Goal: Transaction & Acquisition: Download file/media

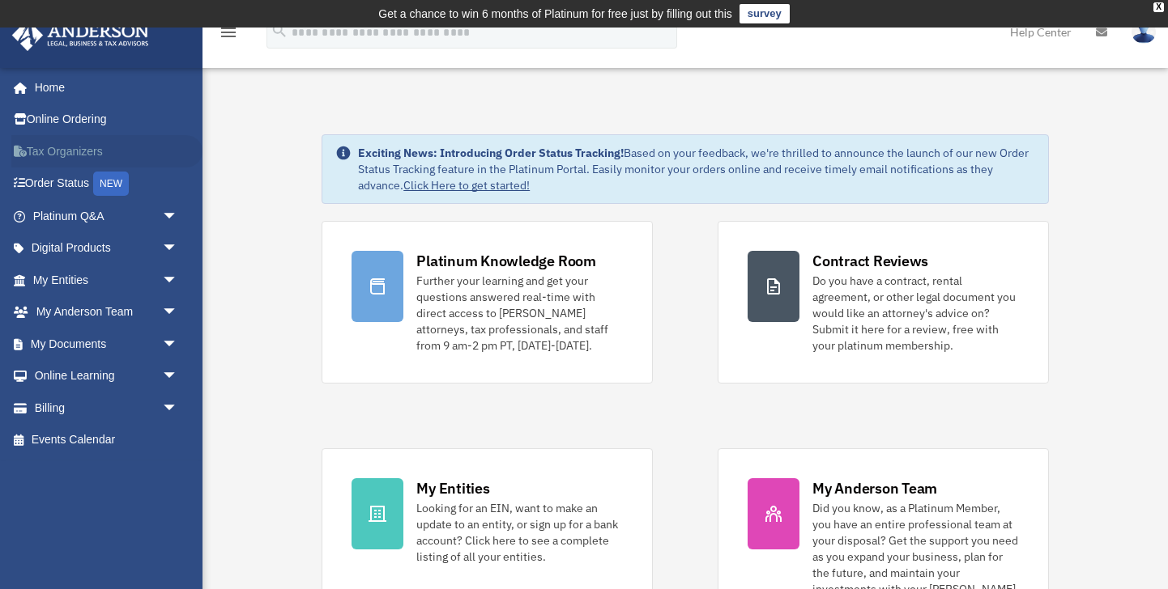
click at [66, 151] on link "Tax Organizers" at bounding box center [106, 151] width 191 height 32
click at [60, 335] on link "My Documents arrow_drop_down" at bounding box center [106, 344] width 191 height 32
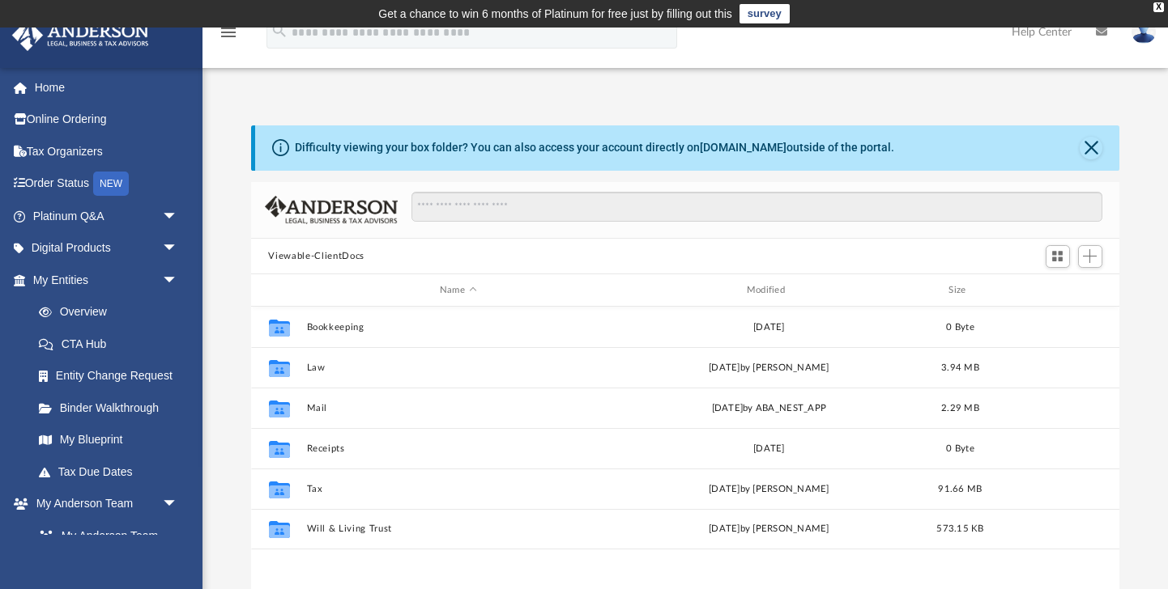
scroll to position [368, 868]
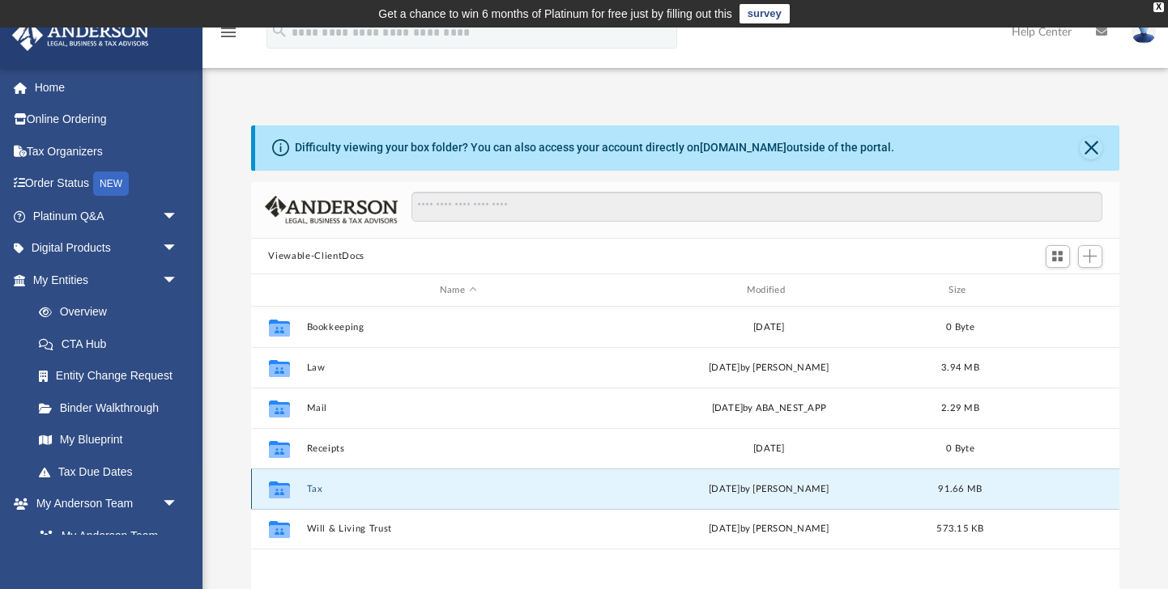
click at [324, 487] on button "Tax" at bounding box center [458, 489] width 304 height 11
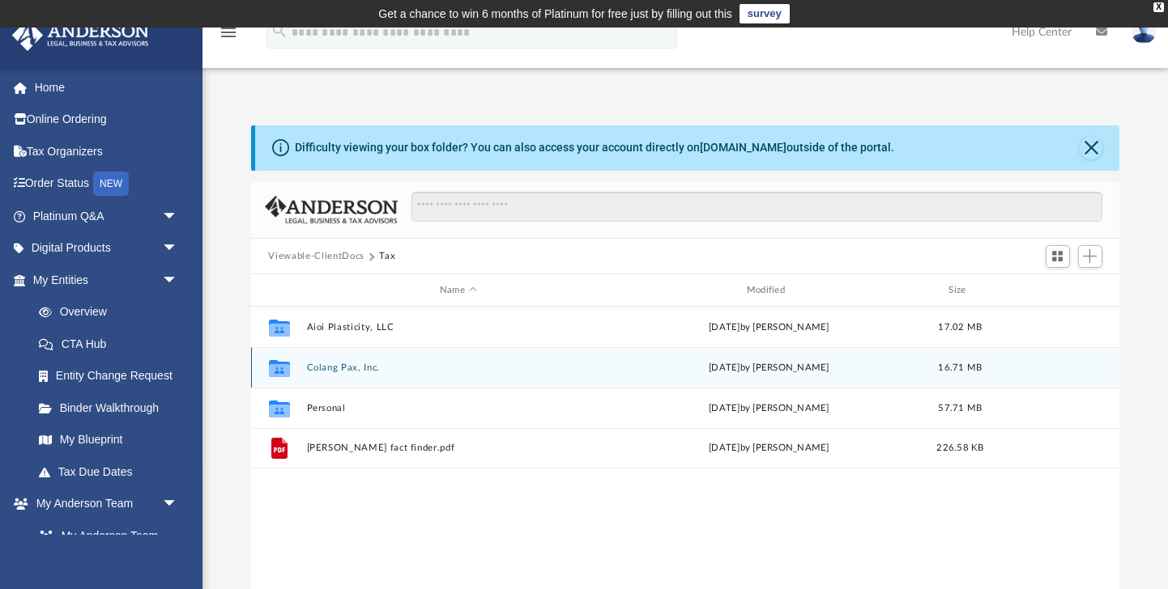
click at [354, 363] on button "Colang Pax, Inc." at bounding box center [458, 368] width 304 height 11
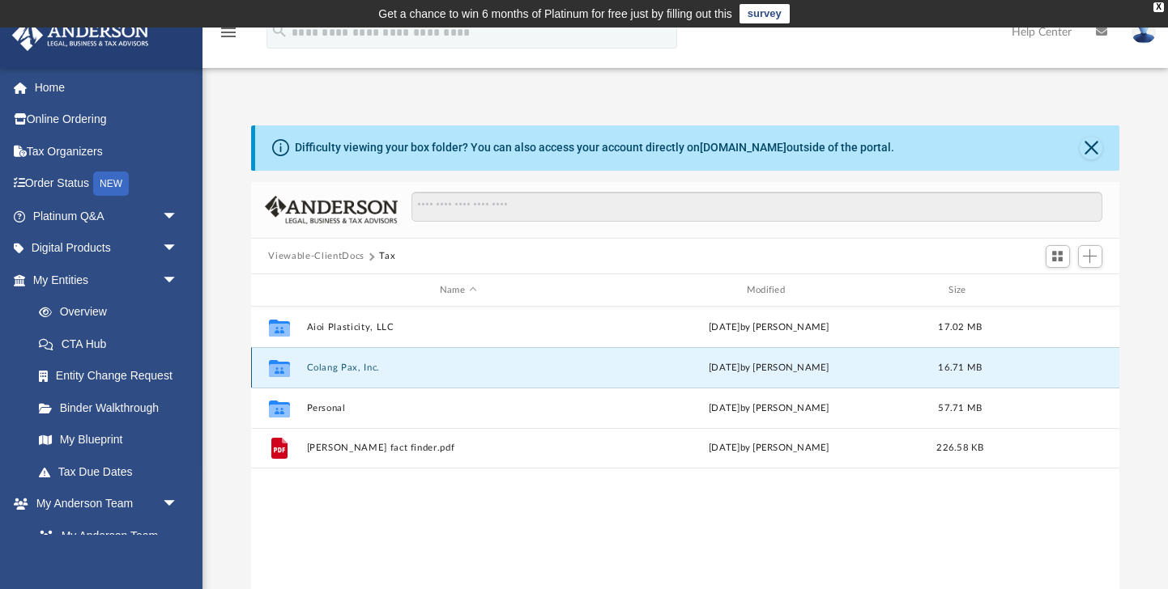
click at [354, 363] on button "Colang Pax, Inc." at bounding box center [458, 368] width 304 height 11
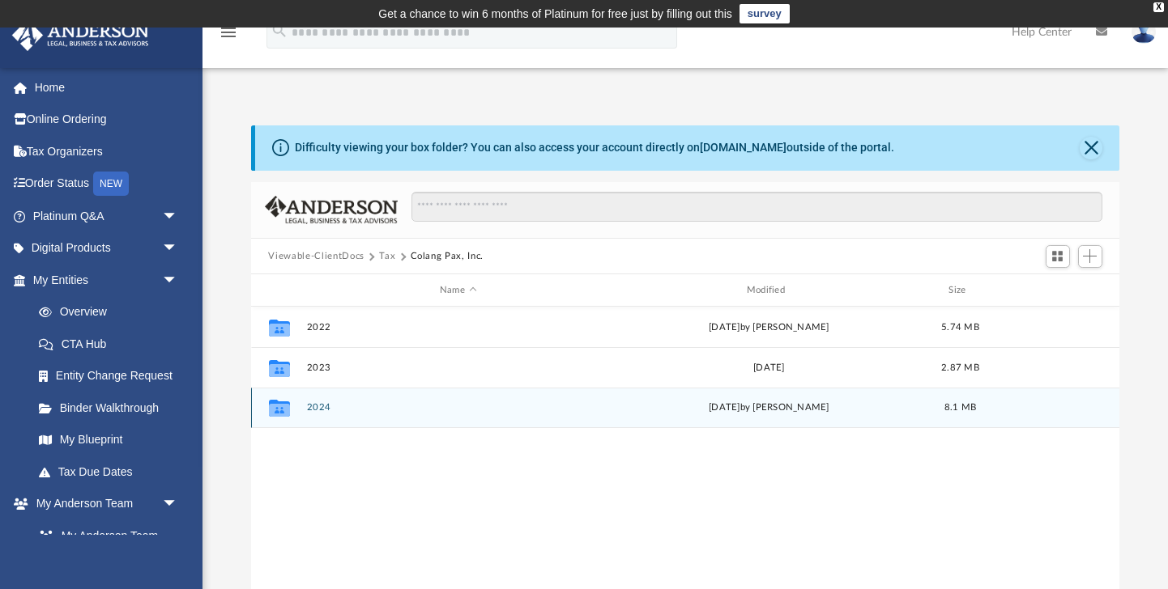
click at [341, 410] on button "2024" at bounding box center [458, 408] width 304 height 11
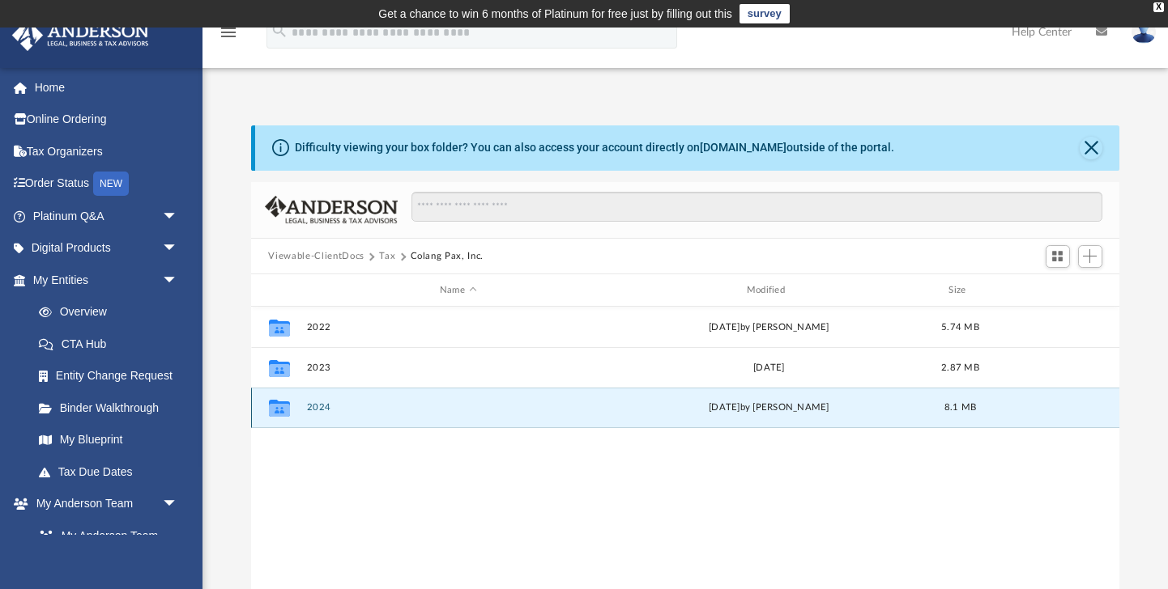
click at [341, 410] on button "2024" at bounding box center [458, 408] width 304 height 11
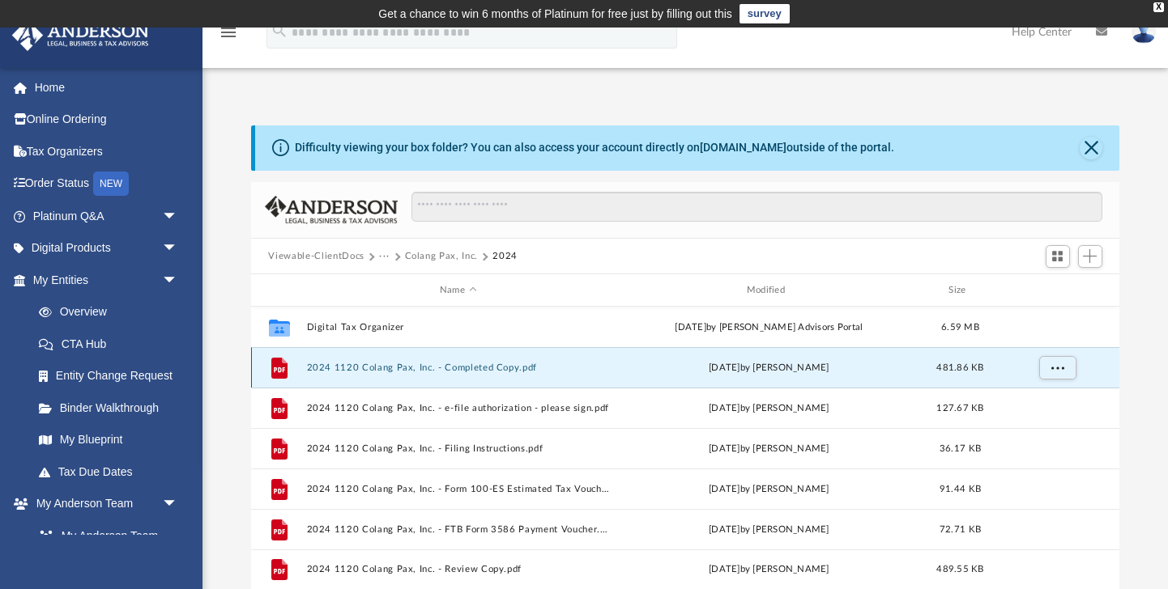
click at [380, 368] on button "2024 1120 Colang Pax, Inc. - Completed Copy.pdf" at bounding box center [458, 368] width 304 height 11
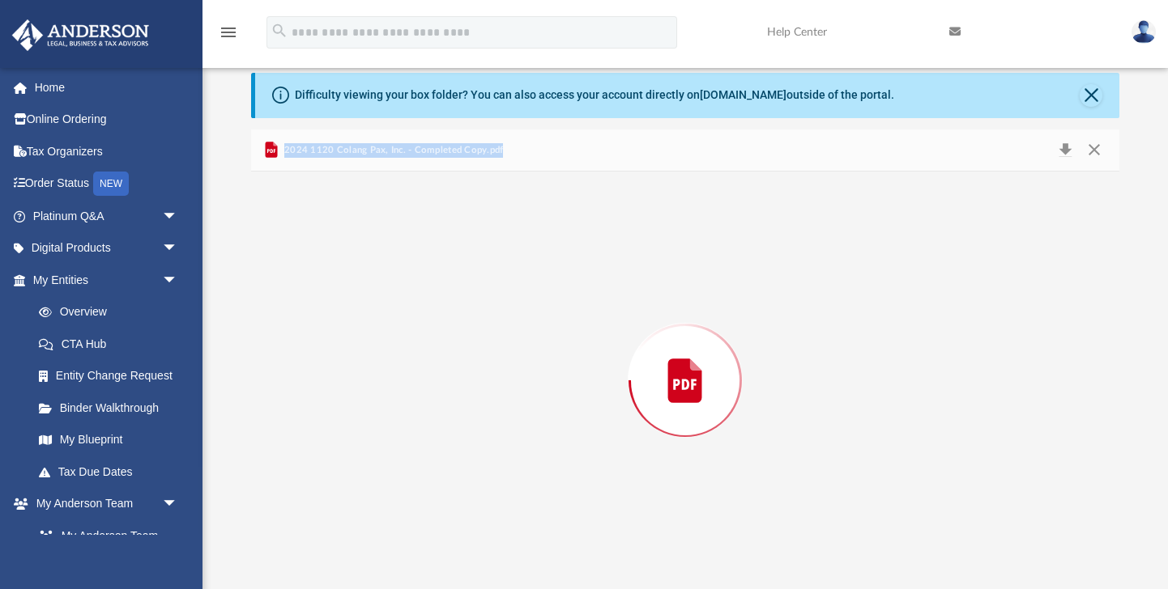
click at [380, 368] on div "Preview" at bounding box center [685, 381] width 869 height 418
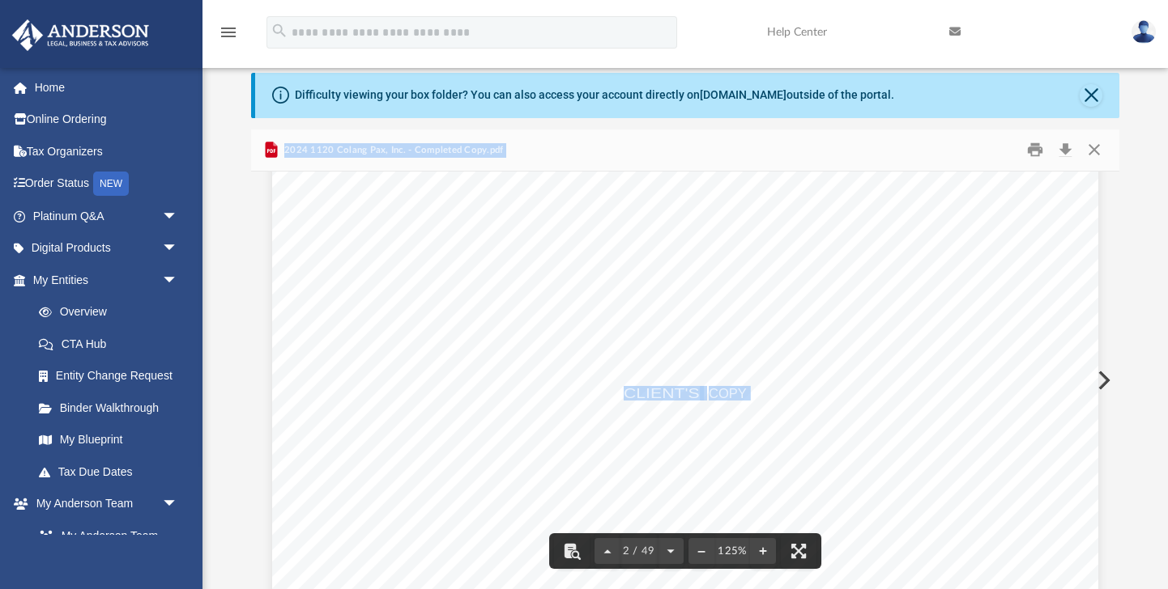
scroll to position [1251, 0]
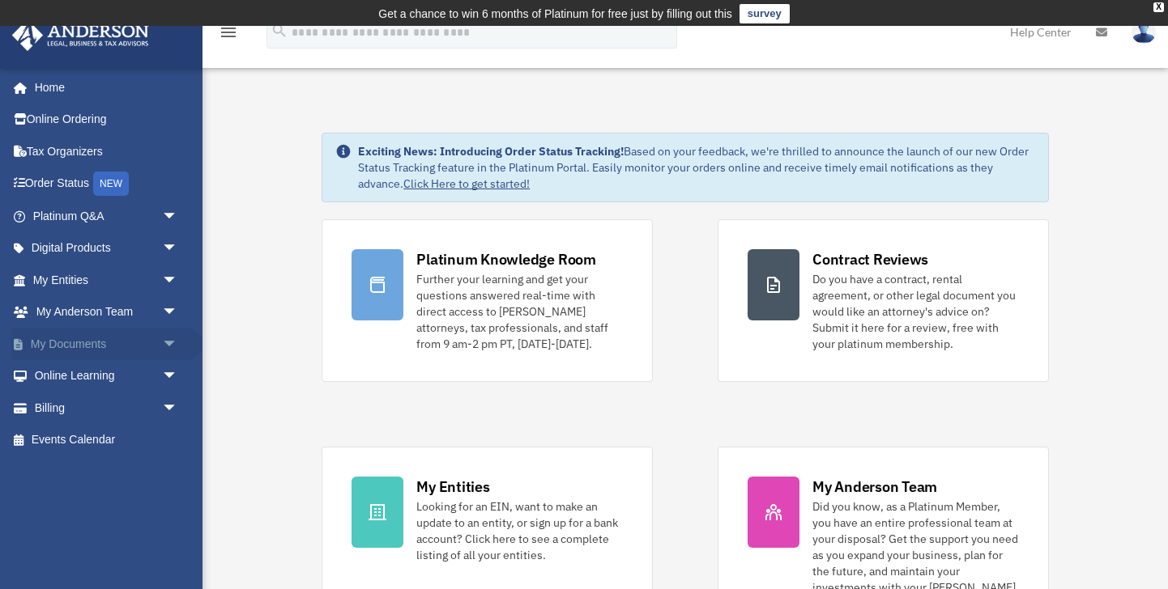
click at [56, 351] on link "My Documents arrow_drop_down" at bounding box center [106, 344] width 191 height 32
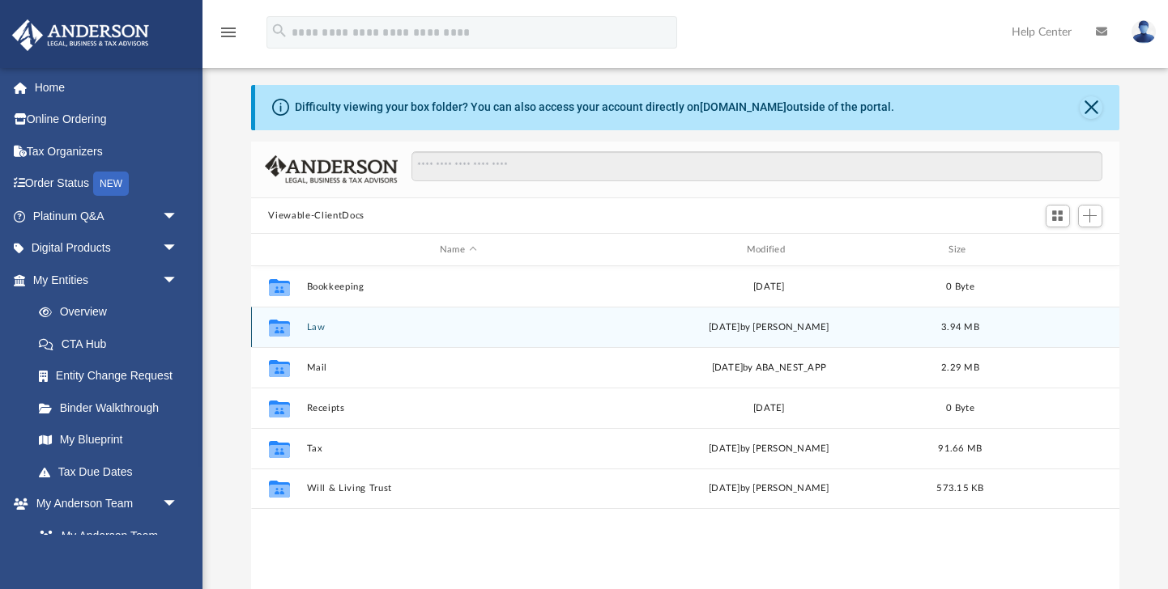
scroll to position [44, 0]
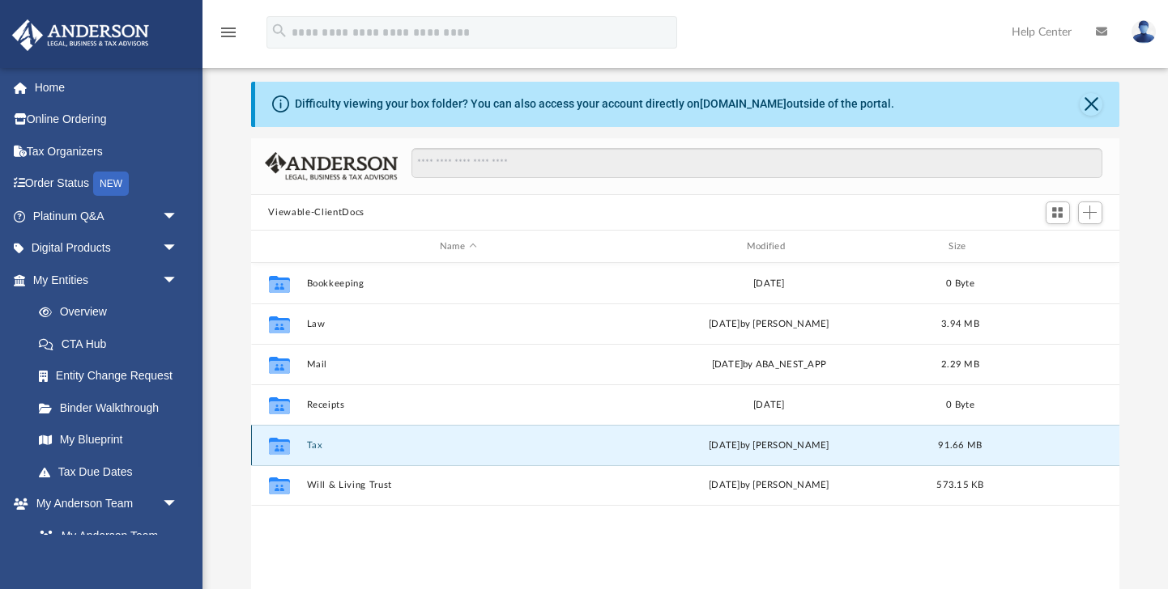
click at [319, 446] on button "Tax" at bounding box center [458, 445] width 304 height 11
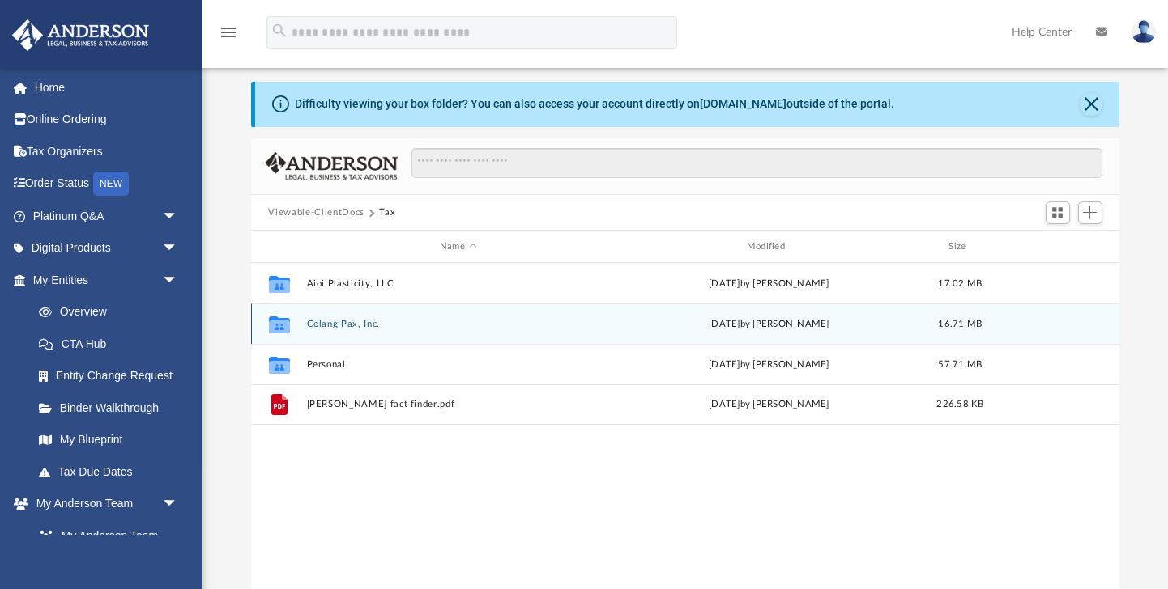
click at [359, 328] on button "Colang Pax, Inc." at bounding box center [458, 324] width 304 height 11
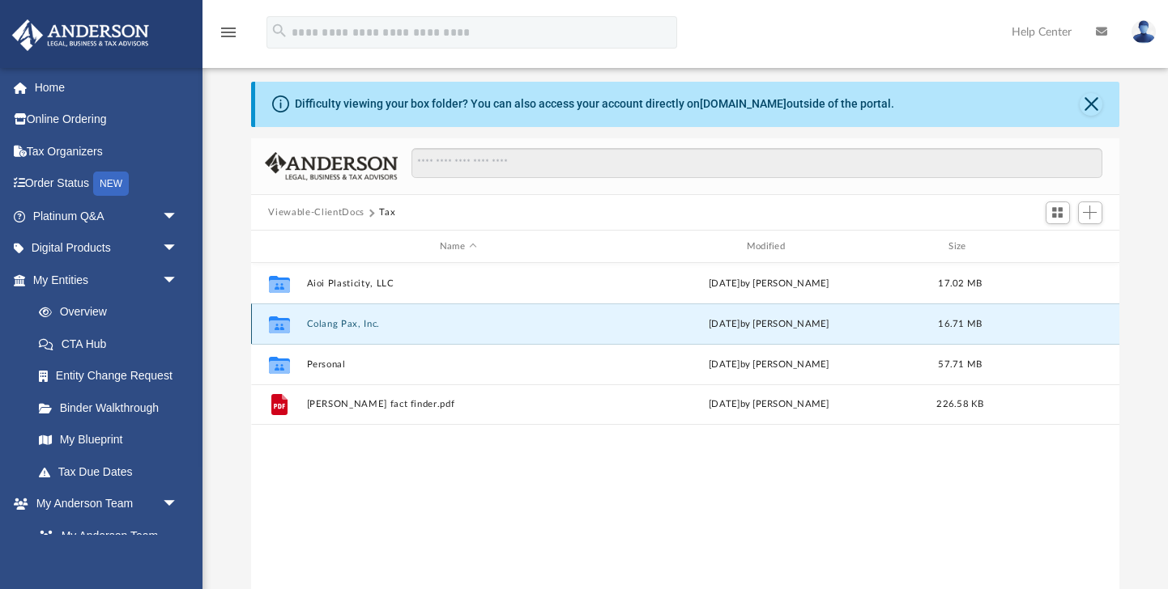
click at [359, 328] on button "Colang Pax, Inc." at bounding box center [458, 324] width 304 height 11
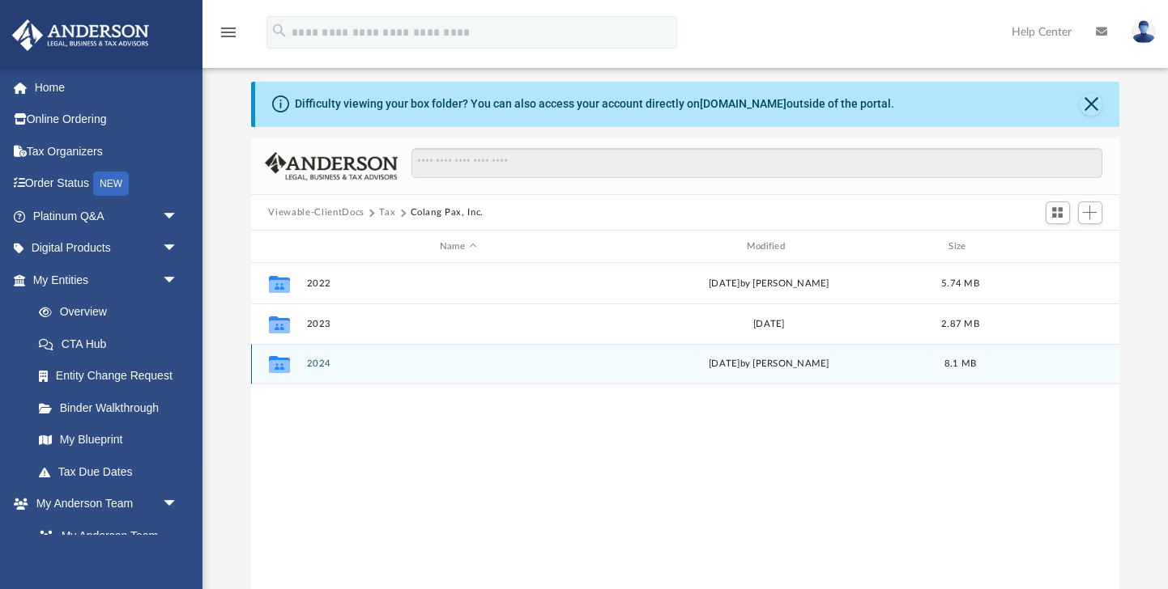
click at [349, 360] on button "2024" at bounding box center [458, 365] width 304 height 11
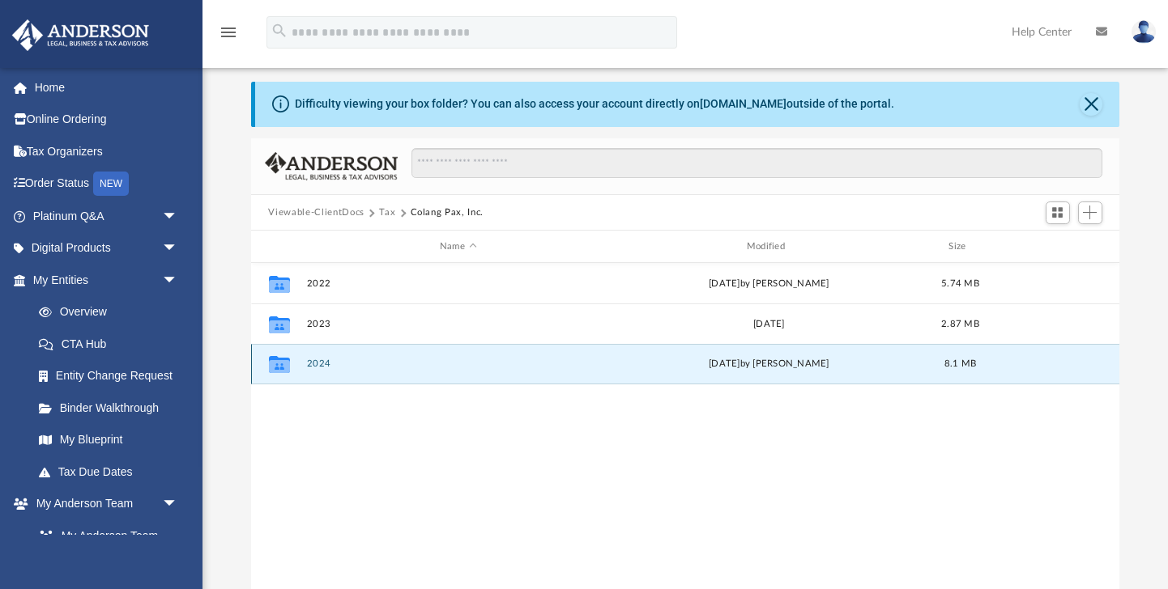
click at [349, 360] on button "2024" at bounding box center [458, 365] width 304 height 11
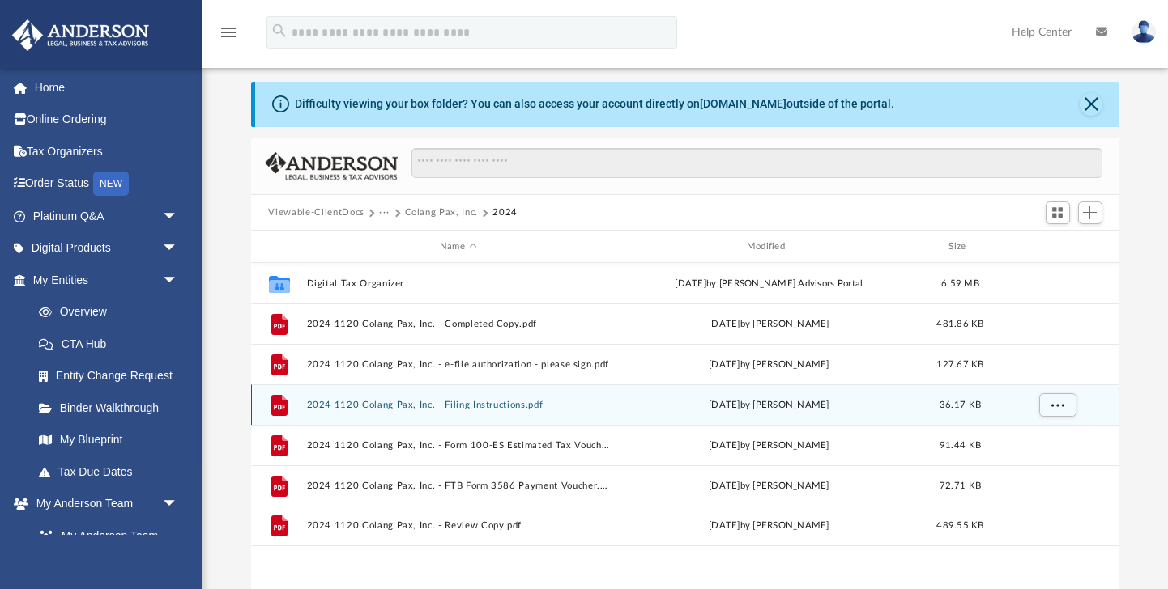
click at [441, 407] on button "2024 1120 Colang Pax, Inc. - Filing Instructions.pdf" at bounding box center [458, 405] width 304 height 11
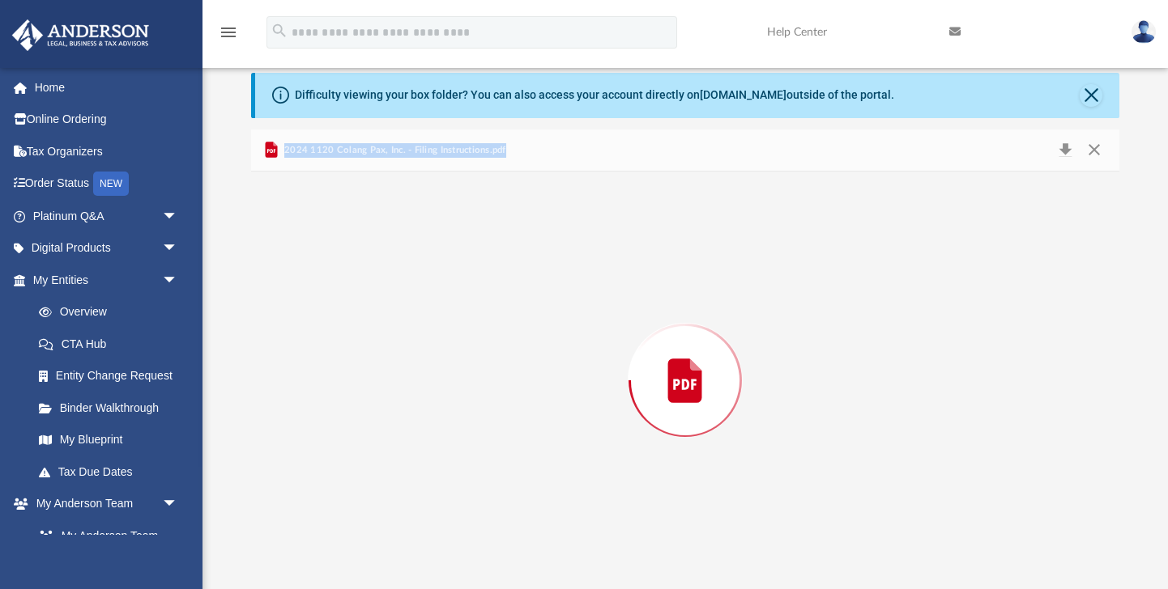
click at [441, 407] on div "Preview" at bounding box center [685, 381] width 869 height 418
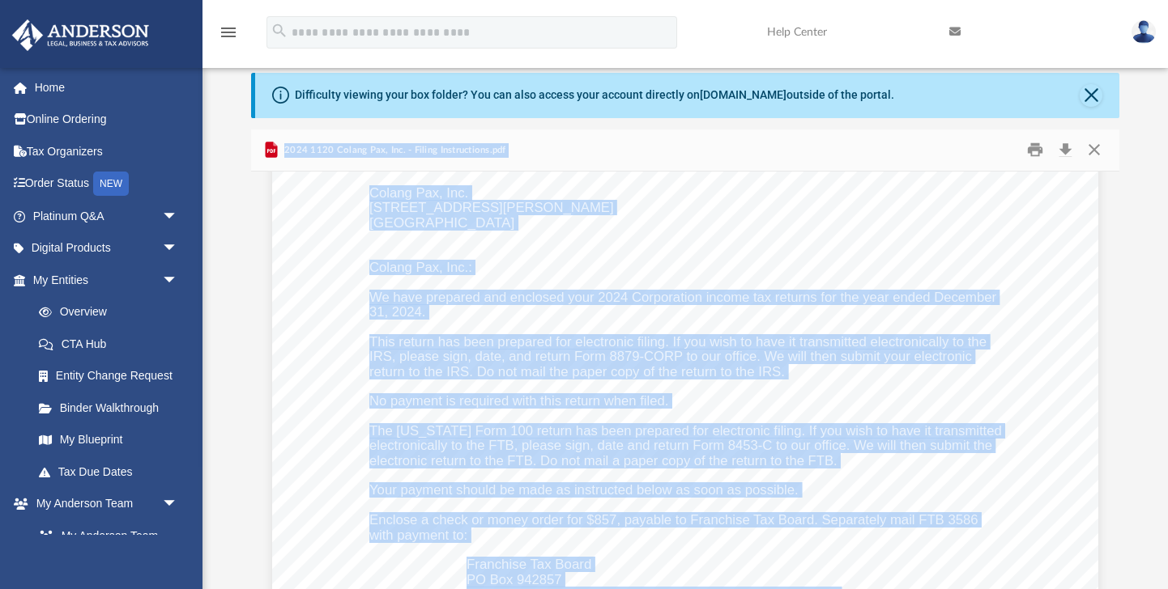
scroll to position [232, 0]
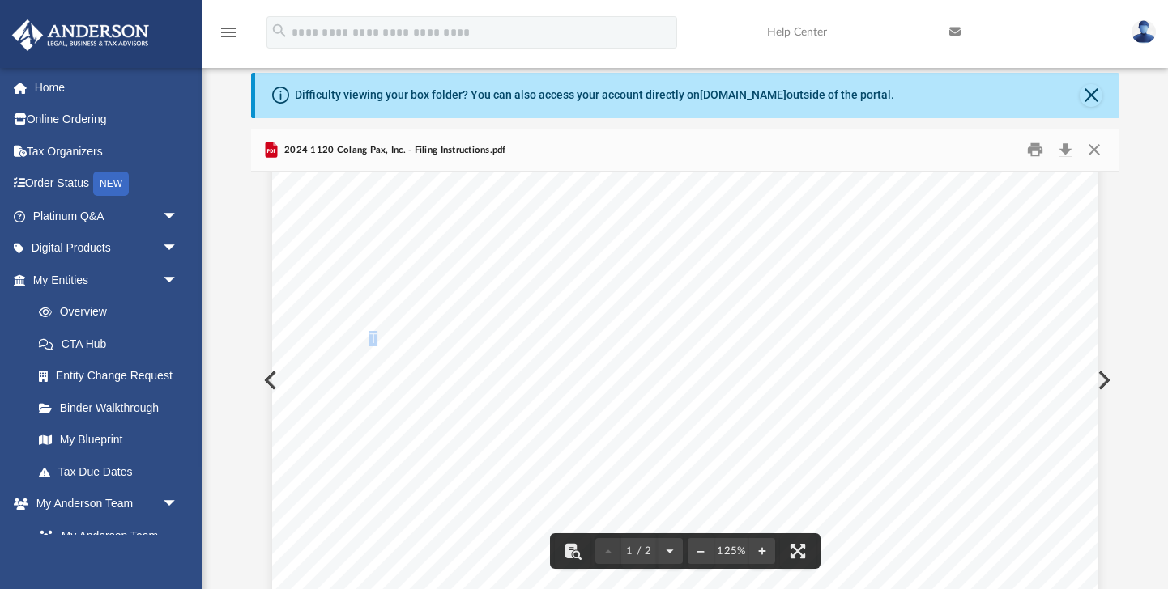
drag, startPoint x: 372, startPoint y: 337, endPoint x: 379, endPoint y: 342, distance: 8.6
click at [379, 342] on span "This return has been prepared for electronic filing. If you wish to have it tra…" at bounding box center [677, 340] width 617 height 14
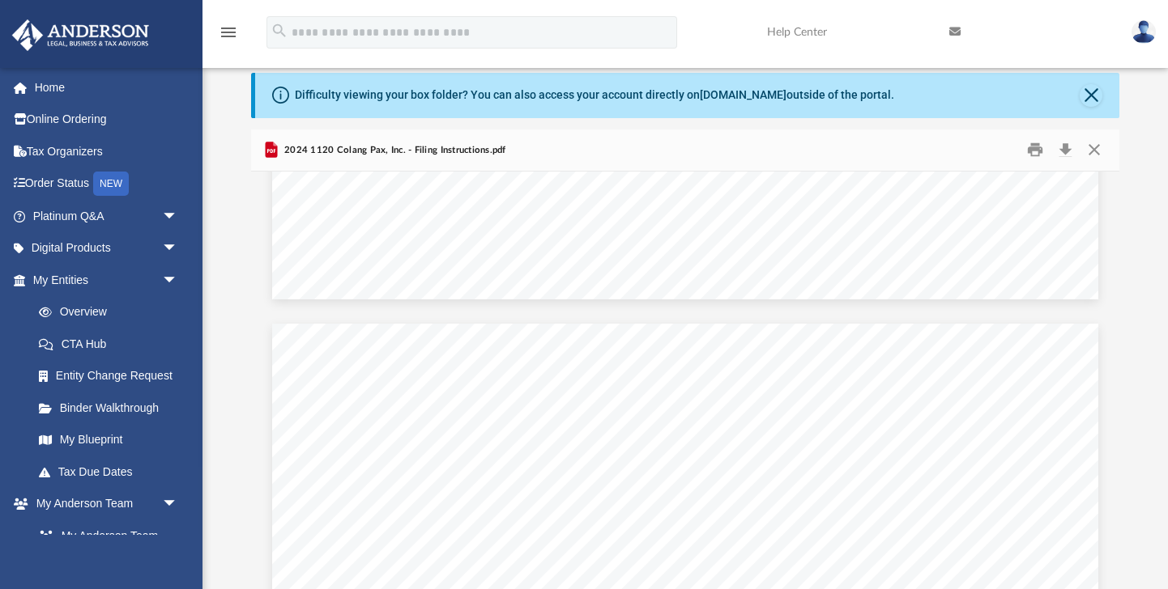
scroll to position [655, 0]
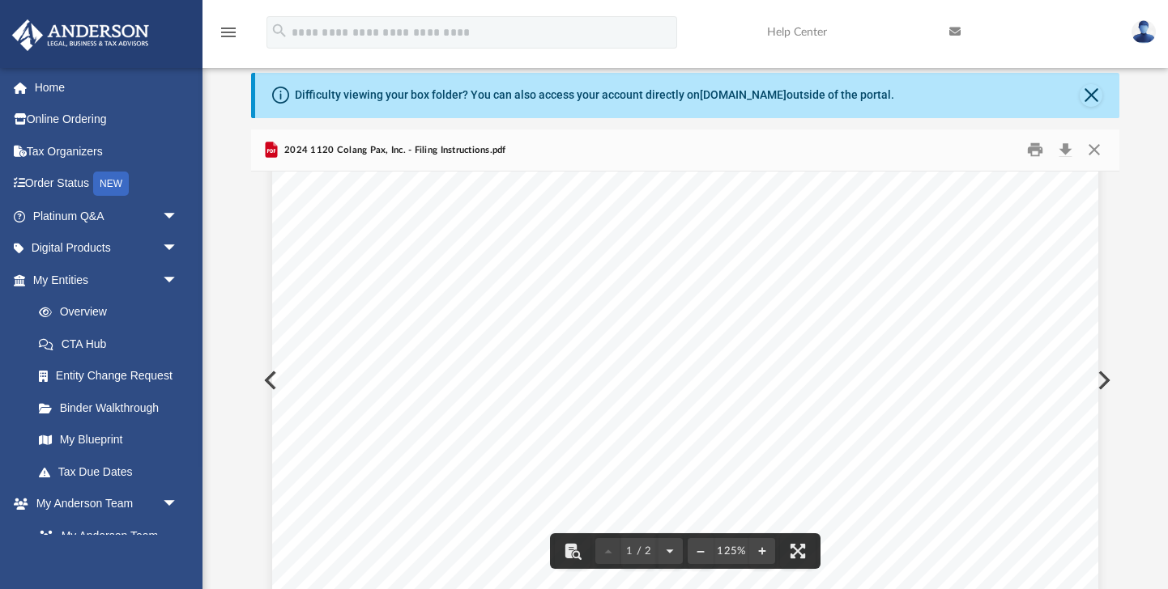
click at [283, 382] on div "September 25, 2025 Colang Pax, Inc. 3225 McLeod Dr Suite 100 Las Vegas, NV 8912…" at bounding box center [685, 63] width 826 height 1069
click at [273, 381] on div "September 25, 2025 Colang Pax, Inc. 3225 McLeod Dr Suite 100 Las Vegas, NV 8912…" at bounding box center [685, 63] width 826 height 1069
click at [269, 380] on button "Preview" at bounding box center [269, 380] width 36 height 45
drag, startPoint x: 1006, startPoint y: 354, endPoint x: 910, endPoint y: 353, distance: 96.4
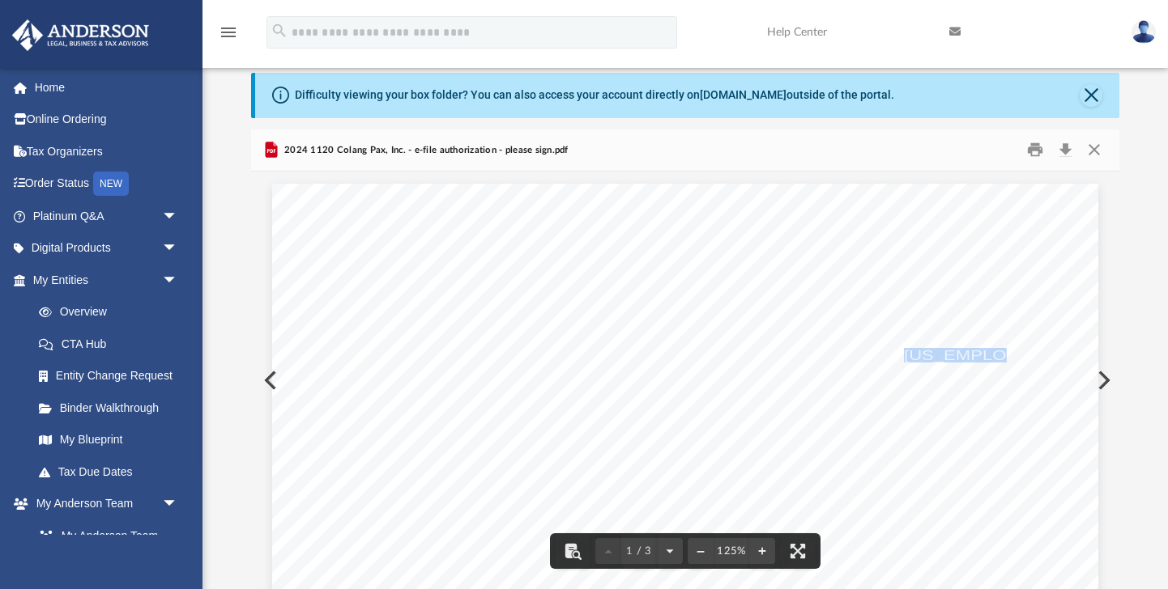
drag, startPoint x: 904, startPoint y: 353, endPoint x: 988, endPoint y: 348, distance: 83.5
click at [988, 349] on span "[US_EMPLOYER_IDENTIFICATION_NUMBER]" at bounding box center [1095, 355] width 382 height 13
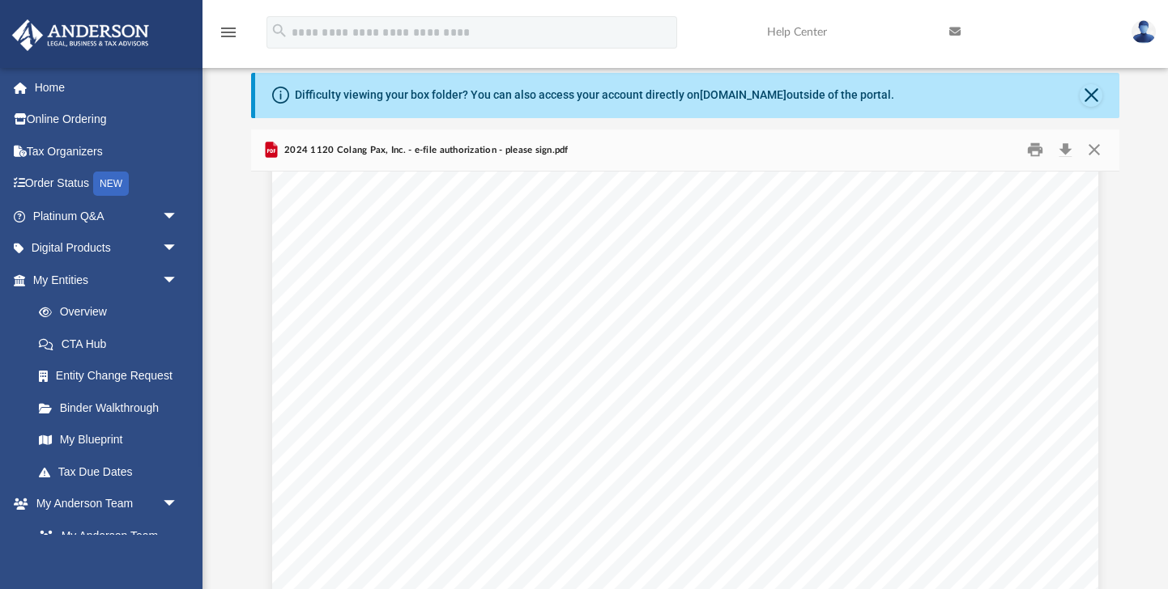
scroll to position [456, 0]
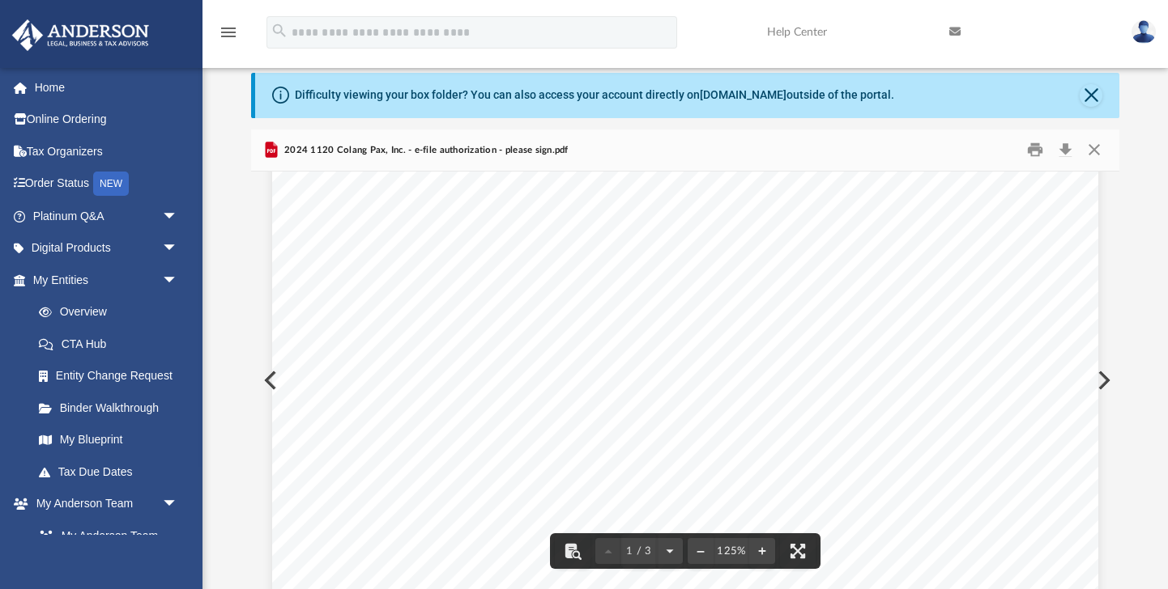
click at [273, 379] on div "For calendar year 2024, or tax year beginning , 2024, ending , 20 410211 12-23-…" at bounding box center [685, 262] width 826 height 1069
click at [268, 377] on button "Preview" at bounding box center [269, 380] width 36 height 45
click at [1091, 95] on button "Close" at bounding box center [1090, 95] width 23 height 23
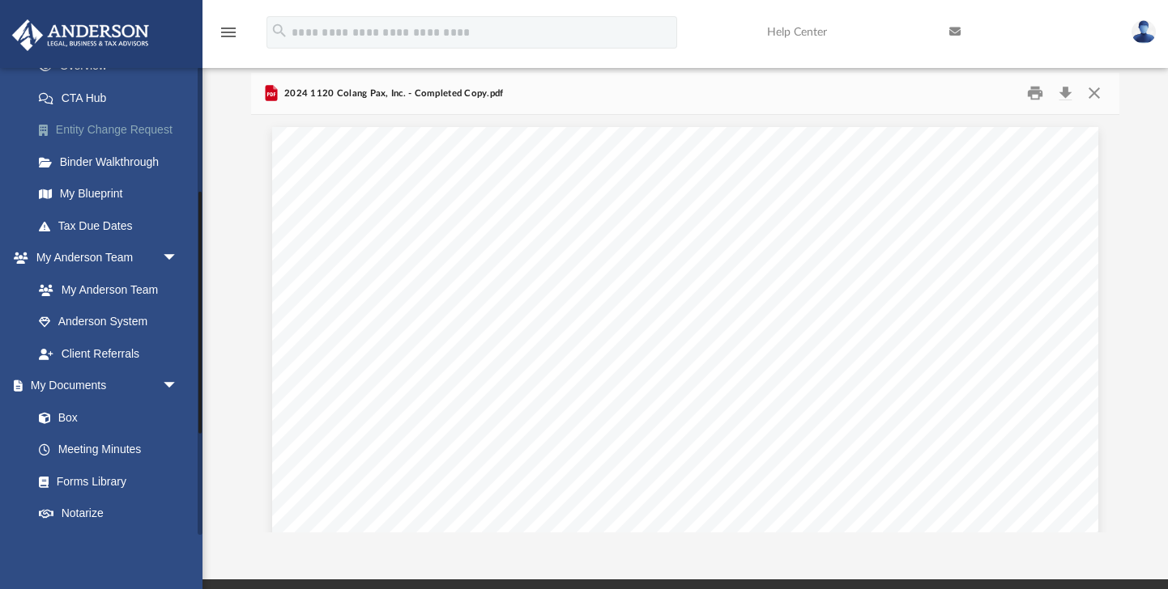
scroll to position [259, 0]
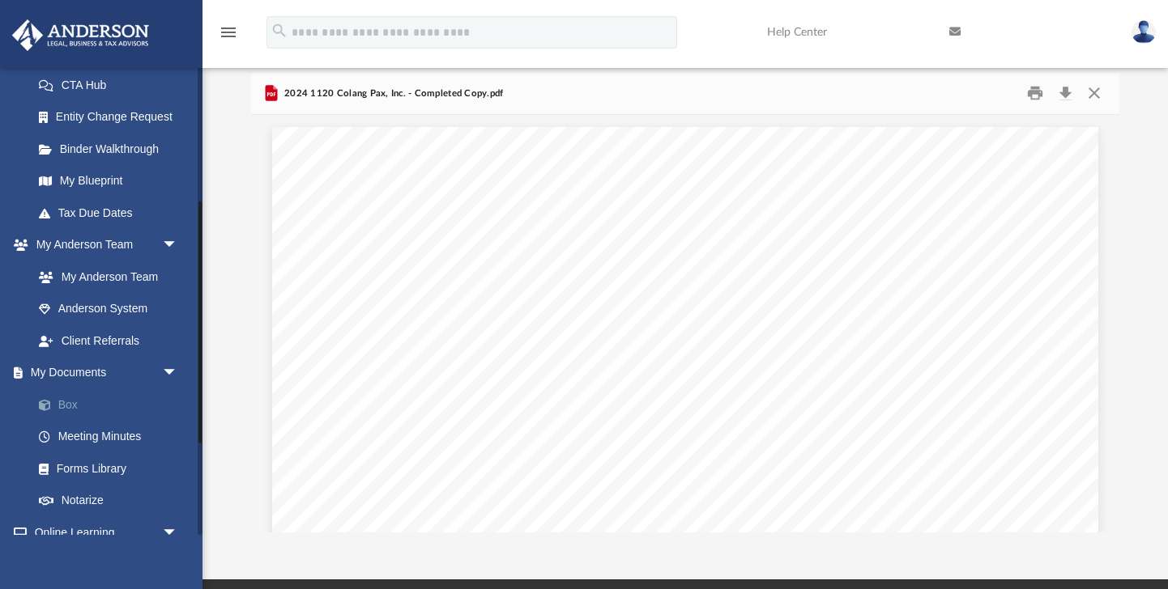
click at [77, 402] on link "Box" at bounding box center [113, 405] width 180 height 32
click at [65, 403] on link "Box" at bounding box center [113, 405] width 180 height 32
click at [80, 371] on link "My Documents arrow_drop_down" at bounding box center [106, 373] width 191 height 32
click at [167, 373] on span "arrow_drop_down" at bounding box center [178, 373] width 32 height 33
click at [167, 373] on span "arrow_drop_up" at bounding box center [178, 373] width 32 height 33
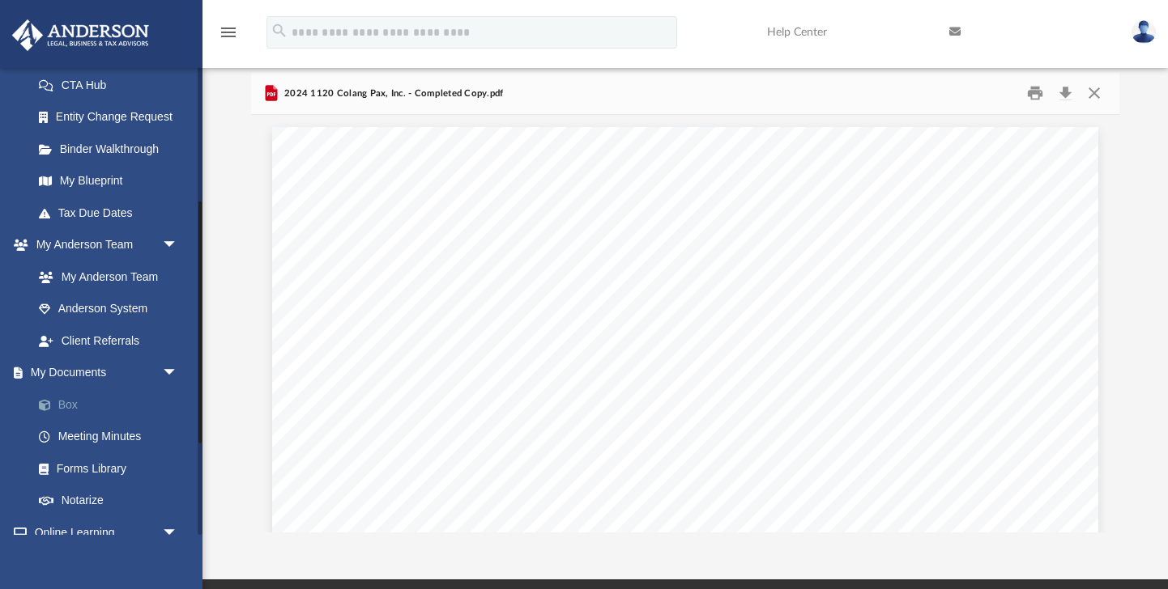
click at [52, 402] on span at bounding box center [53, 405] width 11 height 11
click at [64, 402] on link "Box" at bounding box center [113, 405] width 180 height 32
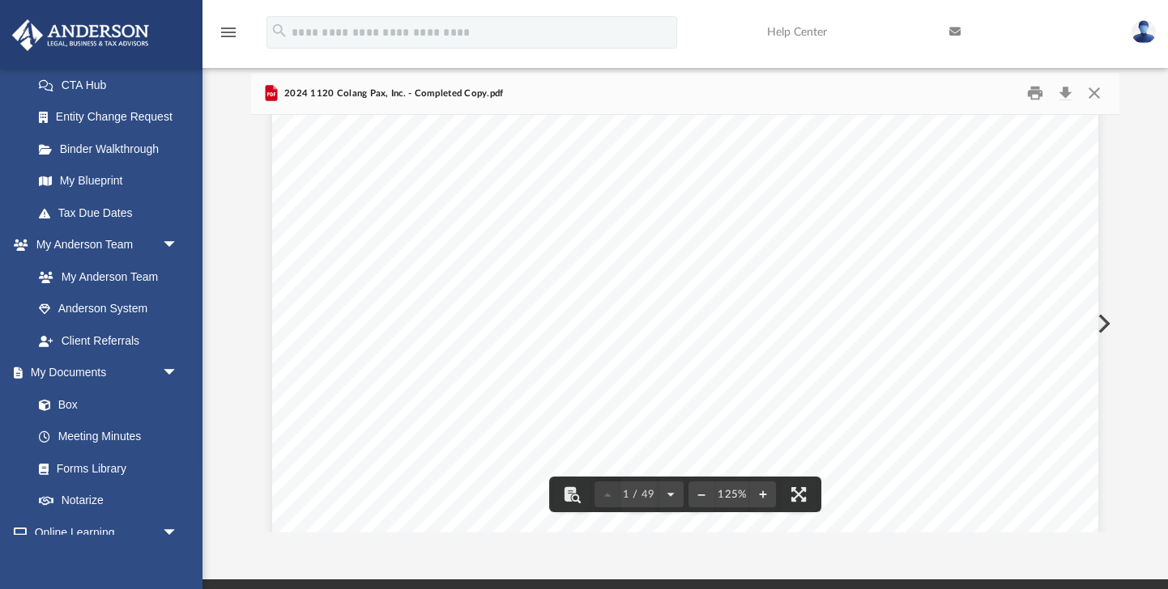
scroll to position [351, 0]
click at [1095, 95] on button "Close" at bounding box center [1093, 93] width 29 height 25
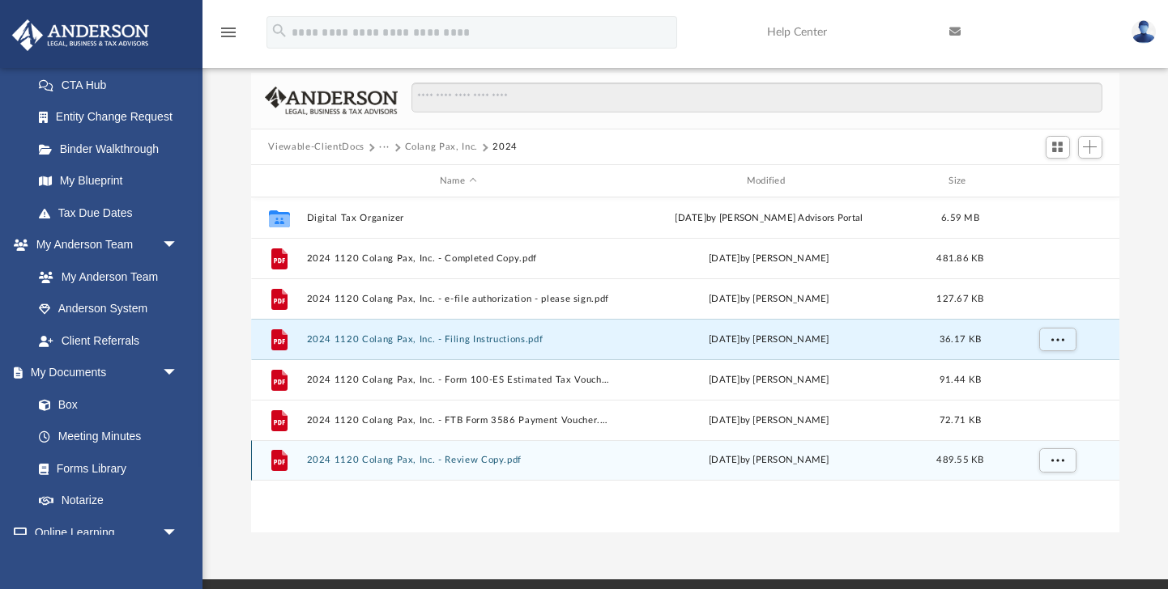
click at [417, 463] on button "2024 1120 Colang Pax, Inc. - Review Copy.pdf" at bounding box center [458, 461] width 304 height 11
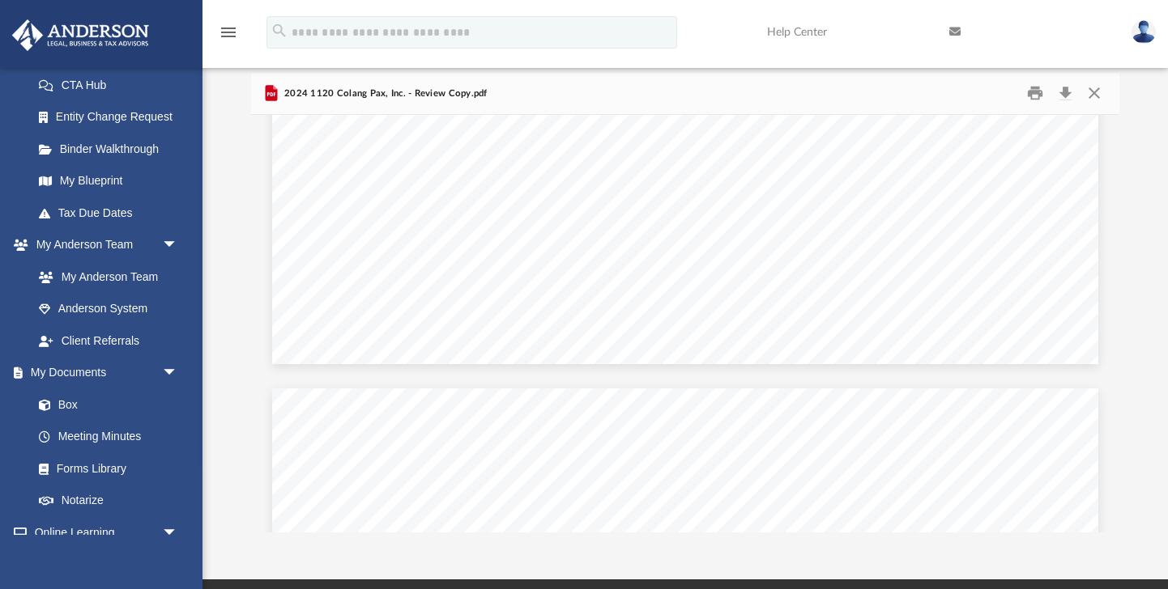
scroll to position [4118, 0]
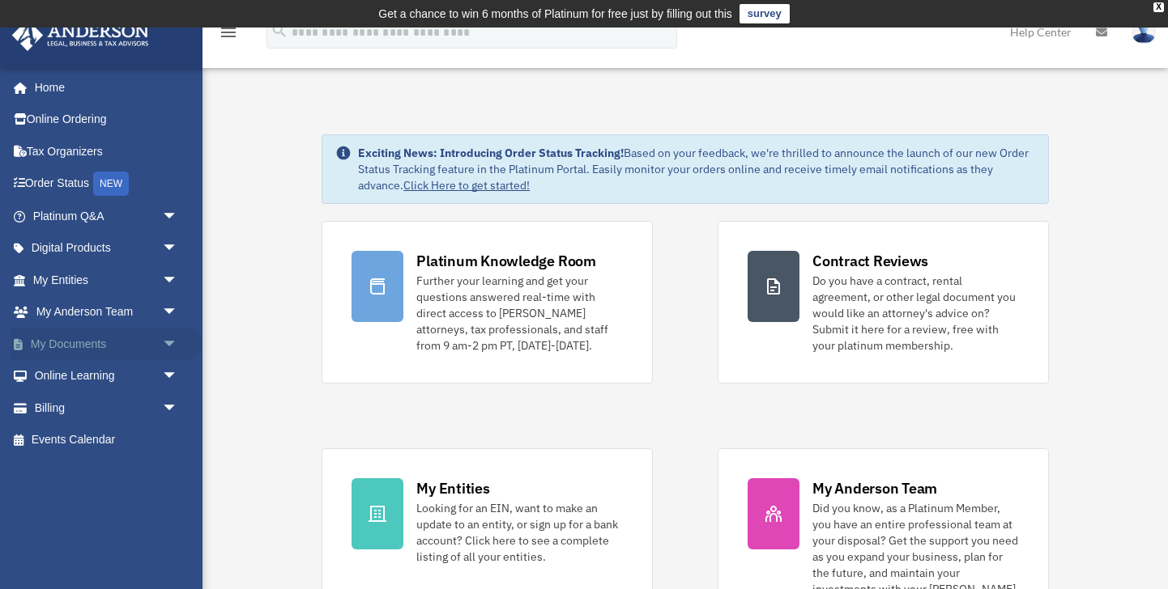
click at [174, 343] on span "arrow_drop_down" at bounding box center [178, 344] width 32 height 33
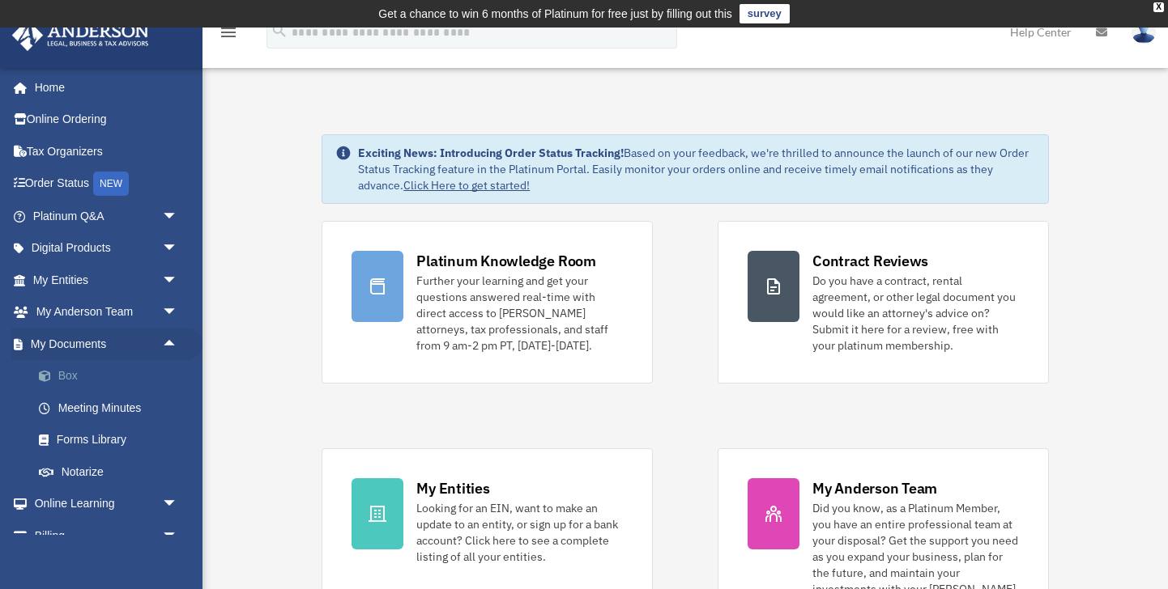
click at [66, 380] on link "Box" at bounding box center [113, 376] width 180 height 32
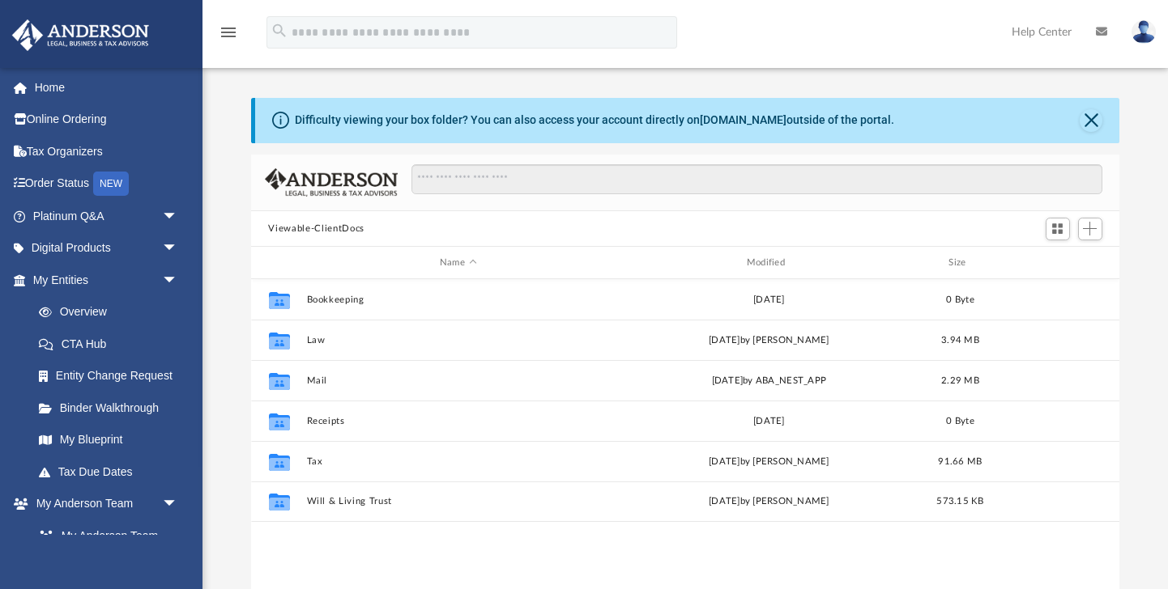
scroll to position [368, 868]
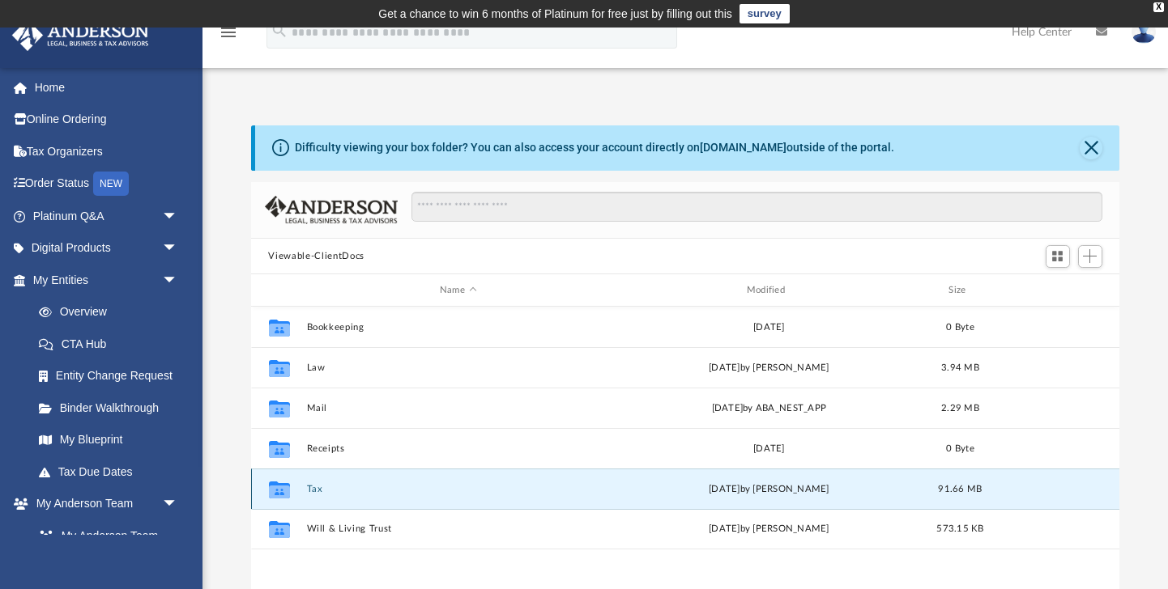
click at [312, 486] on button "Tax" at bounding box center [458, 489] width 304 height 11
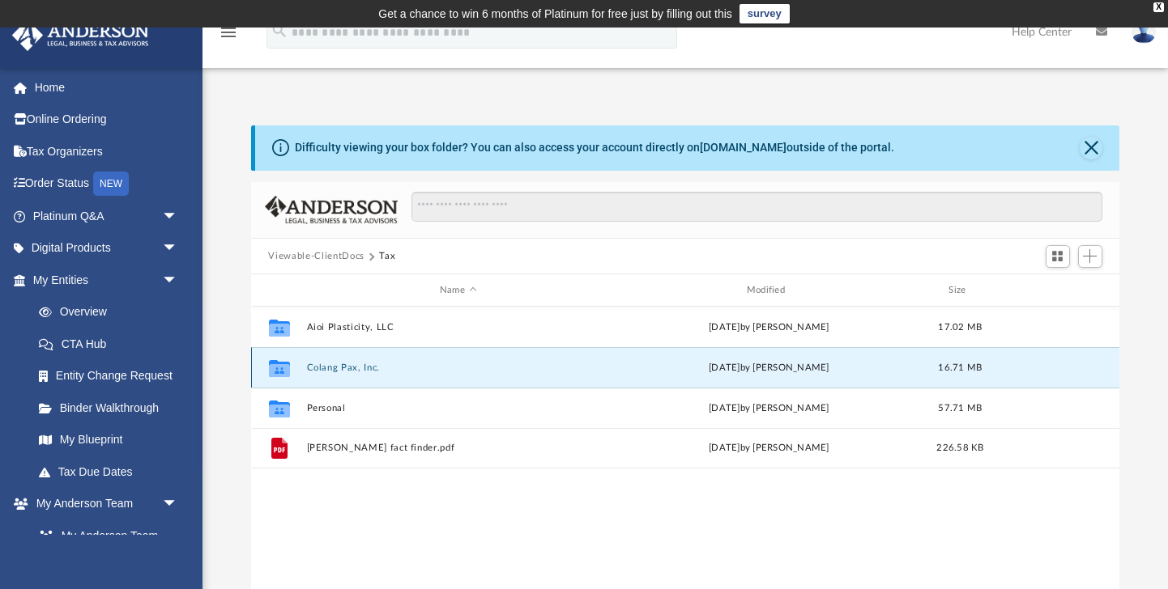
click at [352, 363] on button "Colang Pax, Inc." at bounding box center [458, 368] width 304 height 11
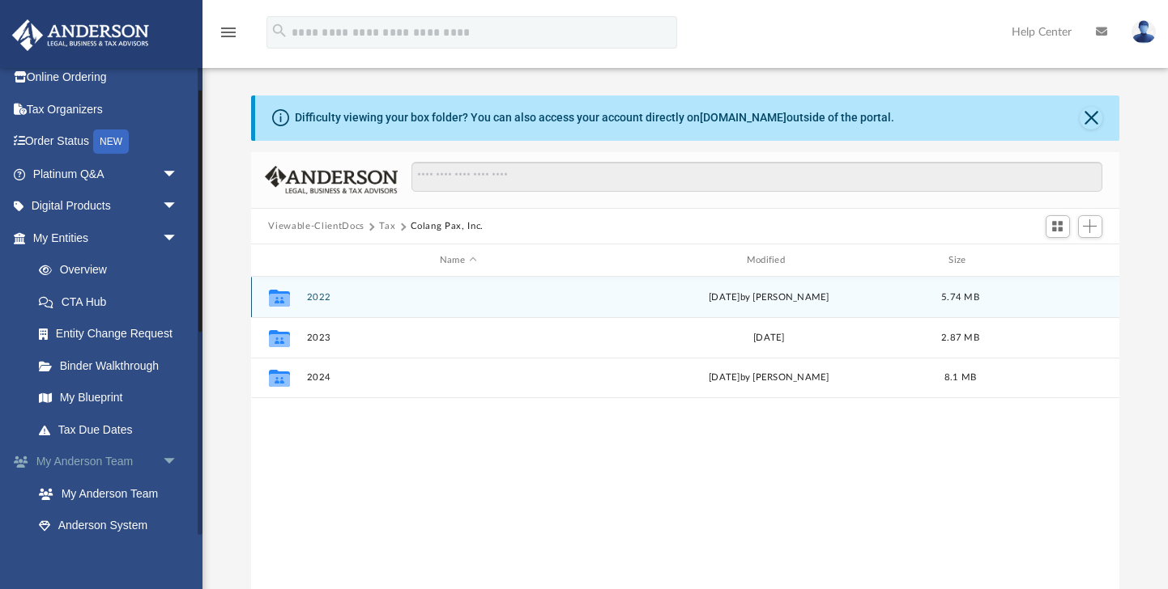
scroll to position [36, 0]
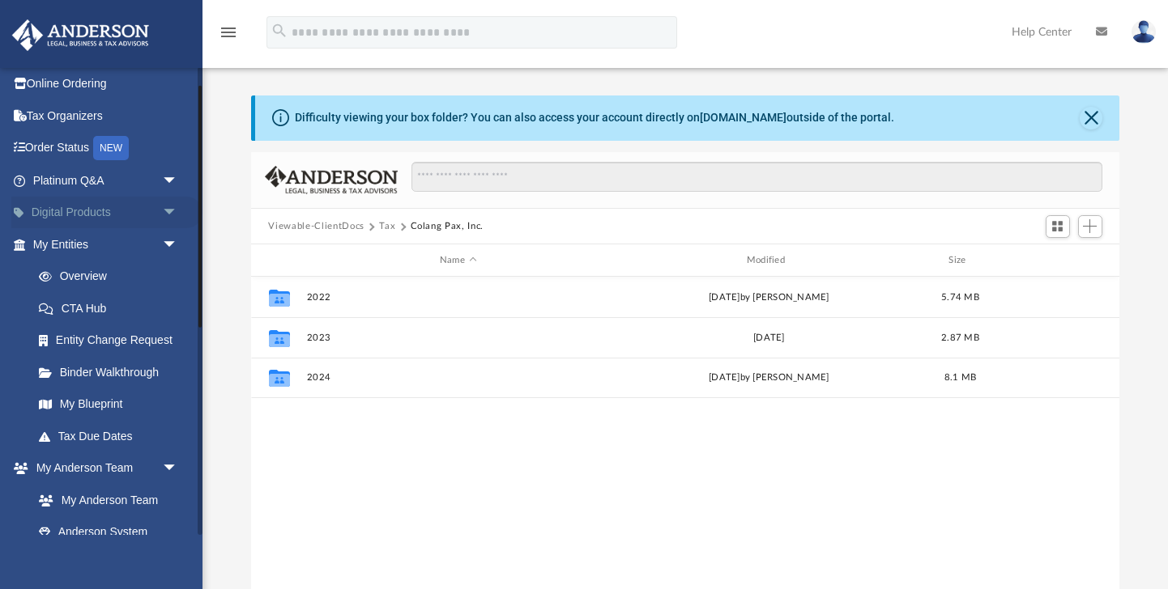
click at [164, 211] on span "arrow_drop_down" at bounding box center [178, 213] width 32 height 33
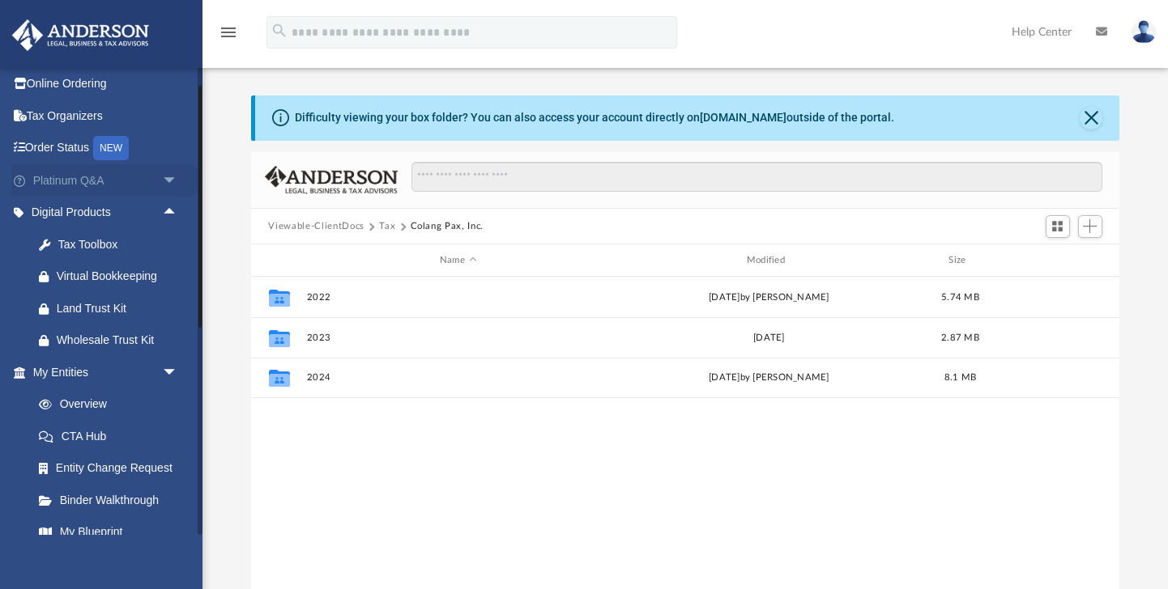
click at [172, 181] on span "arrow_drop_down" at bounding box center [178, 180] width 32 height 33
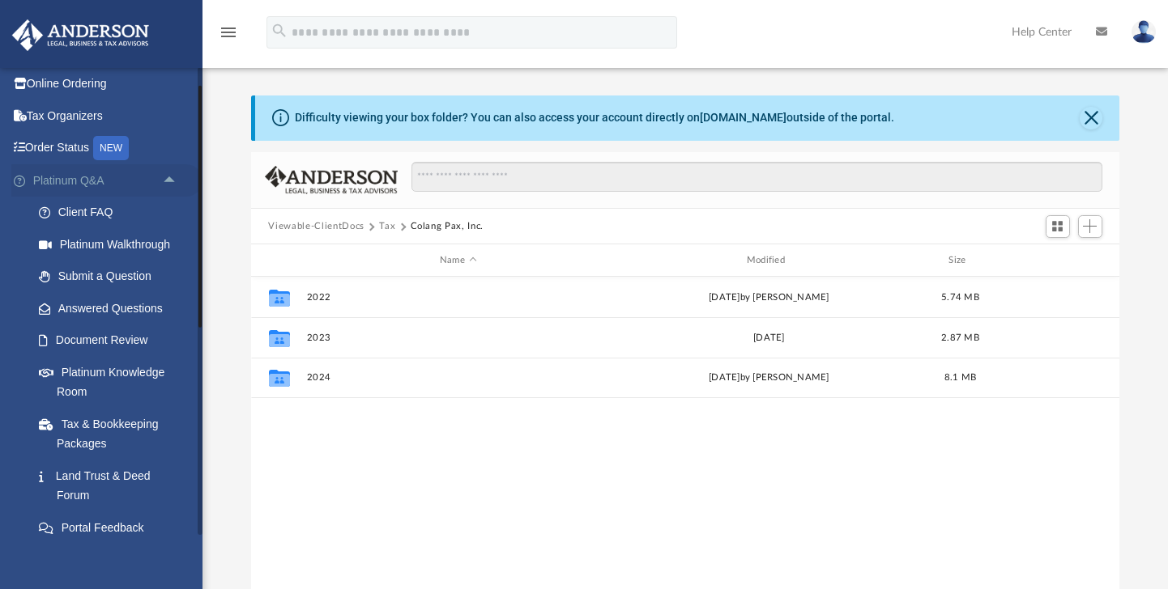
click at [168, 179] on span "arrow_drop_up" at bounding box center [178, 180] width 32 height 33
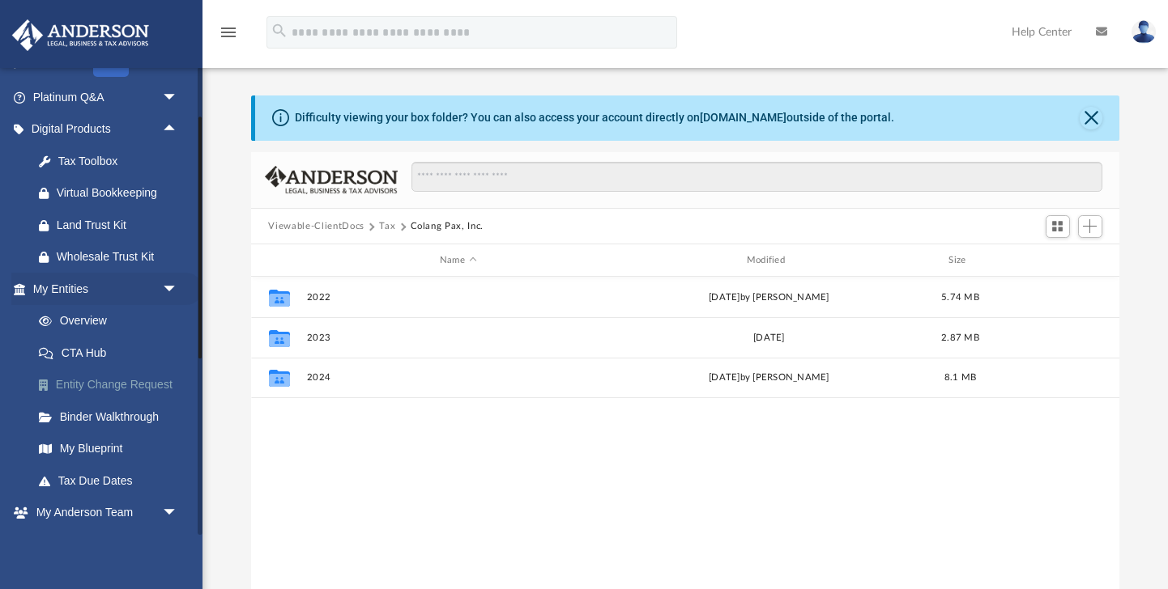
scroll to position [139, 0]
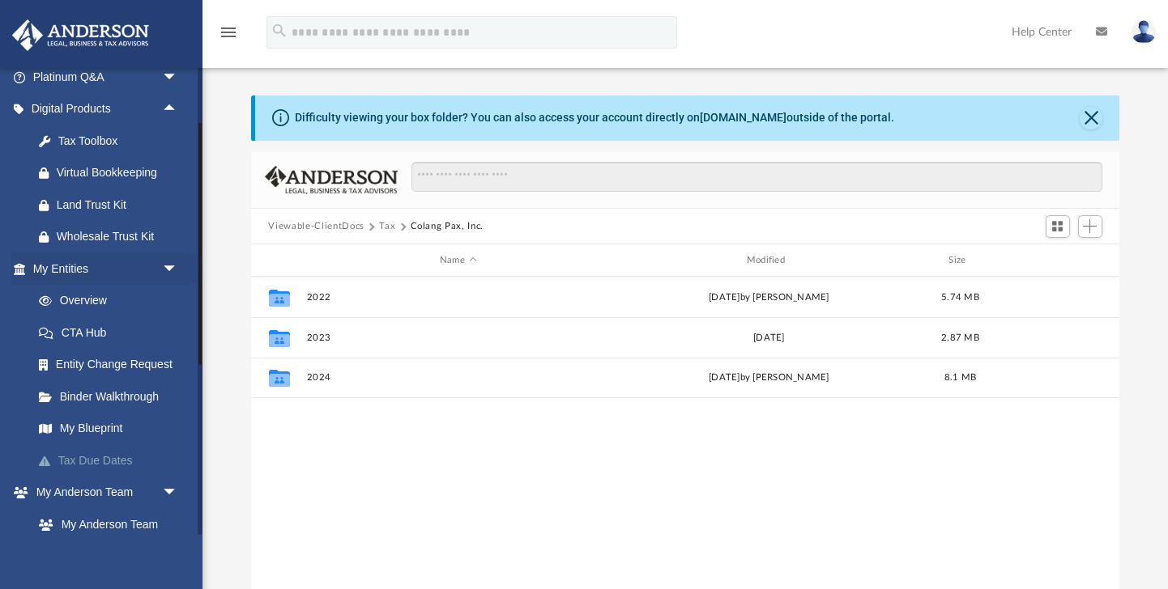
click at [100, 457] on link "Tax Due Dates" at bounding box center [113, 461] width 180 height 32
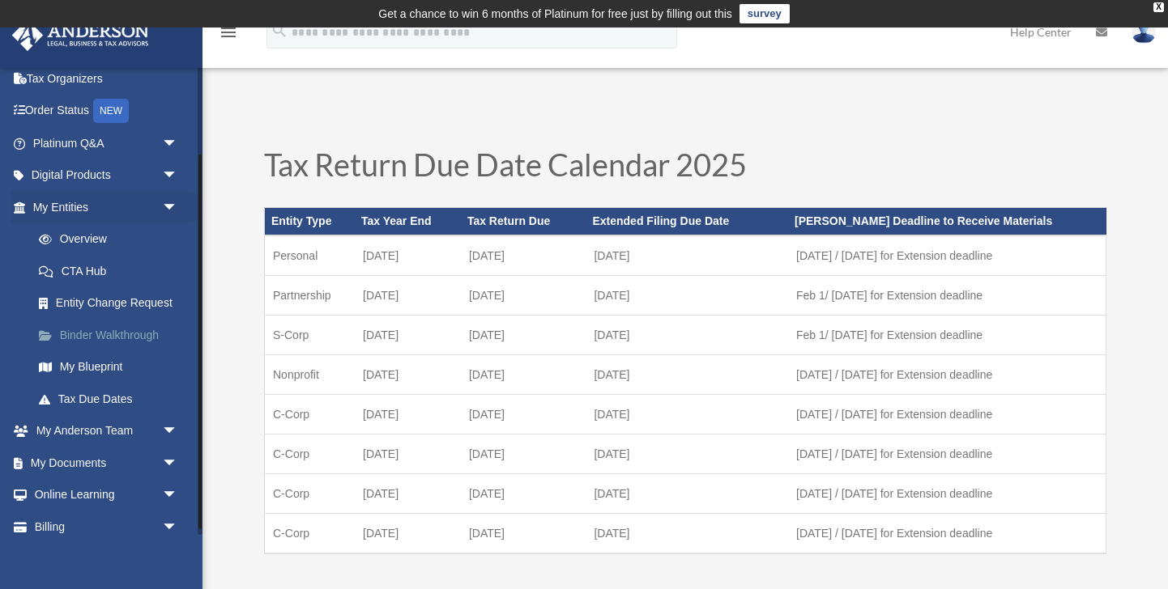
scroll to position [66, 0]
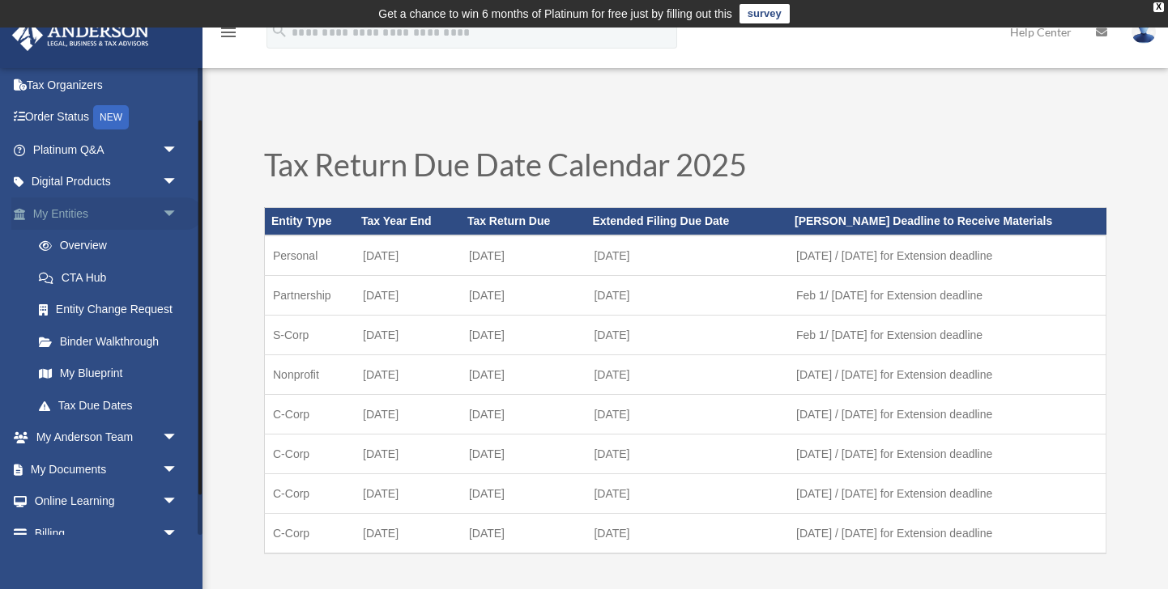
click at [167, 214] on span "arrow_drop_down" at bounding box center [178, 214] width 32 height 33
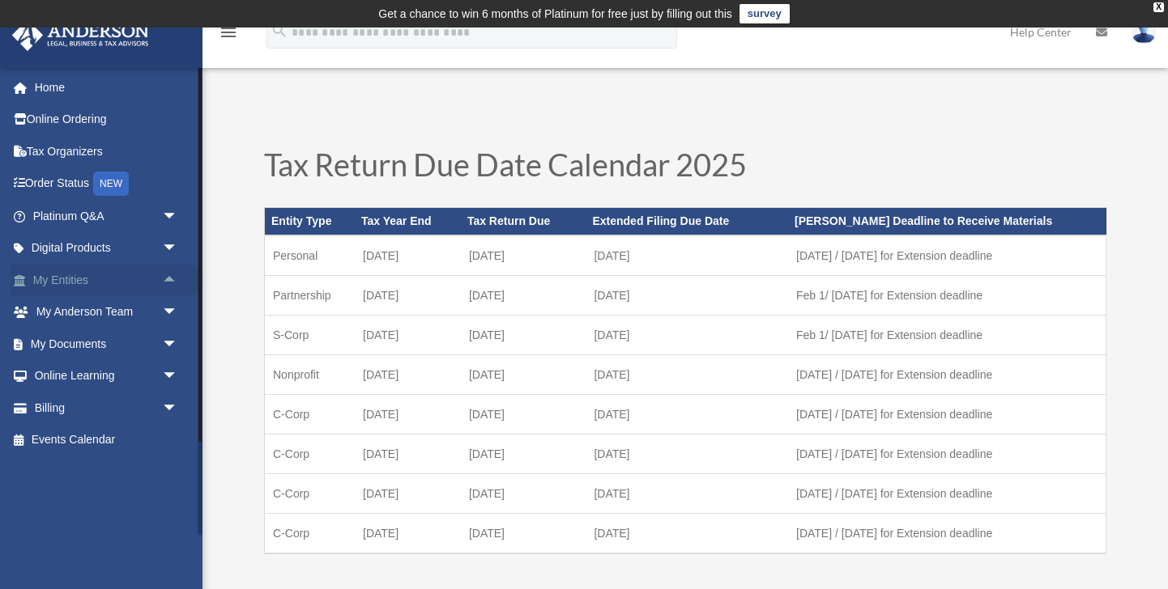
scroll to position [0, 0]
click at [162, 346] on span "arrow_drop_down" at bounding box center [178, 344] width 32 height 33
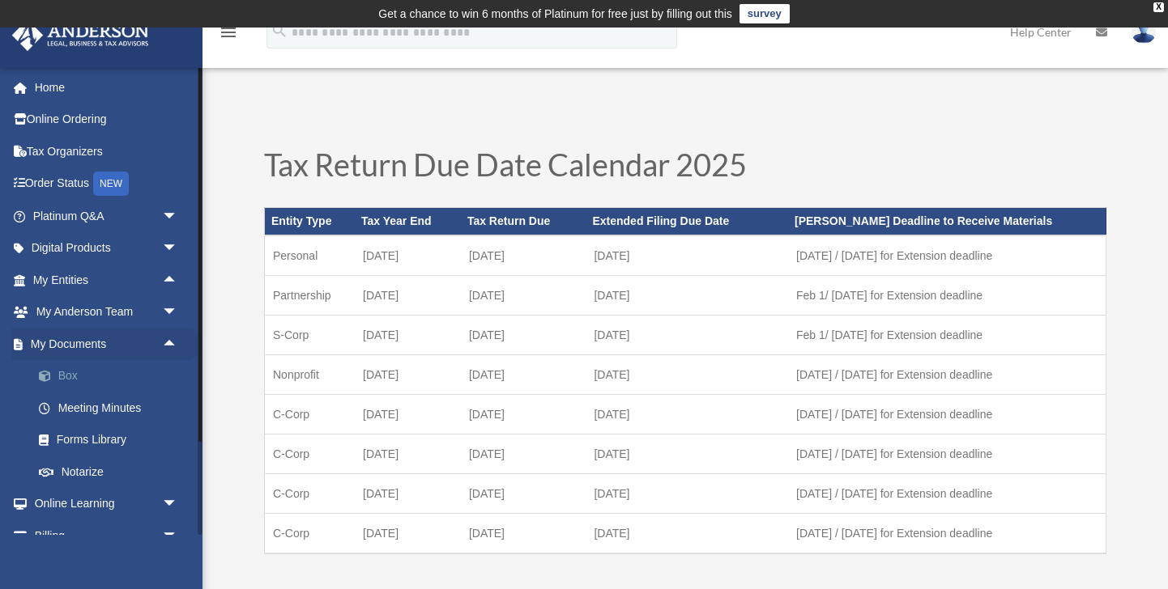
click at [70, 377] on link "Box" at bounding box center [113, 376] width 180 height 32
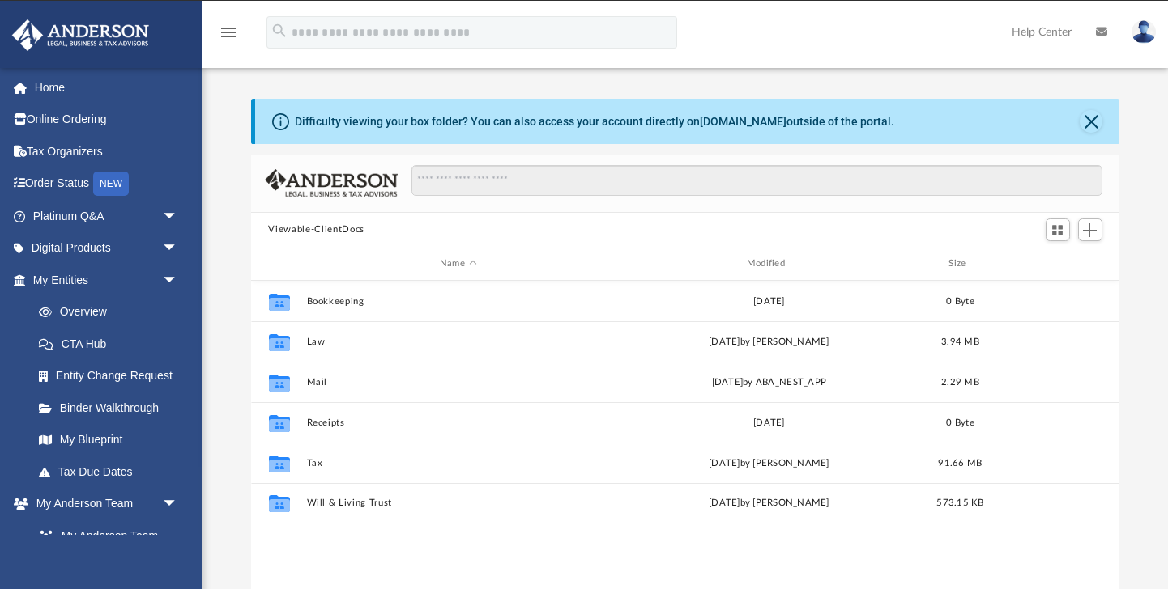
scroll to position [368, 868]
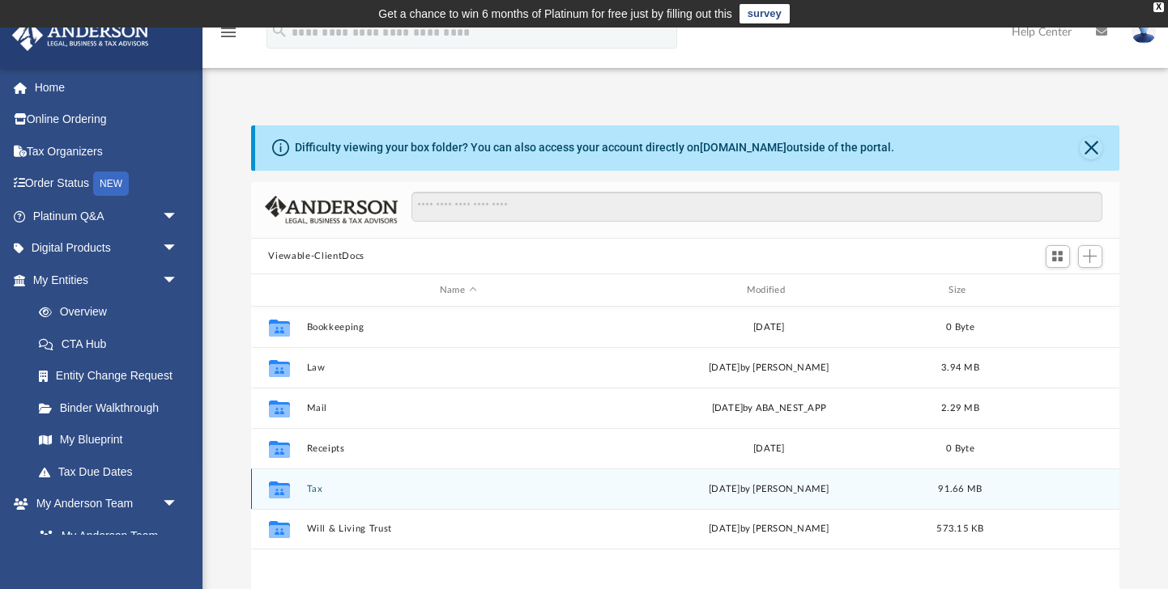
click at [341, 485] on button "Tax" at bounding box center [458, 489] width 304 height 11
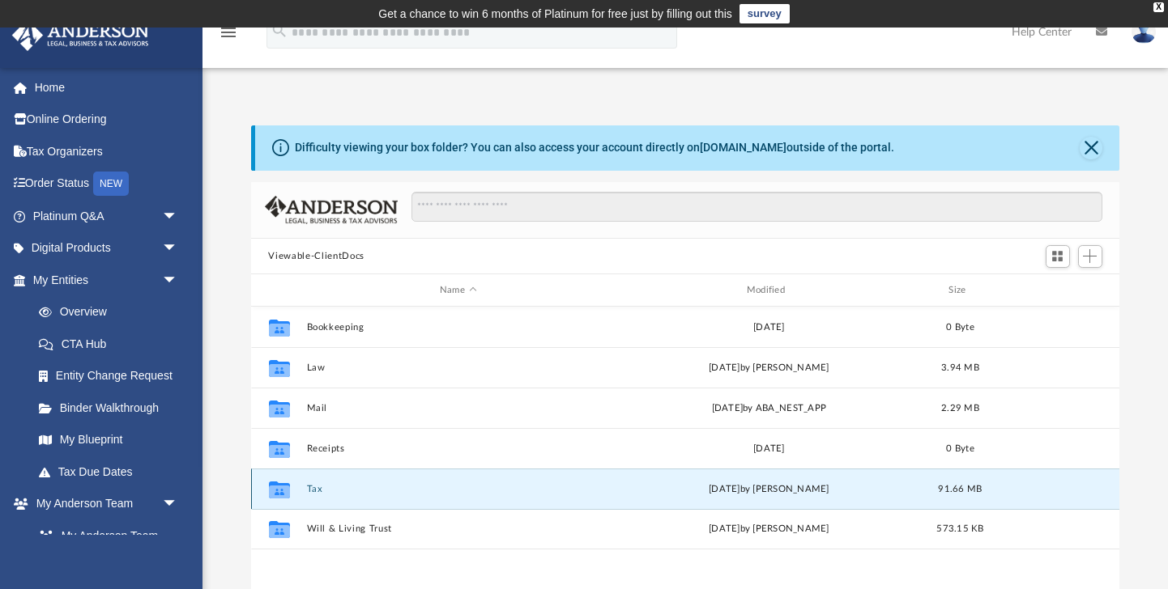
click at [341, 485] on button "Tax" at bounding box center [458, 489] width 304 height 11
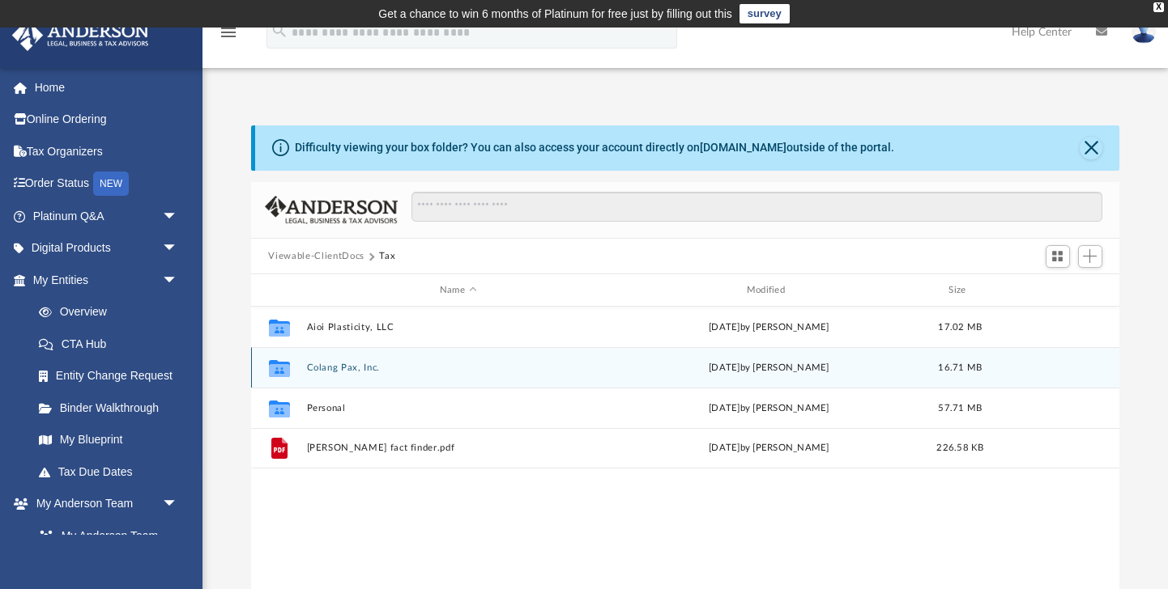
click at [349, 372] on div "Collaborated Folder Colang Pax, Inc. Fri Oct 3 2025 by Alex Price 16.71 MB" at bounding box center [685, 367] width 869 height 40
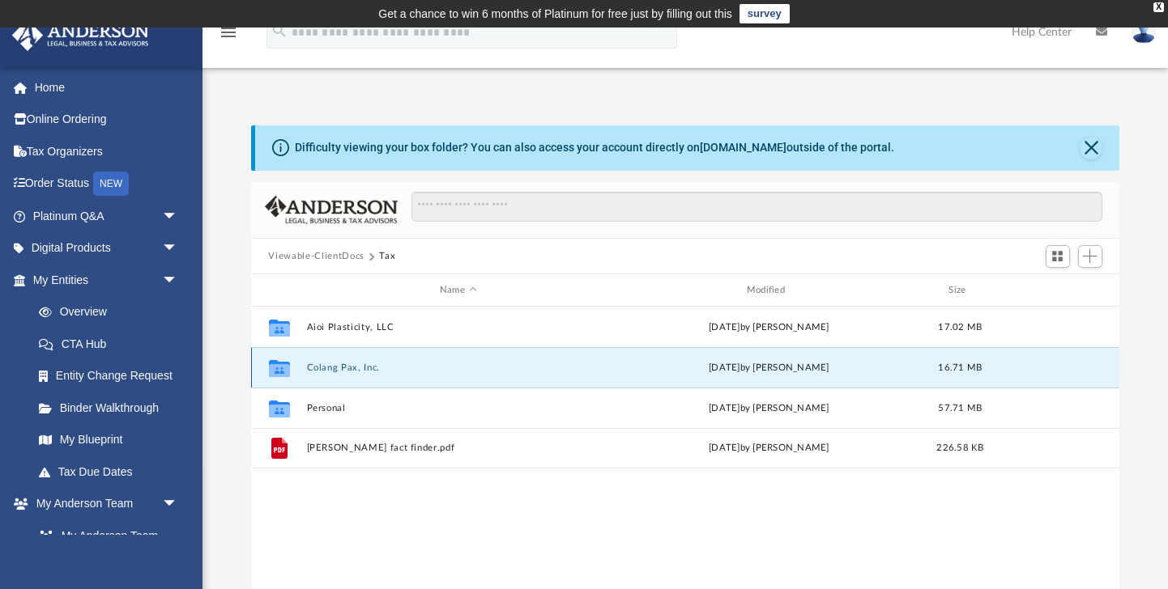
click at [349, 372] on div "Collaborated Folder Colang Pax, Inc. Fri Oct 3 2025 by Alex Price 16.71 MB" at bounding box center [685, 367] width 869 height 40
click at [348, 368] on button "Colang Pax, Inc." at bounding box center [458, 368] width 304 height 11
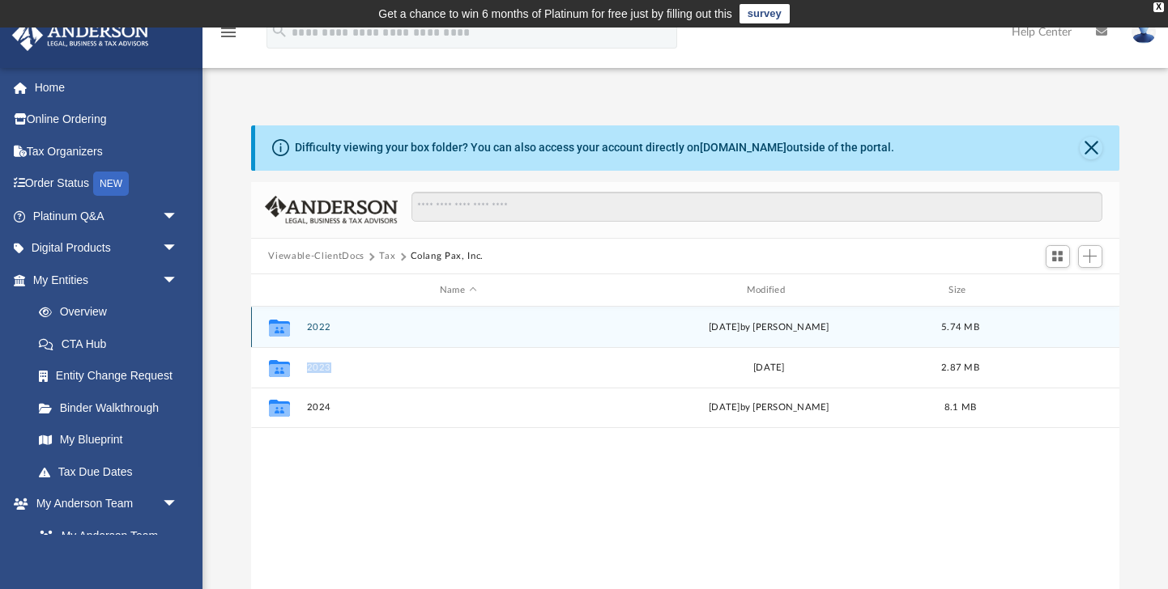
click at [336, 322] on button "2022" at bounding box center [458, 327] width 304 height 11
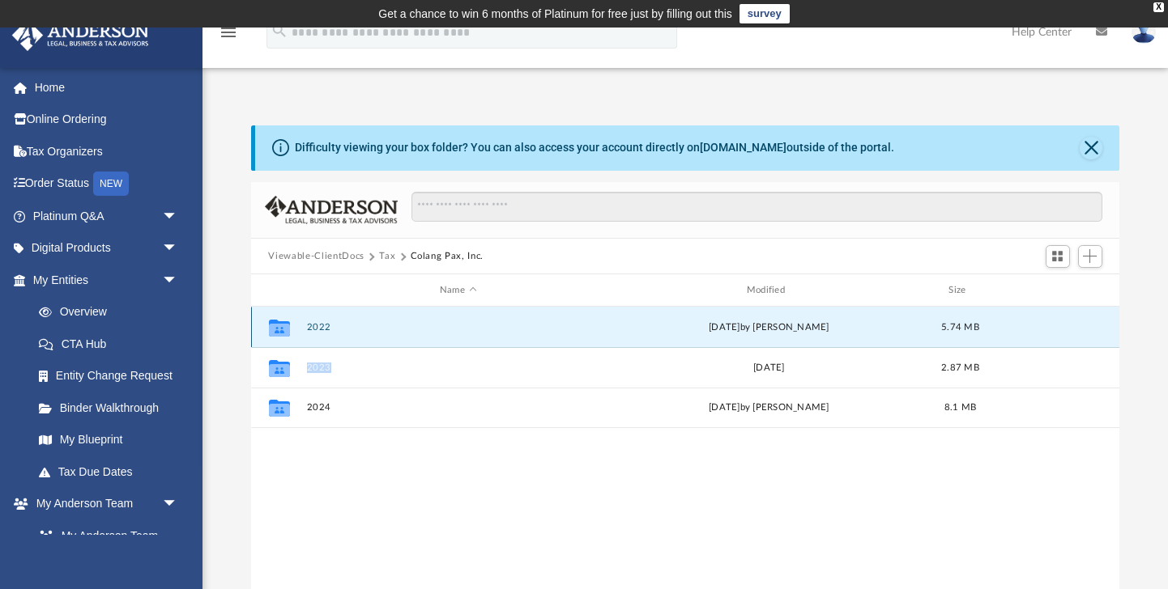
click at [336, 322] on button "2022" at bounding box center [458, 327] width 304 height 11
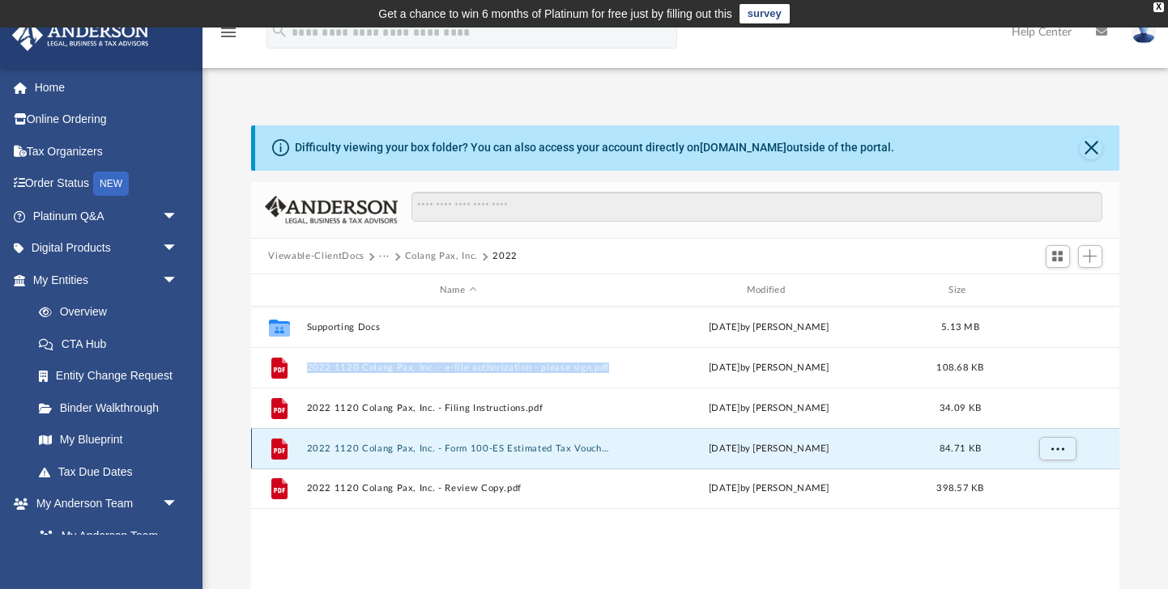
click at [413, 445] on button "2022 1120 Colang Pax, Inc. - Form 100-ES Estimated Tax Voucher.pdf" at bounding box center [458, 449] width 304 height 11
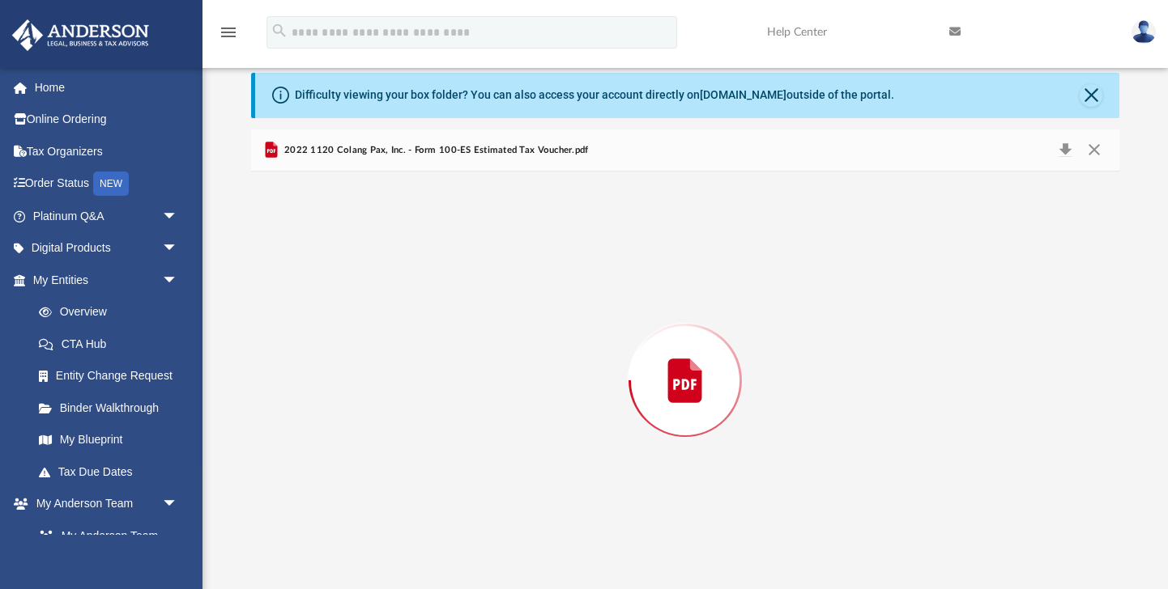
click at [413, 445] on div "Preview" at bounding box center [685, 381] width 869 height 418
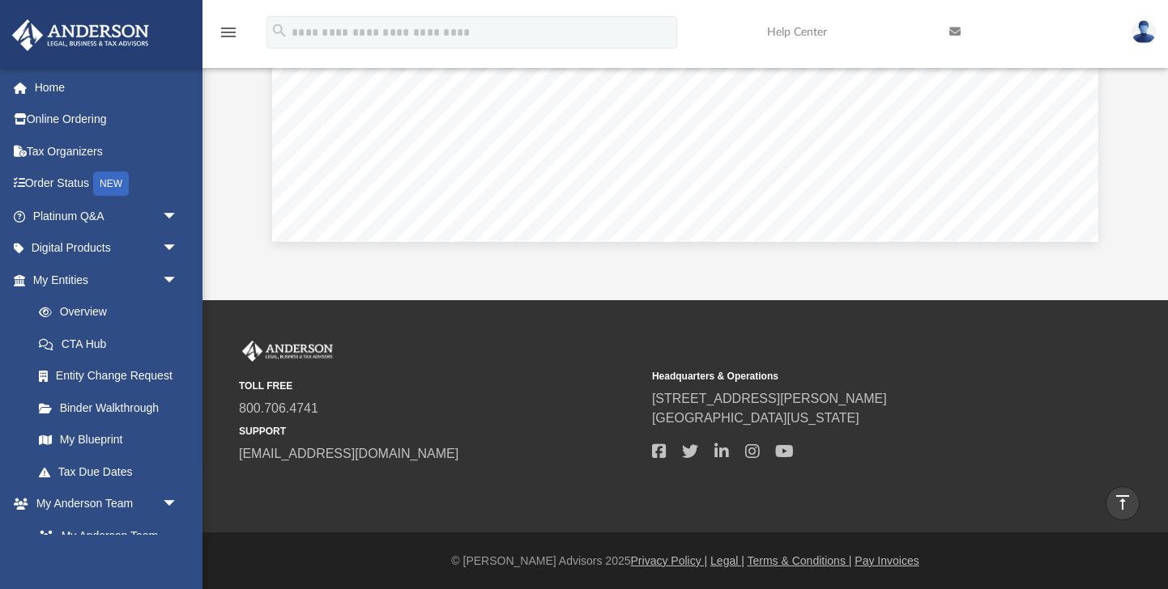
scroll to position [0, 0]
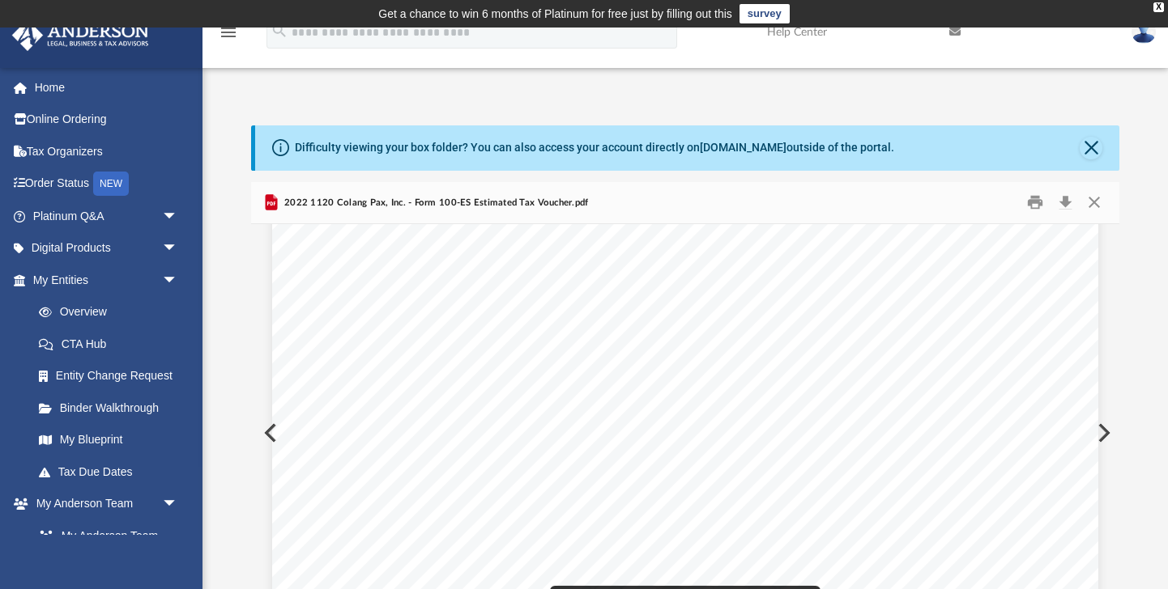
click at [275, 426] on div "239824 11-23-22 Caution: Installment 4 - If no payment is due, do not mail this…" at bounding box center [685, 96] width 826 height 1069
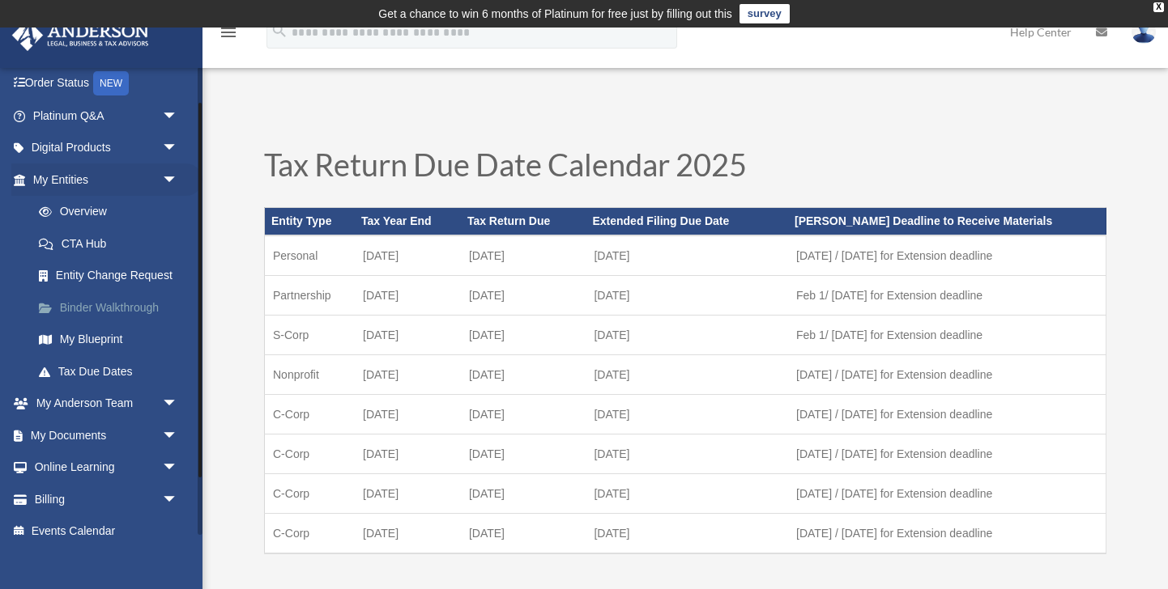
scroll to position [117, 0]
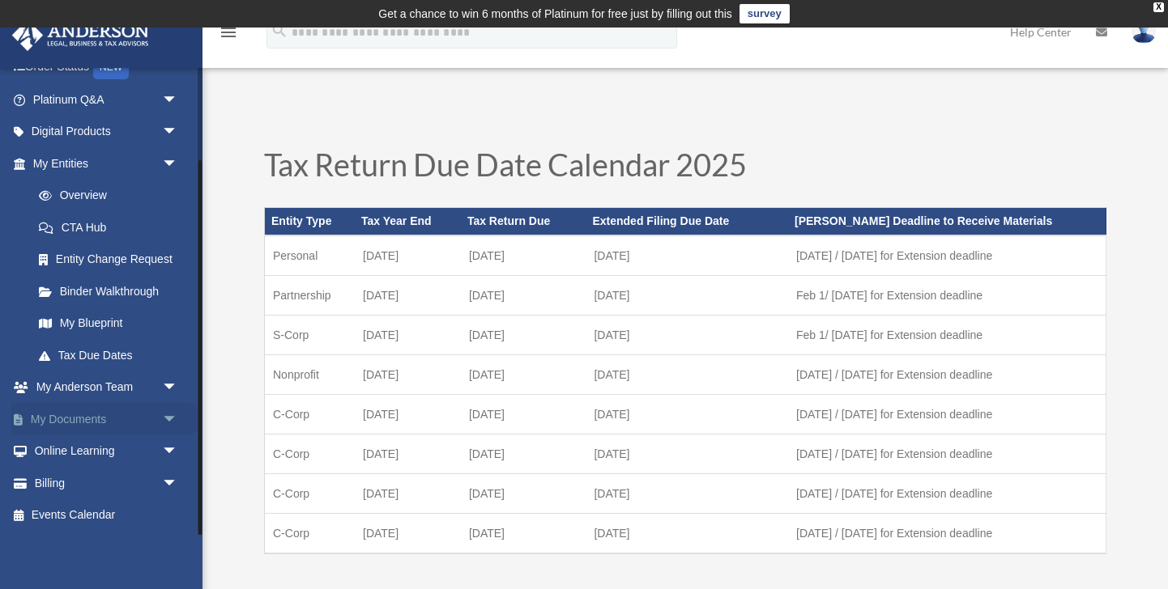
click at [155, 420] on link "My Documents arrow_drop_down" at bounding box center [106, 419] width 191 height 32
click at [177, 415] on span "arrow_drop_down" at bounding box center [178, 419] width 32 height 33
click at [74, 457] on link "Box" at bounding box center [113, 452] width 180 height 32
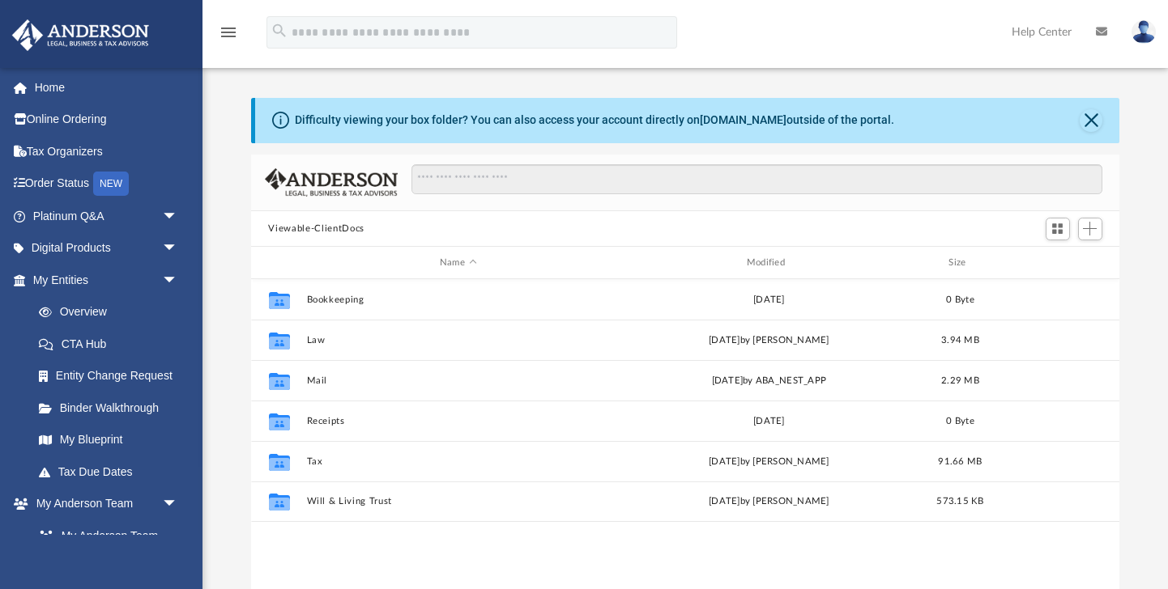
scroll to position [368, 868]
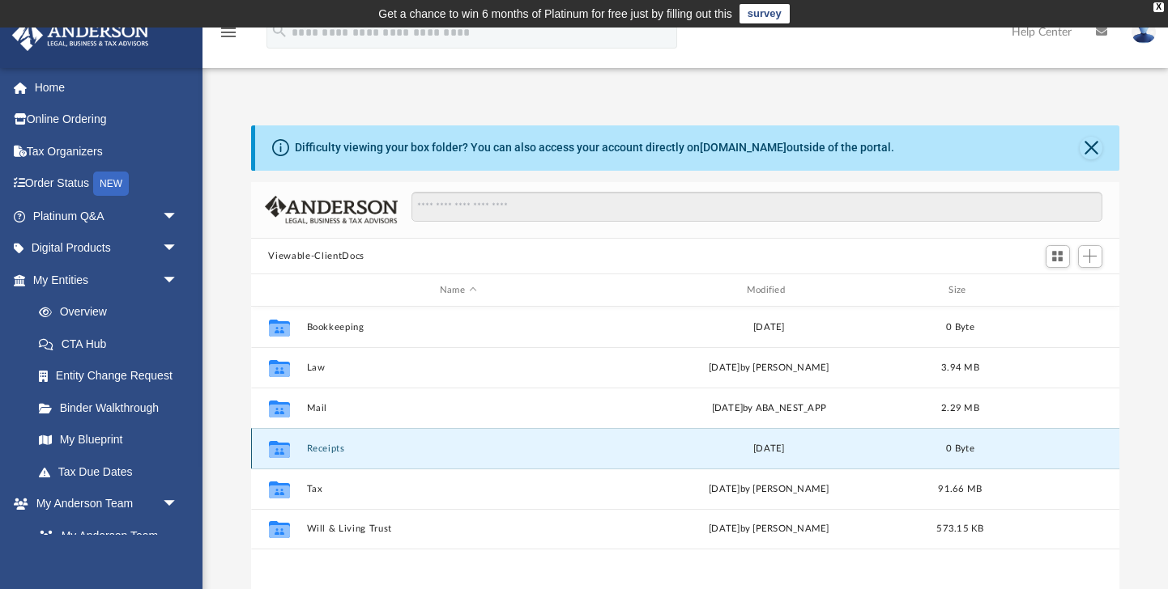
click at [342, 448] on button "Receipts" at bounding box center [458, 449] width 304 height 11
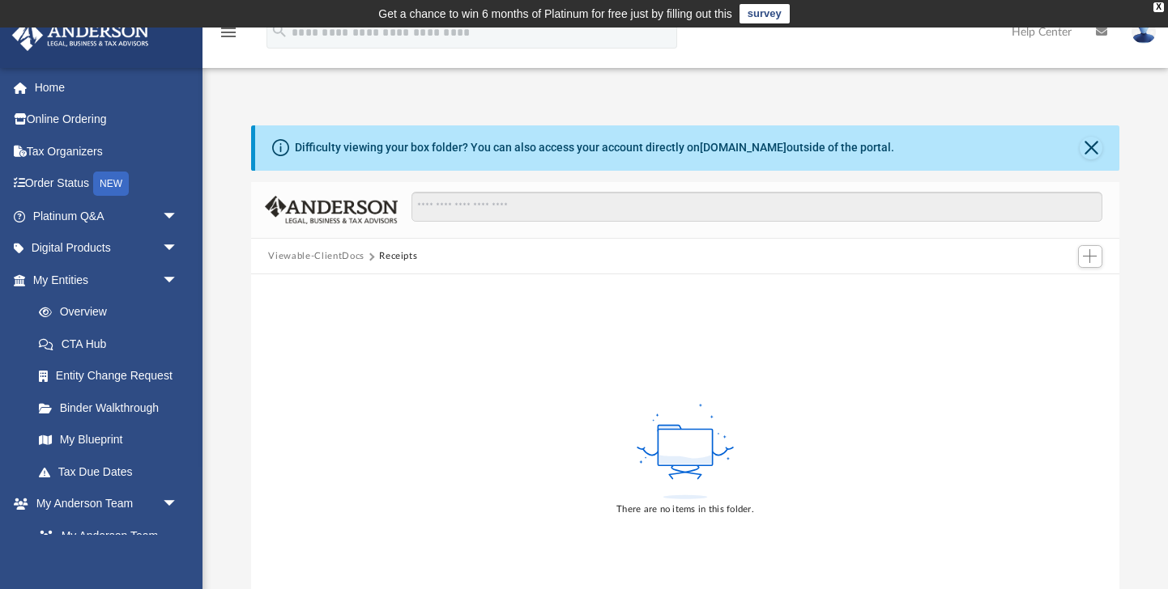
click at [251, 442] on div "There are no items in this folder." at bounding box center [685, 458] width 869 height 368
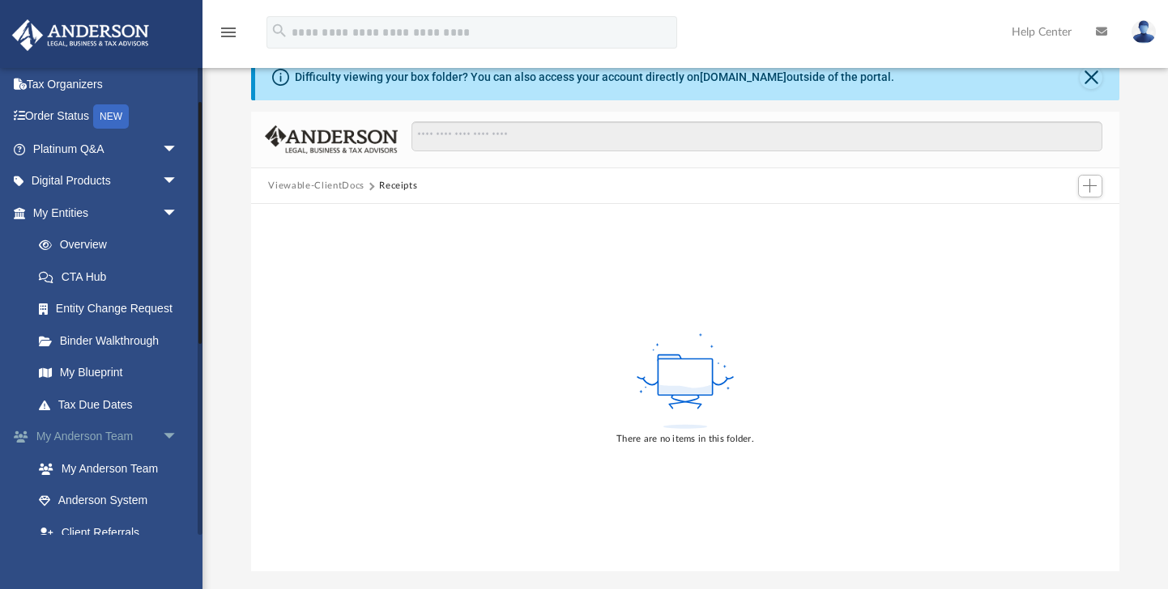
scroll to position [0, 0]
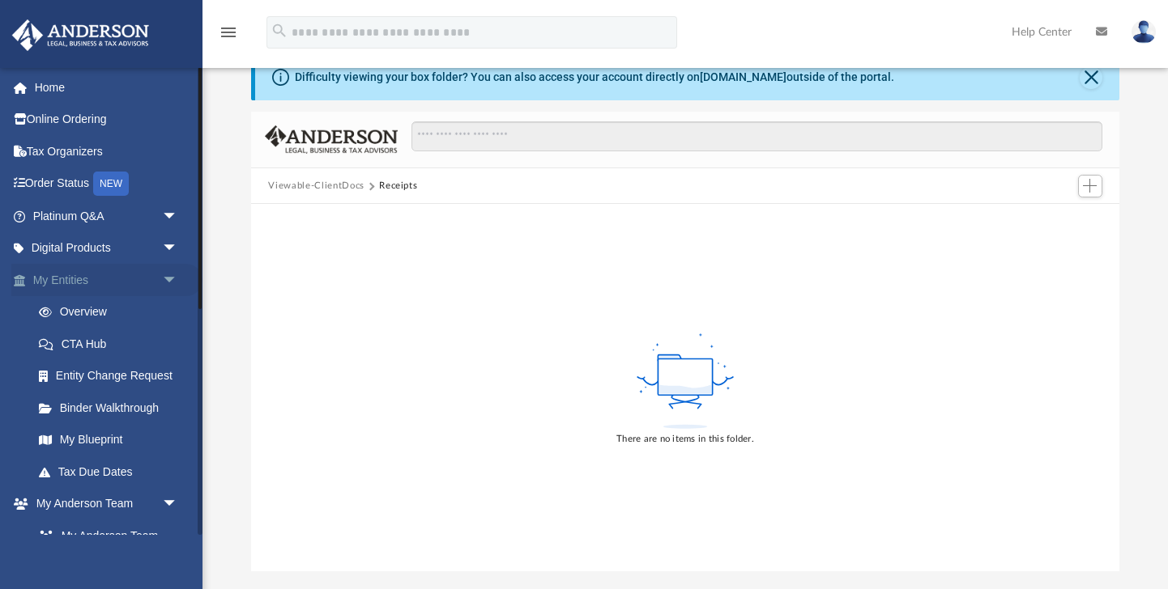
click at [169, 274] on span "arrow_drop_down" at bounding box center [178, 280] width 32 height 33
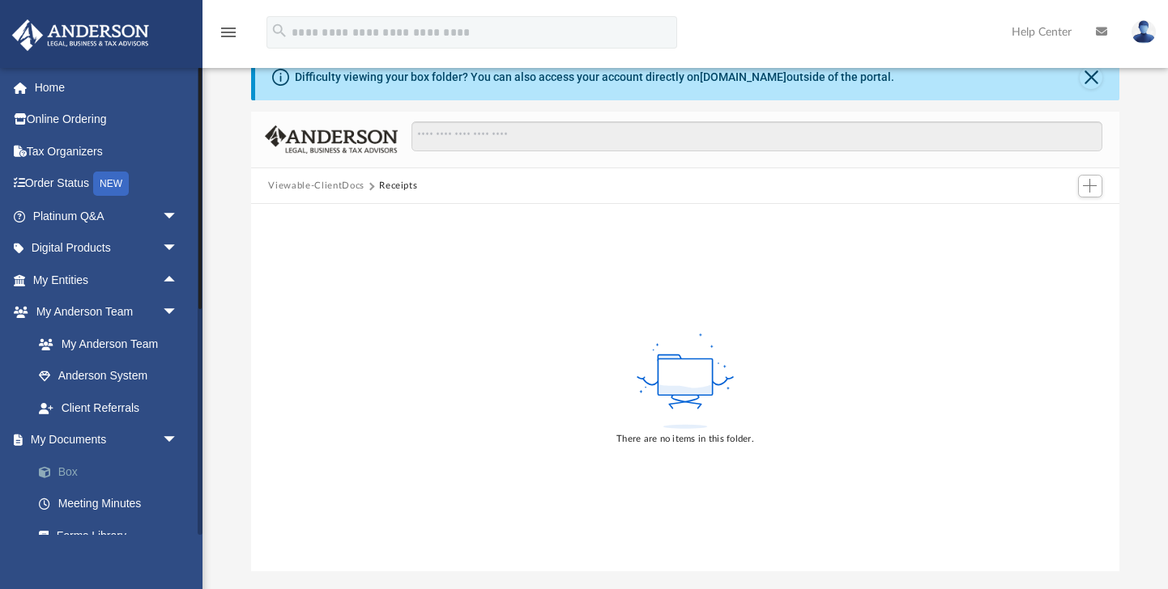
click at [113, 472] on link "Box" at bounding box center [113, 472] width 180 height 32
click at [96, 470] on link "Box" at bounding box center [113, 472] width 180 height 32
click at [293, 182] on button "Viewable-ClientDocs" at bounding box center [316, 186] width 96 height 15
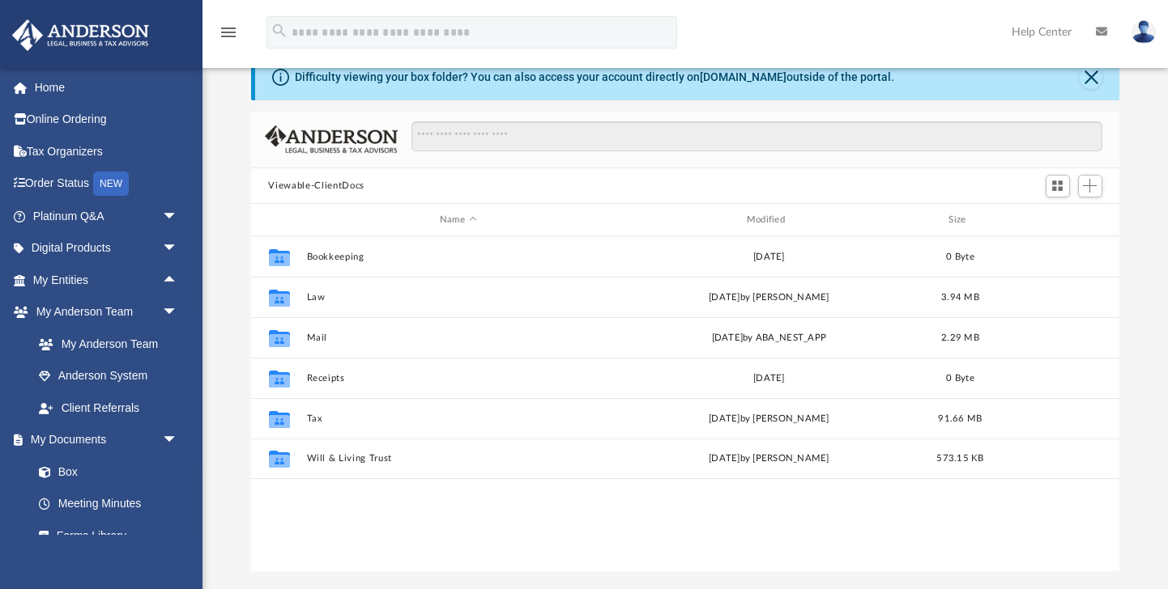
scroll to position [368, 868]
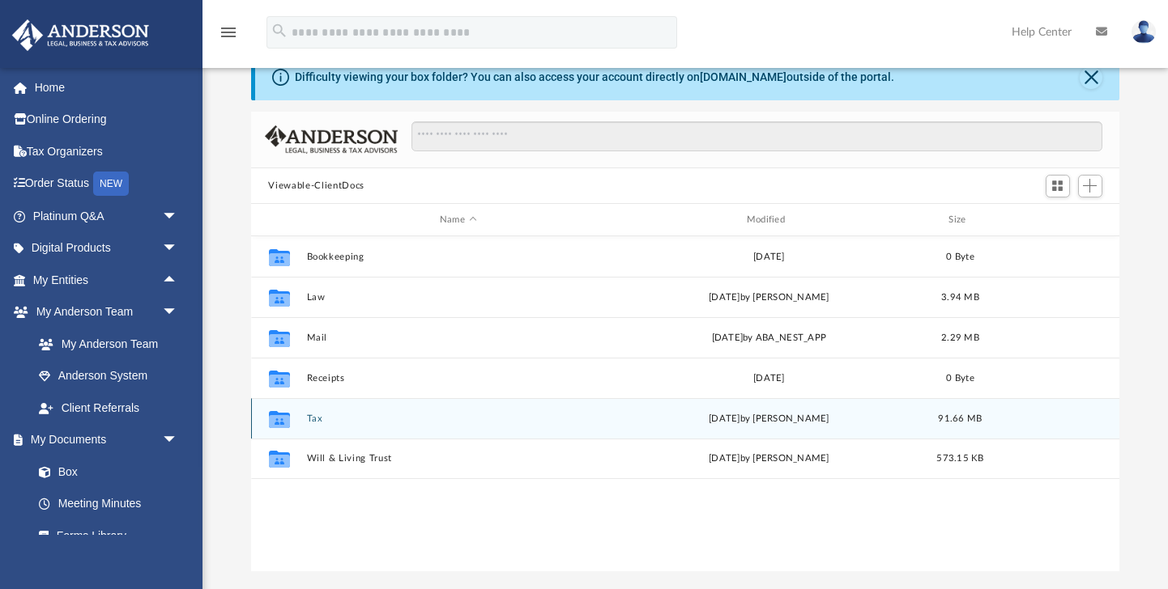
click at [326, 414] on button "Tax" at bounding box center [458, 419] width 304 height 11
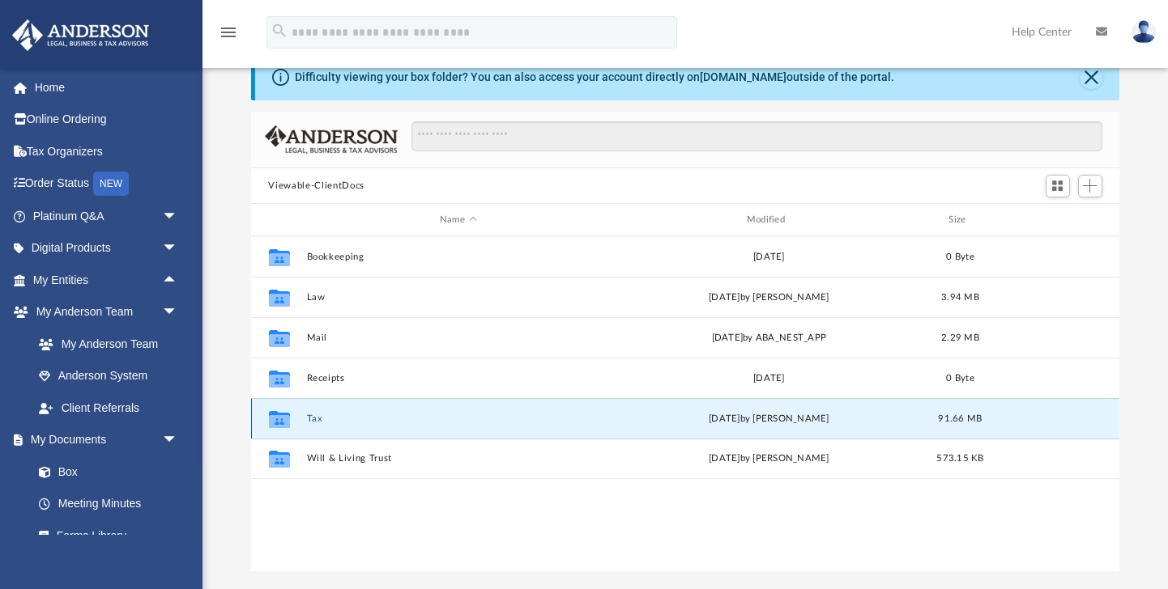
click at [326, 414] on button "Tax" at bounding box center [458, 419] width 304 height 11
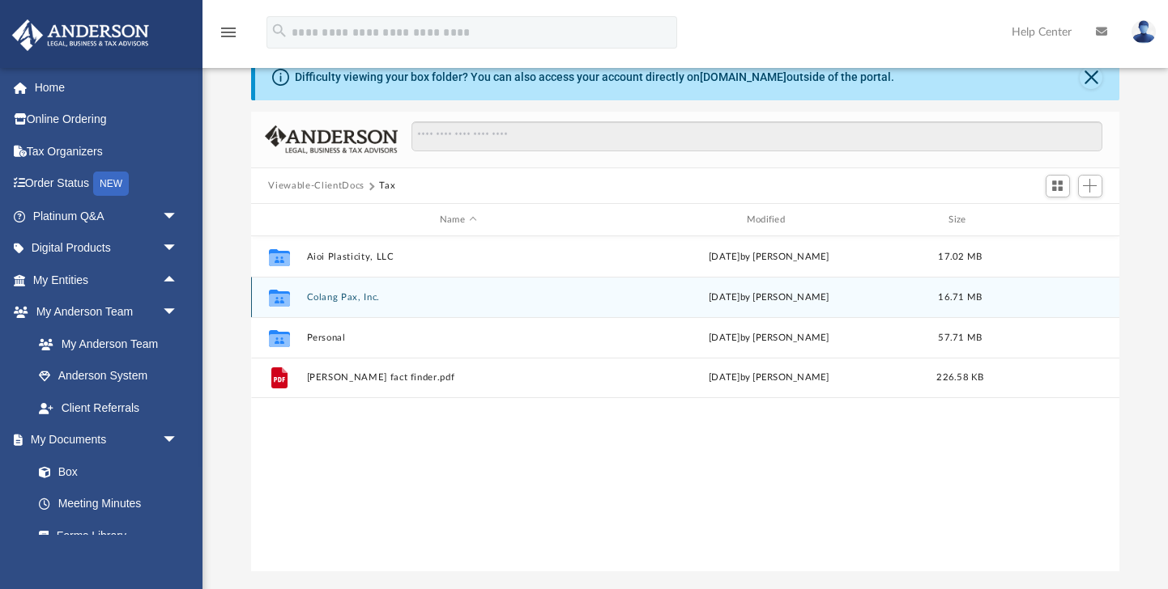
click at [360, 295] on button "Colang Pax, Inc." at bounding box center [458, 297] width 304 height 11
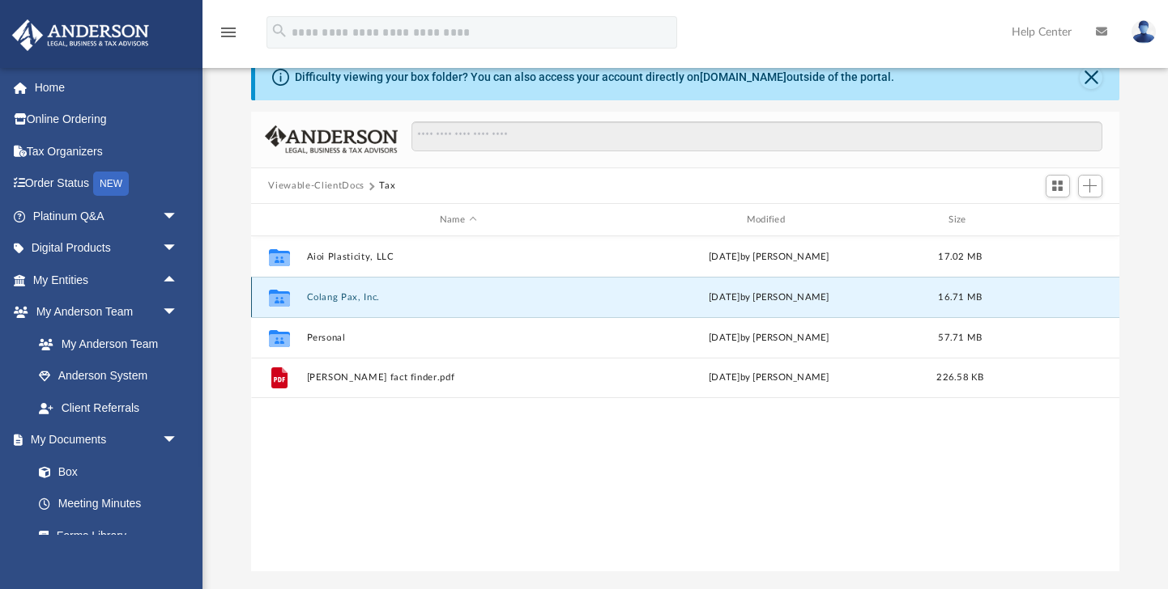
click at [360, 295] on button "Colang Pax, Inc." at bounding box center [458, 297] width 304 height 11
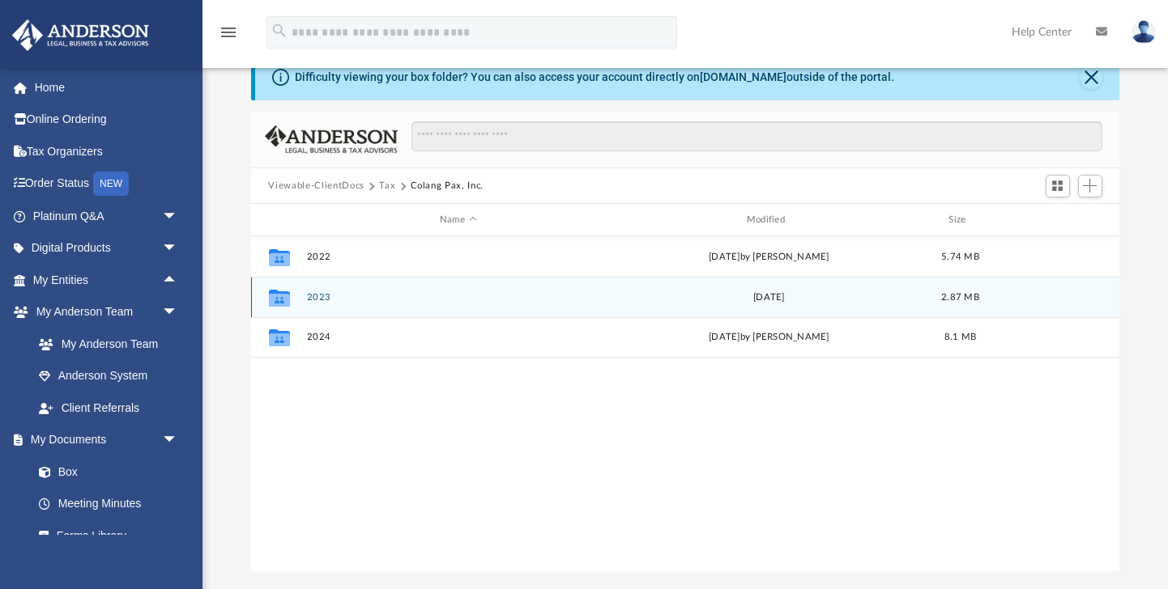
click at [347, 302] on button "2023" at bounding box center [458, 297] width 304 height 11
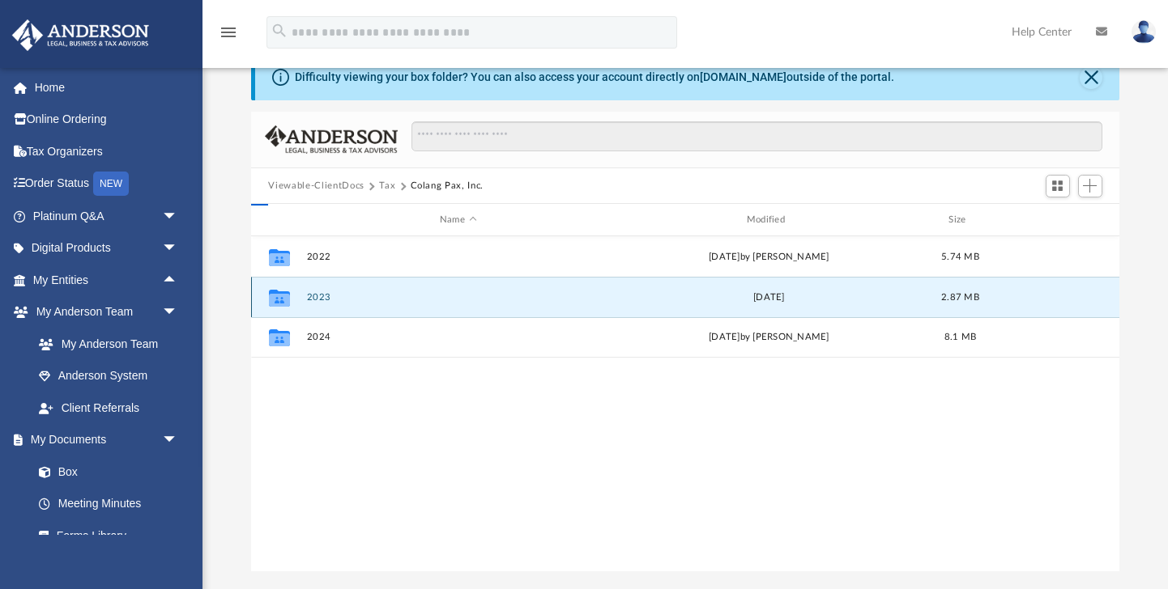
click at [347, 302] on button "2023" at bounding box center [458, 297] width 304 height 11
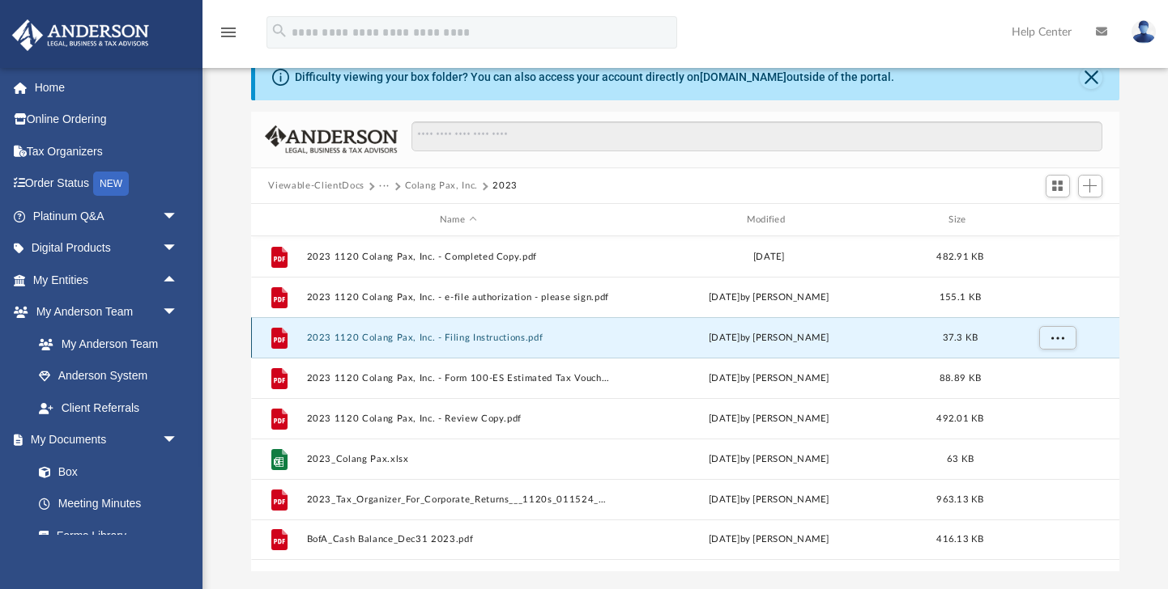
click at [451, 341] on button "2023 1120 Colang Pax, Inc. - Filing Instructions.pdf" at bounding box center [458, 338] width 304 height 11
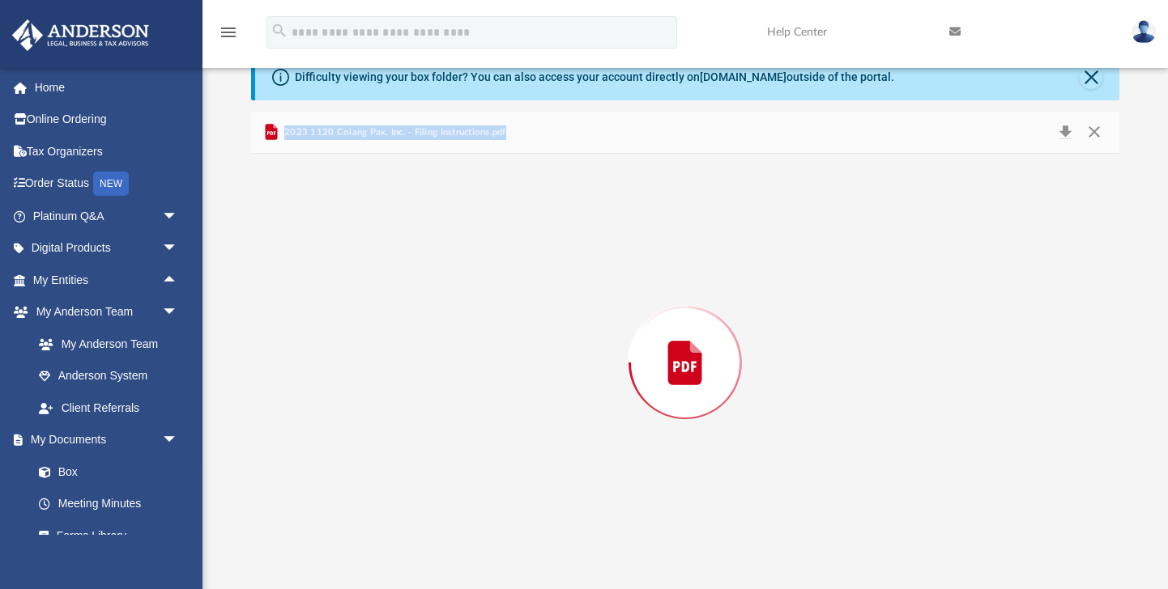
click at [451, 341] on div "Preview" at bounding box center [685, 363] width 869 height 418
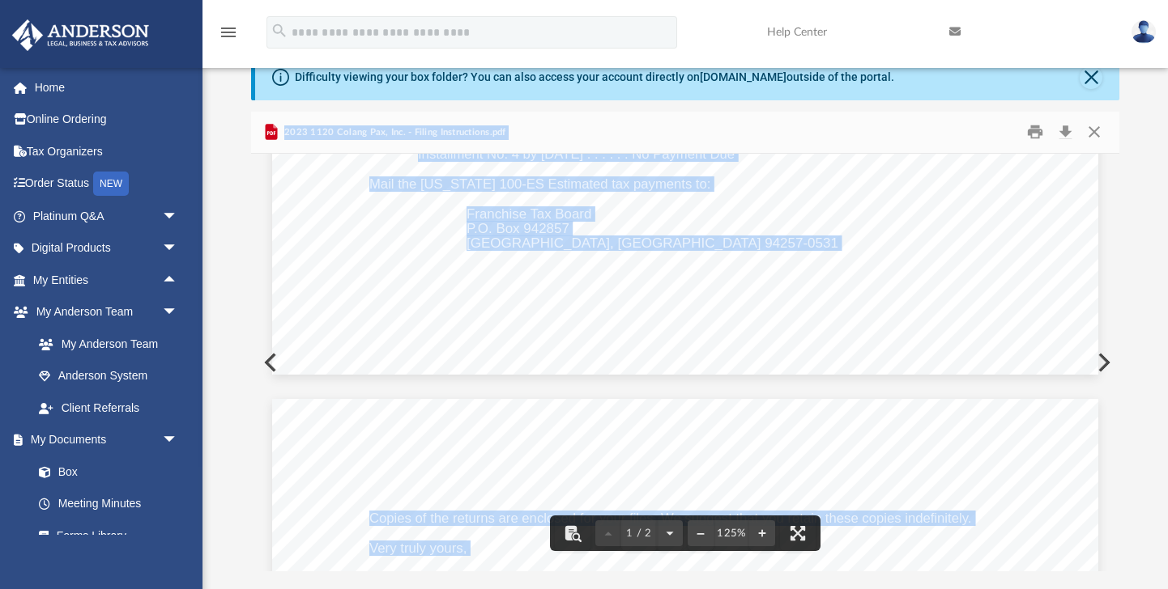
scroll to position [0, 0]
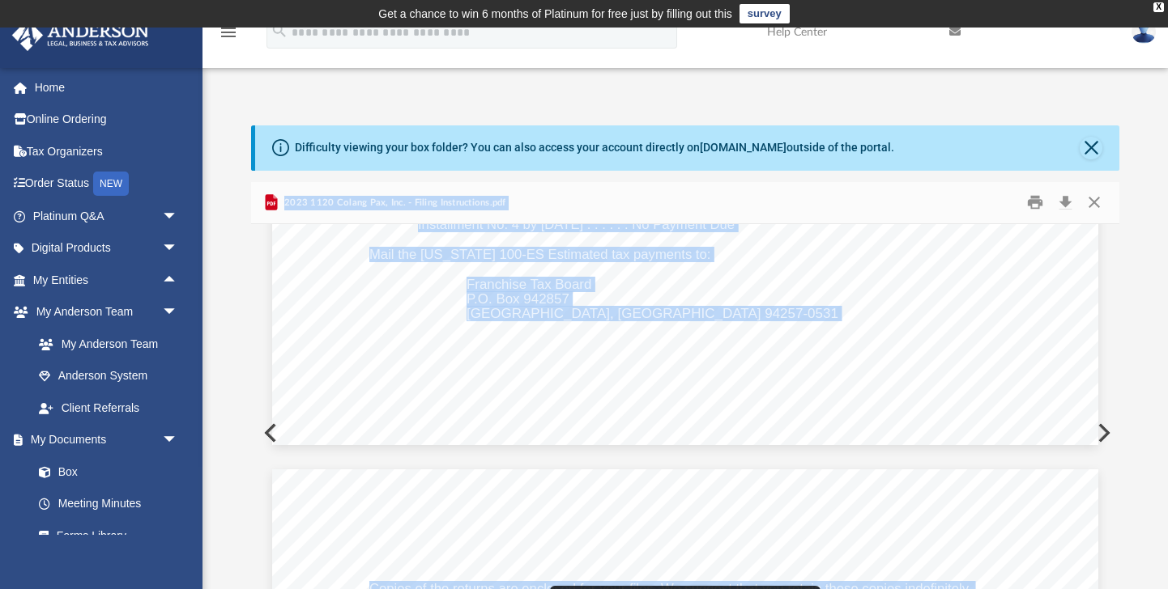
click at [270, 437] on button "Preview" at bounding box center [269, 433] width 36 height 45
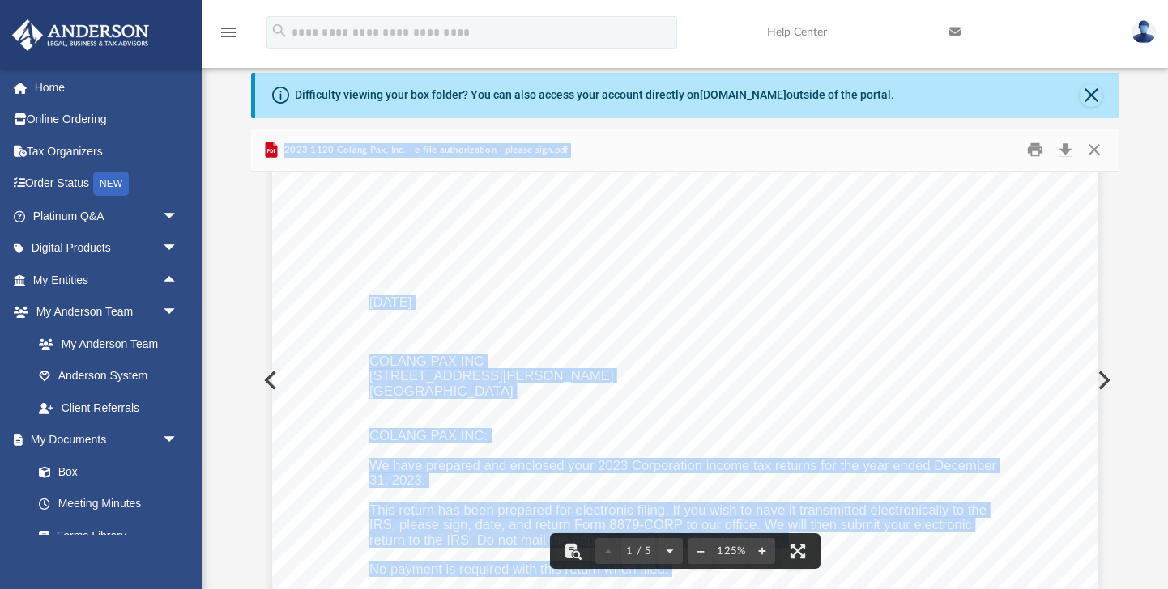
scroll to position [51, 0]
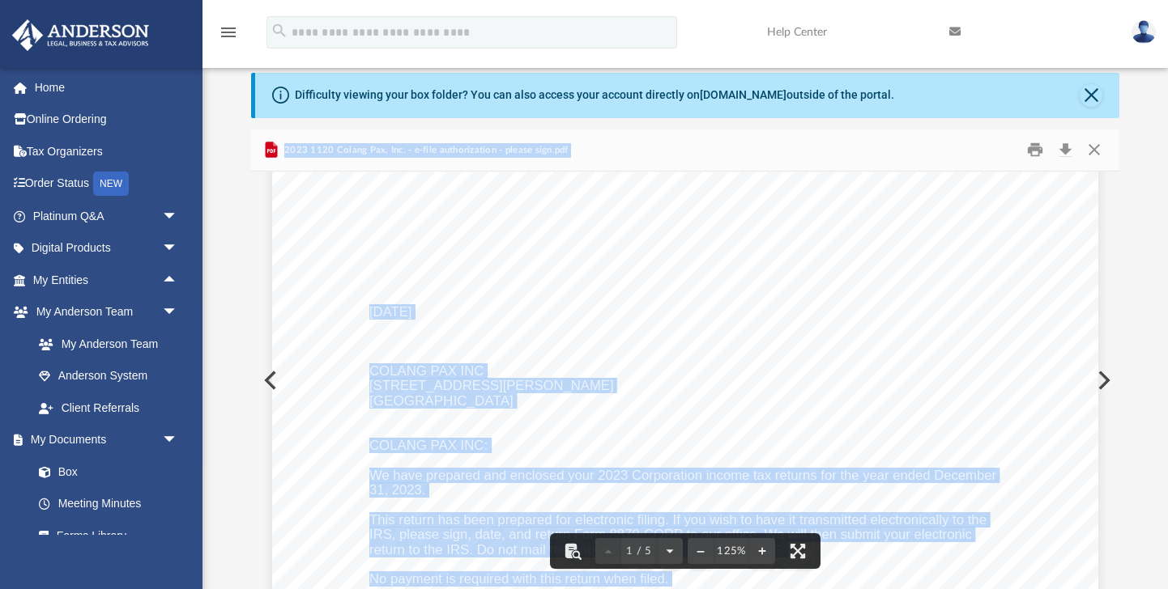
click at [266, 386] on button "Preview" at bounding box center [269, 380] width 36 height 45
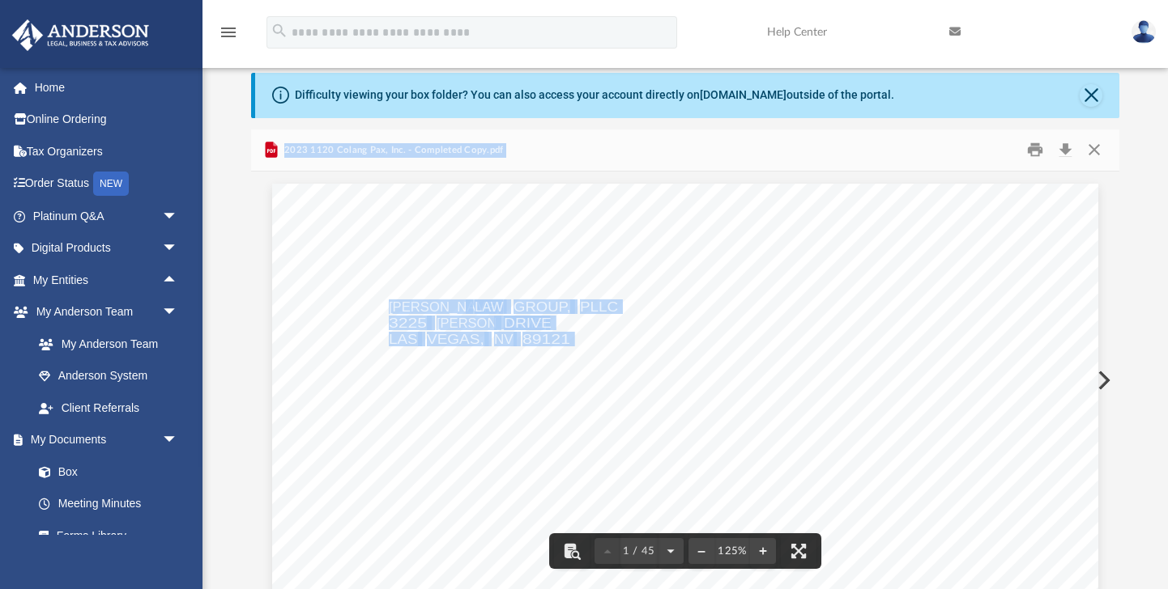
scroll to position [0, 0]
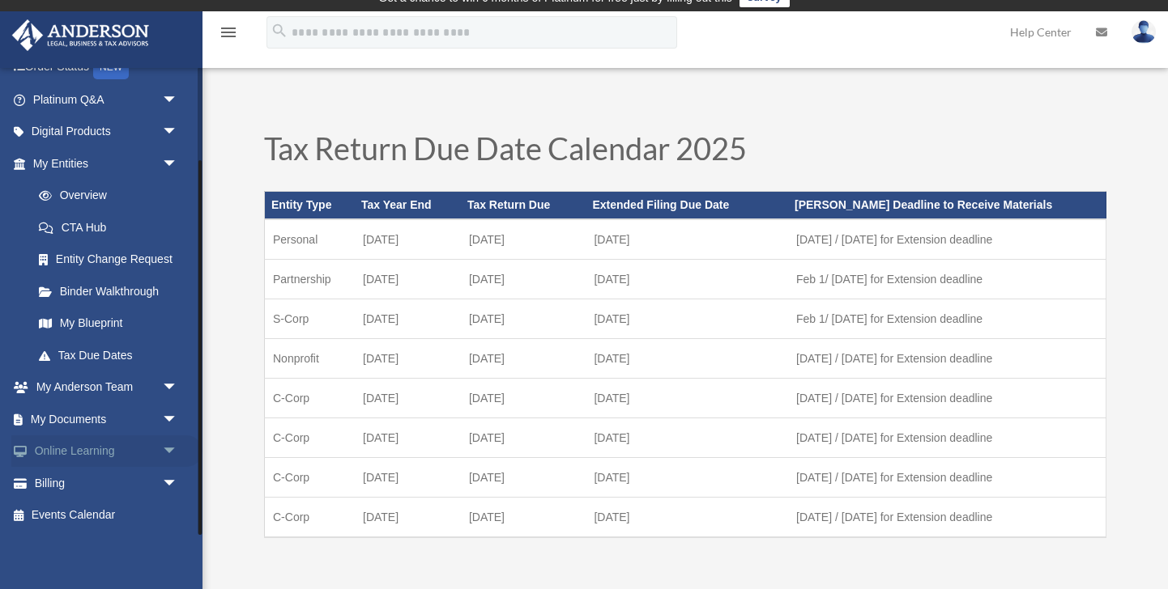
scroll to position [21, 0]
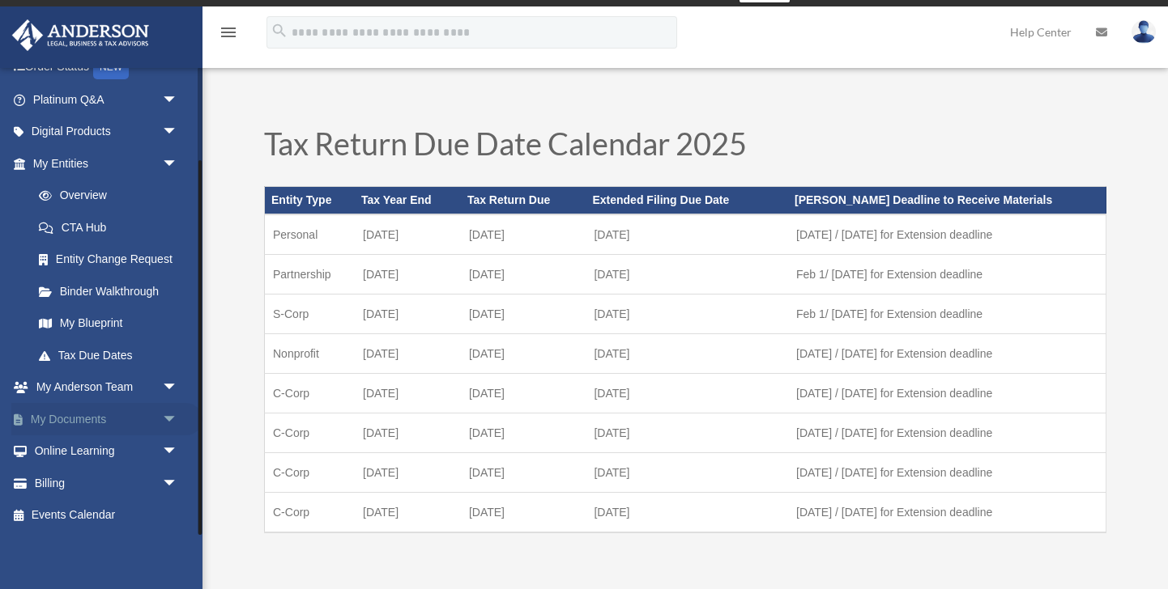
click at [162, 423] on span "arrow_drop_down" at bounding box center [178, 419] width 32 height 33
click at [84, 452] on link "Box" at bounding box center [113, 452] width 180 height 32
click at [78, 451] on link "Box" at bounding box center [113, 452] width 180 height 32
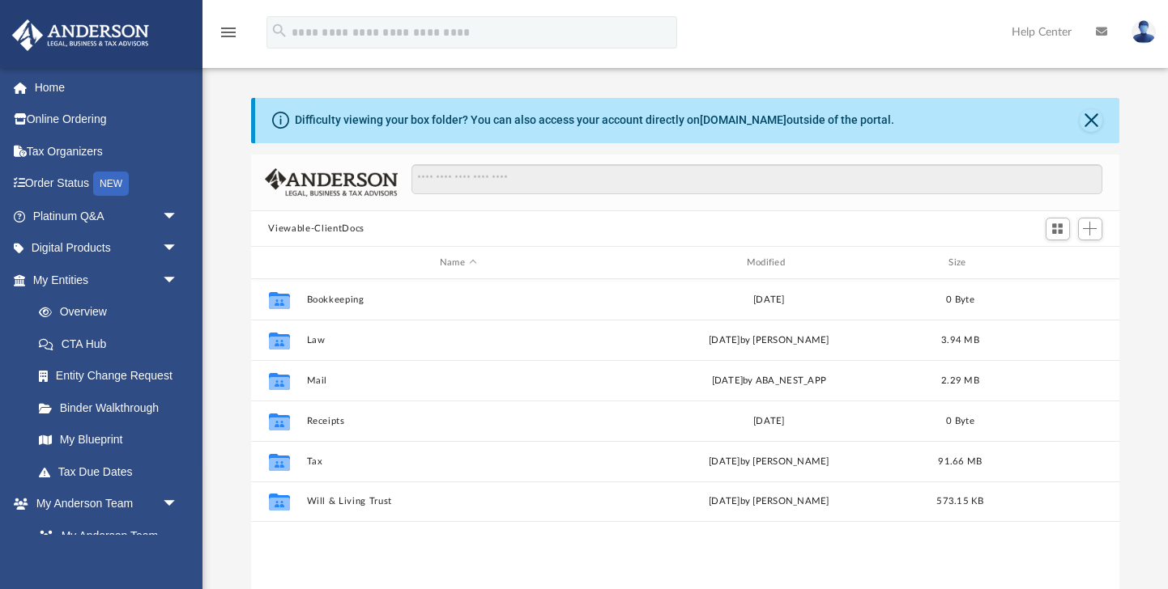
scroll to position [368, 868]
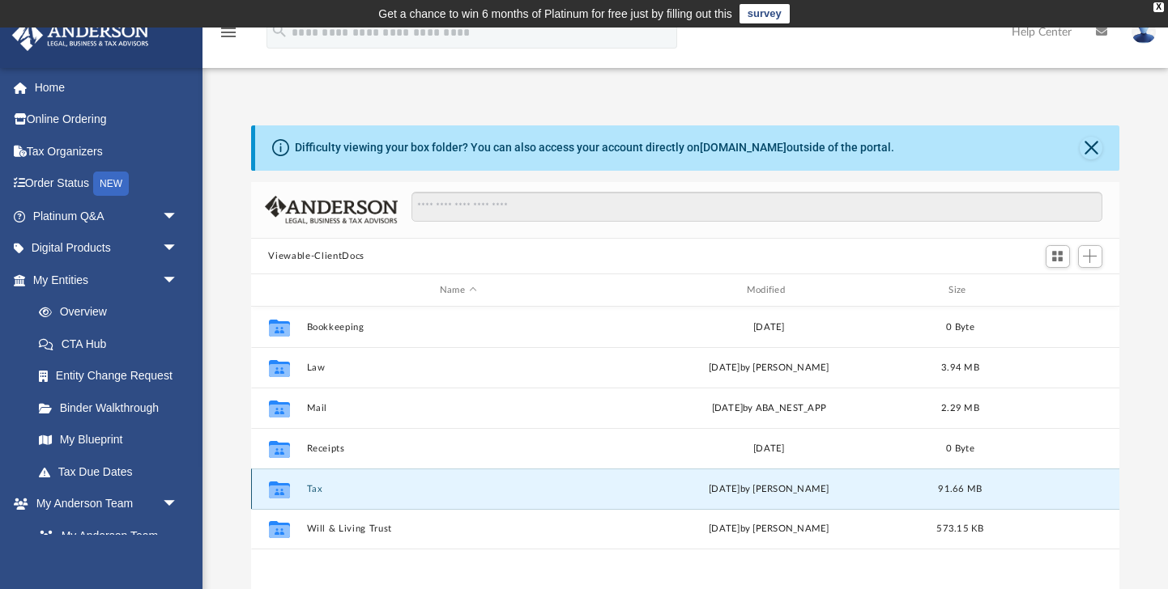
click at [331, 491] on button "Tax" at bounding box center [458, 489] width 304 height 11
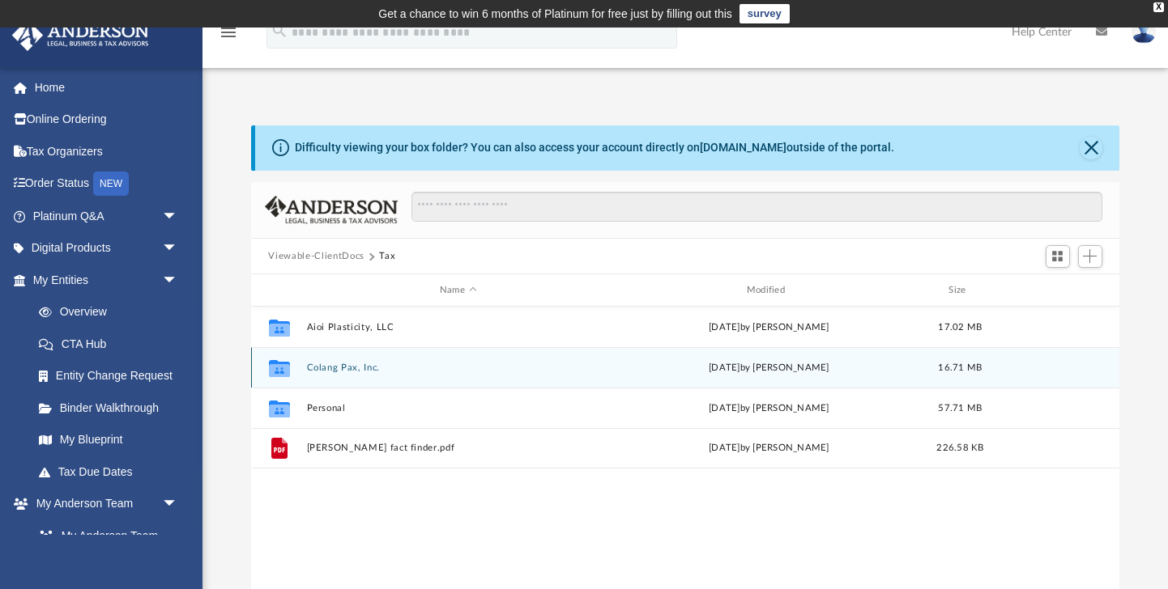
click at [349, 358] on div "Collaborated Folder Colang Pax, Inc. [DATE] by [PERSON_NAME] 16.71 MB" at bounding box center [685, 367] width 869 height 40
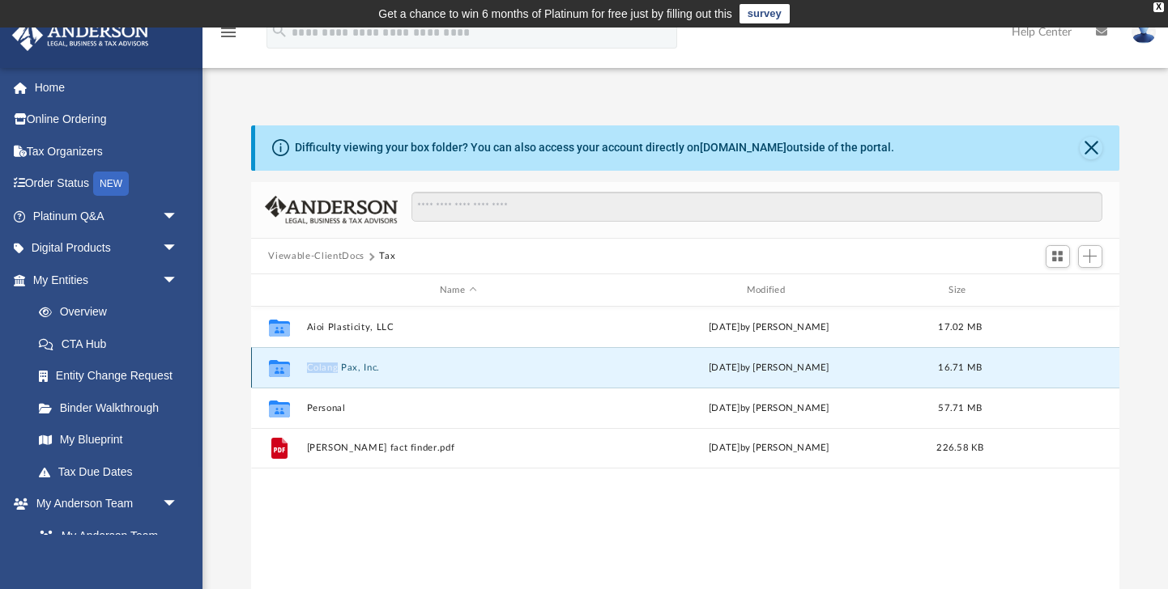
click at [349, 358] on div "Collaborated Folder Colang Pax, Inc. [DATE] by [PERSON_NAME] 16.71 MB" at bounding box center [685, 367] width 869 height 40
click at [361, 370] on button "Colang Pax, Inc." at bounding box center [458, 368] width 304 height 11
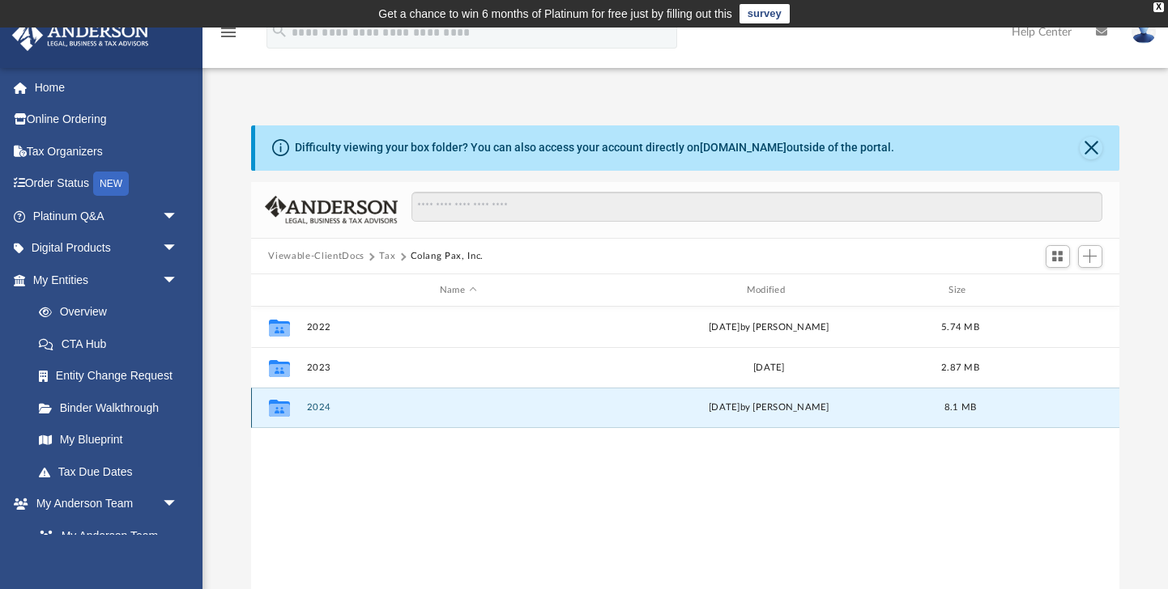
click at [394, 406] on button "2024" at bounding box center [458, 408] width 304 height 11
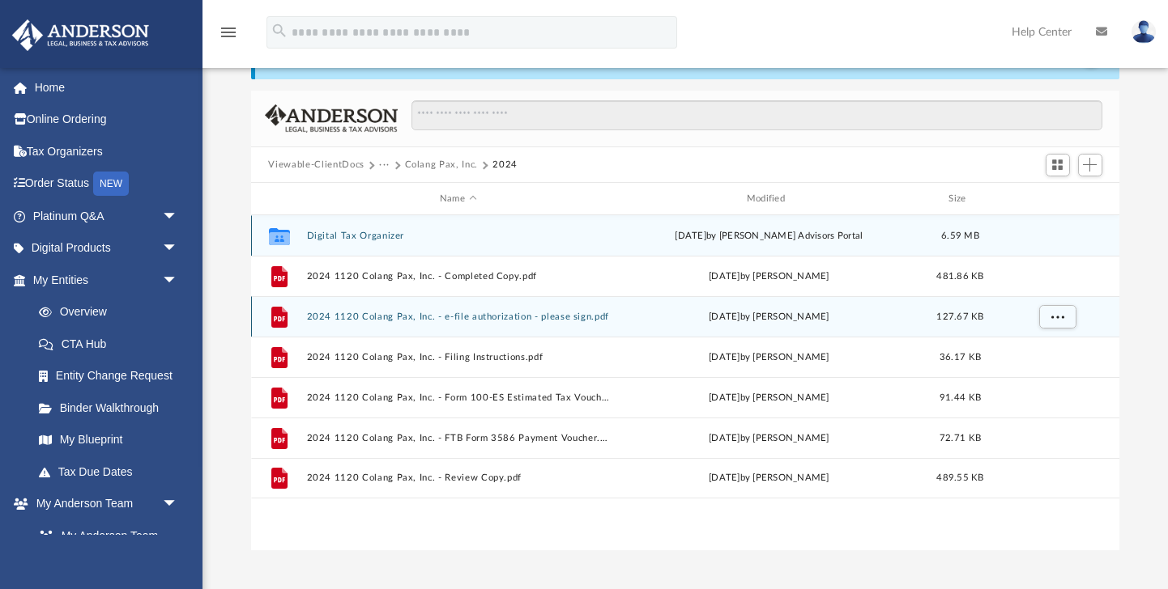
scroll to position [92, 0]
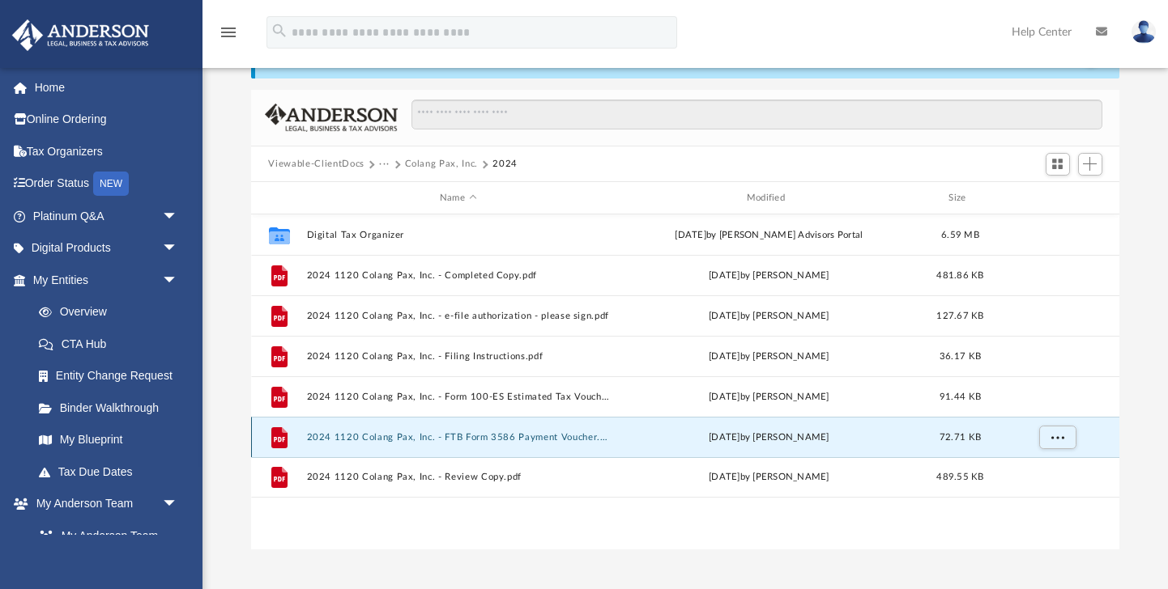
click at [476, 440] on button "2024 1120 Colang Pax, Inc. - FTB Form 3586 Payment Voucher.pdf" at bounding box center [458, 437] width 304 height 11
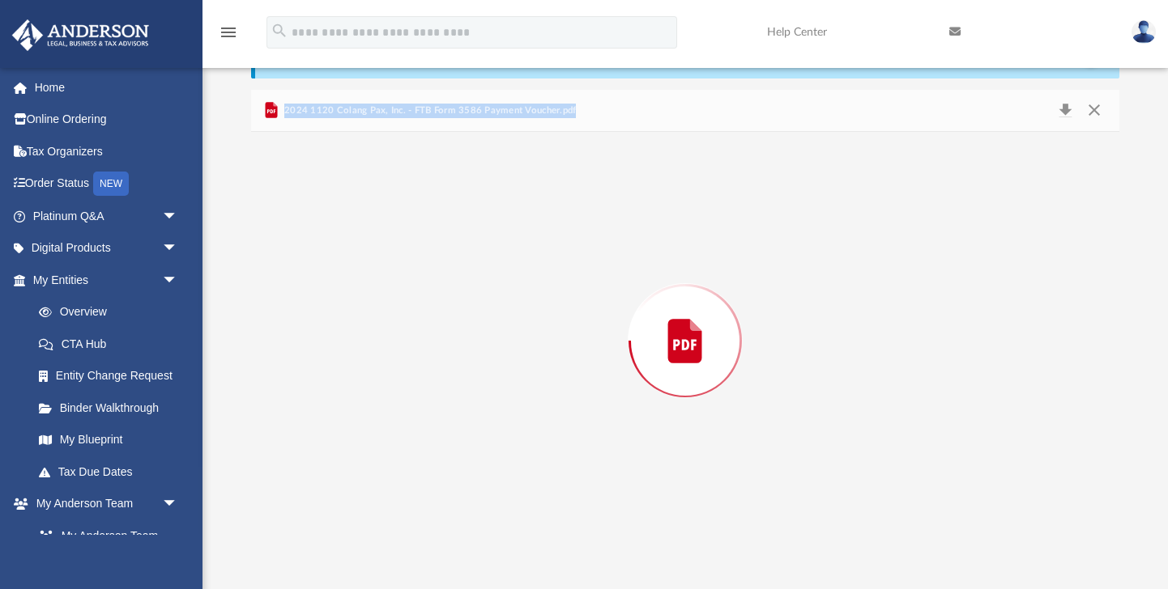
click at [476, 440] on div "Preview" at bounding box center [685, 341] width 869 height 418
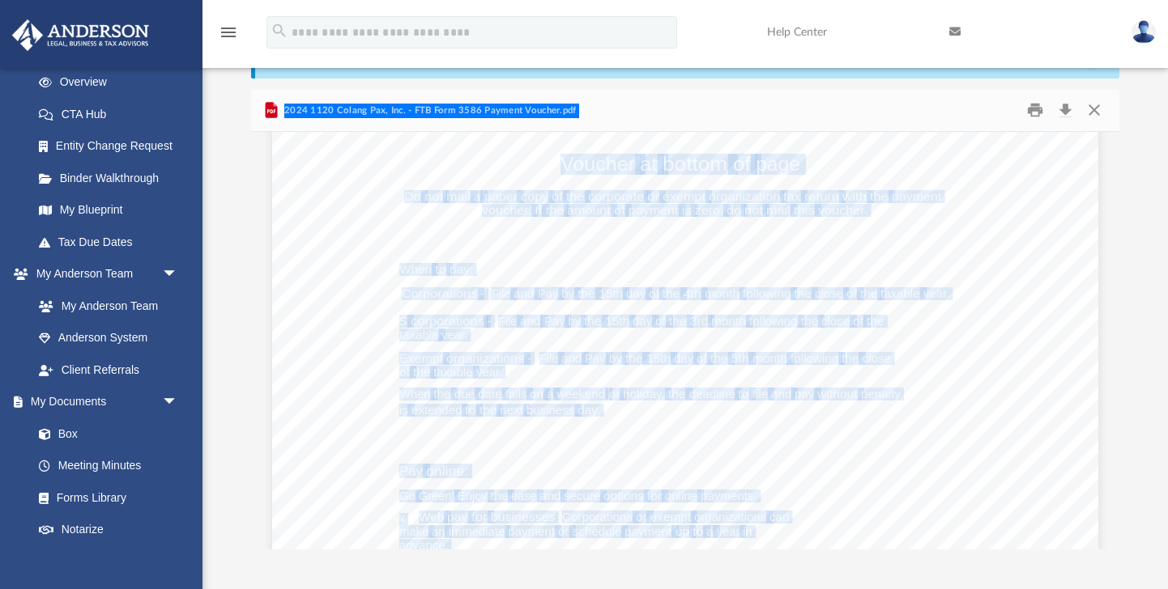
scroll to position [243, 0]
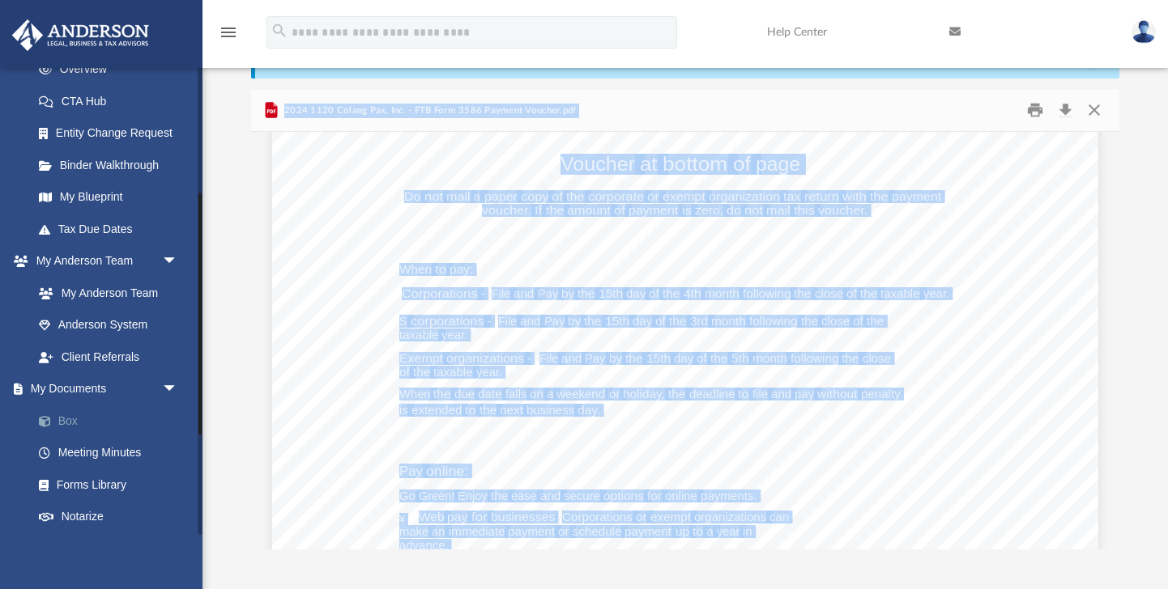
click at [76, 419] on link "Box" at bounding box center [113, 421] width 180 height 32
click at [81, 486] on link "Forms Library" at bounding box center [113, 485] width 180 height 32
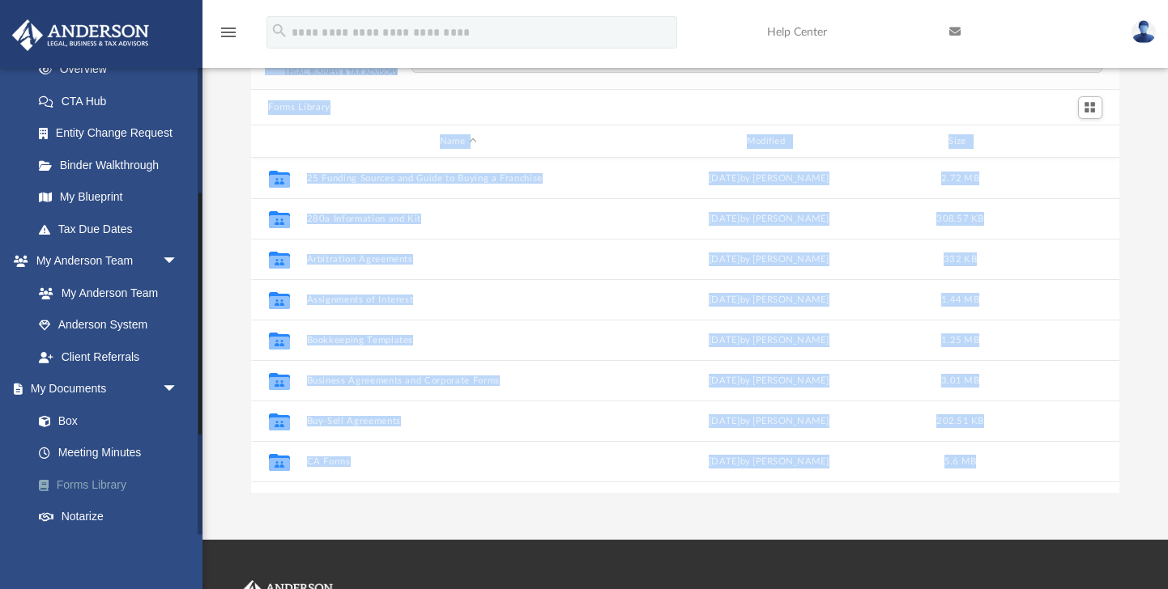
scroll to position [368, 868]
click at [246, 183] on div "Forms Library Name Modified Size Collaborated Folder 25 Funding Sources and Gui…" at bounding box center [684, 263] width 965 height 461
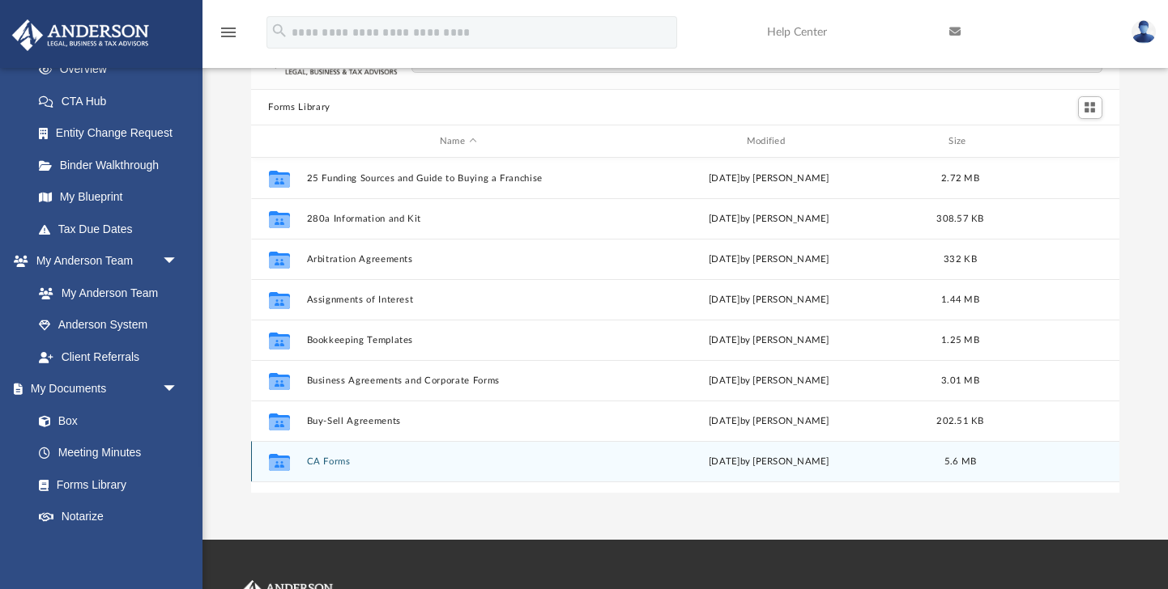
click at [335, 455] on div "Collaborated Folder CA Forms [DATE] by [PERSON_NAME] 5.6 MB" at bounding box center [685, 461] width 869 height 40
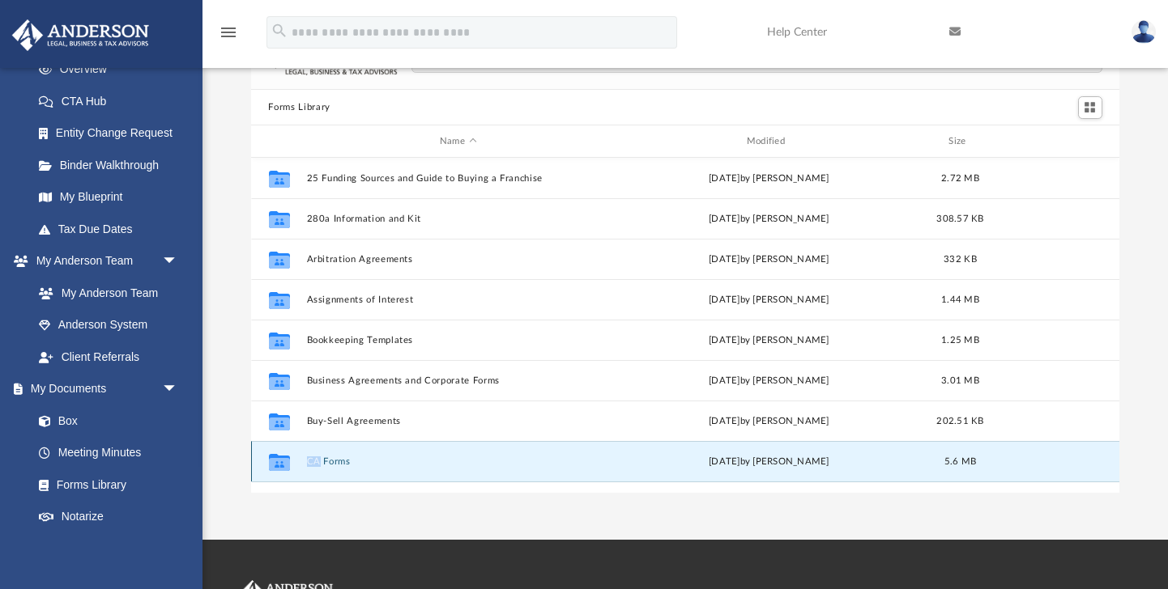
click at [335, 455] on div "Collaborated Folder CA Forms [DATE] by [PERSON_NAME] 5.6 MB" at bounding box center [685, 461] width 869 height 40
click at [311, 462] on button "CA Forms" at bounding box center [458, 462] width 304 height 11
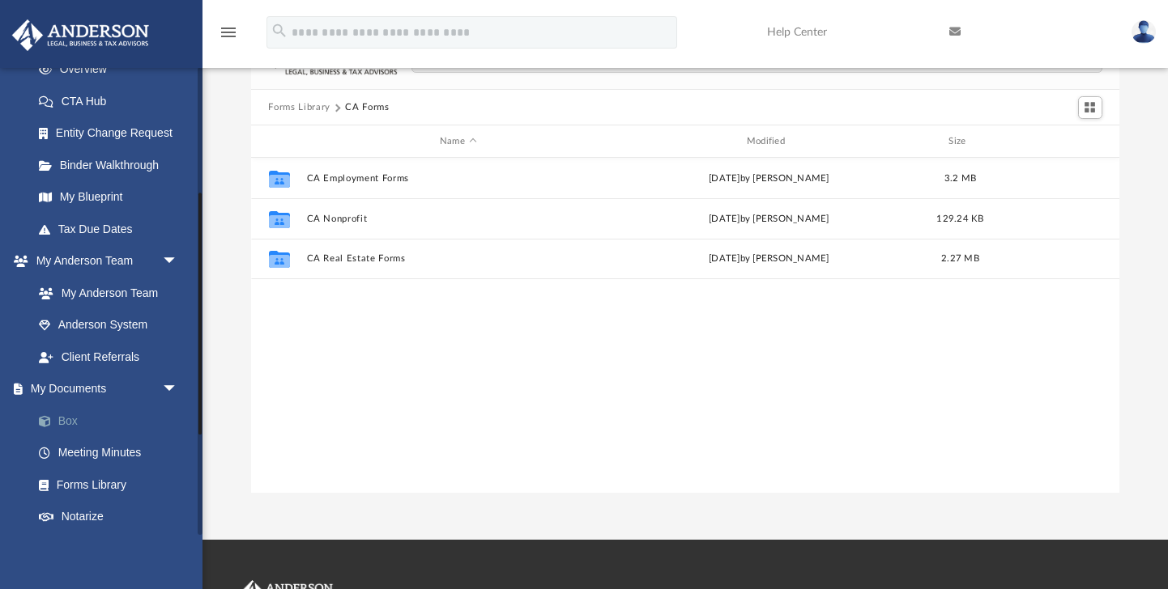
click at [104, 413] on link "Box" at bounding box center [113, 421] width 180 height 32
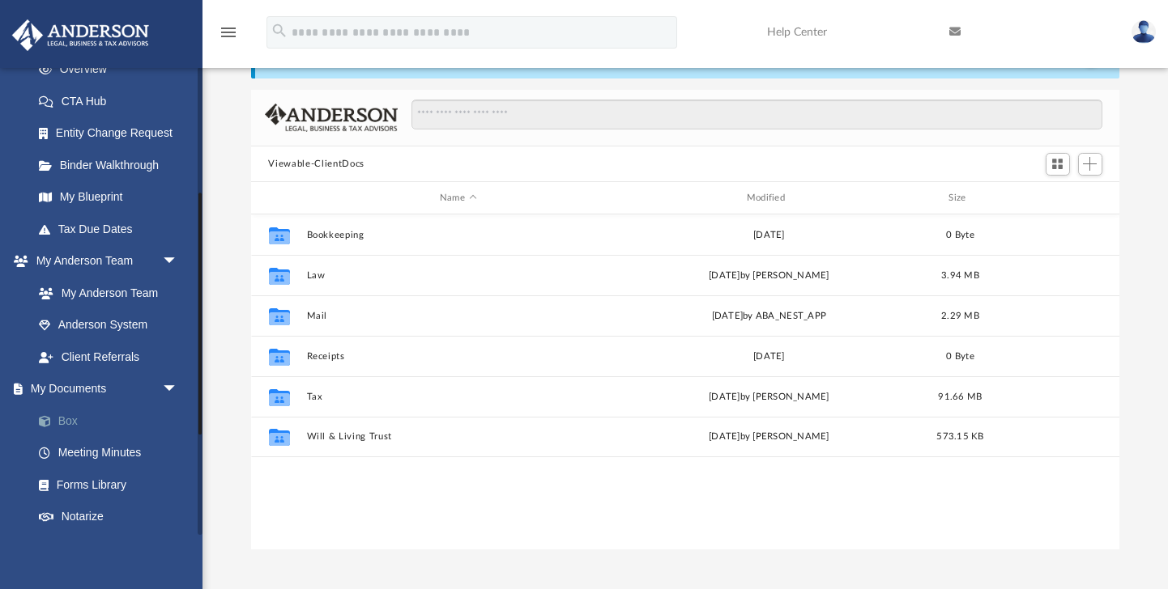
scroll to position [368, 868]
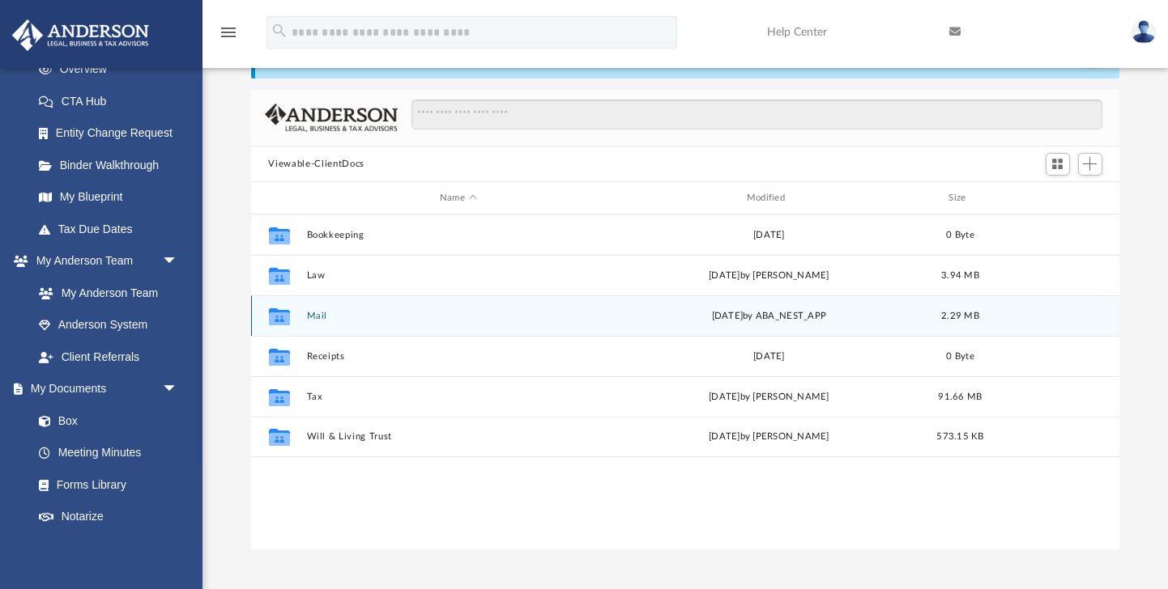
click at [322, 322] on div "Collaborated Folder Mail [DATE] by ABA_NEST_APP 2.29 MB" at bounding box center [685, 316] width 869 height 40
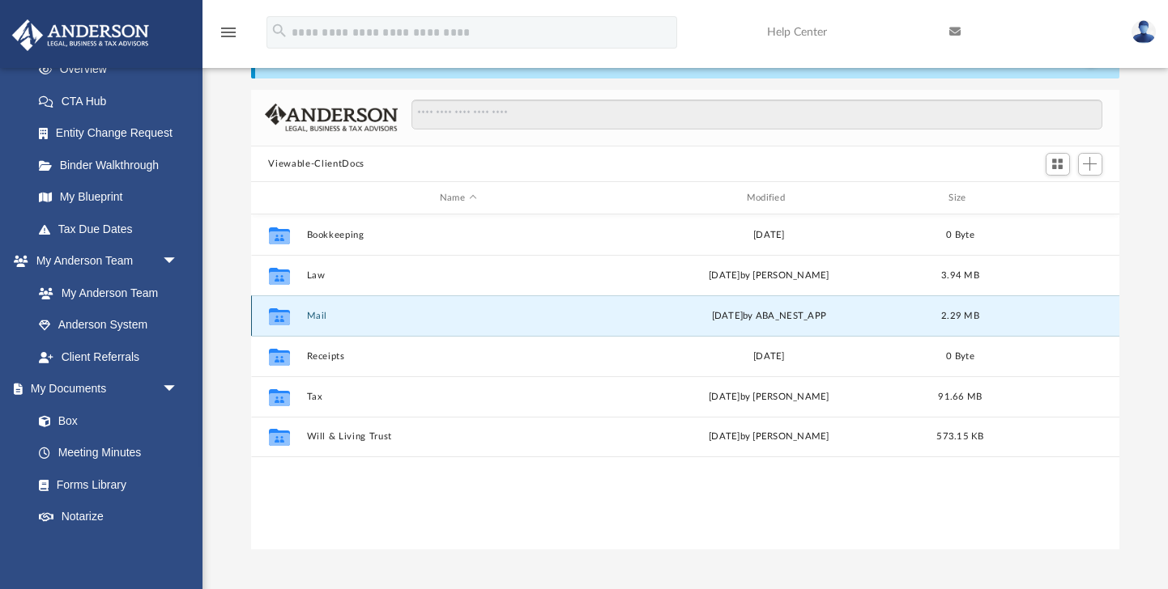
click at [322, 322] on div "Collaborated Folder Mail [DATE] by ABA_NEST_APP 2.29 MB" at bounding box center [685, 316] width 869 height 40
click at [318, 318] on button "Mail" at bounding box center [458, 316] width 304 height 11
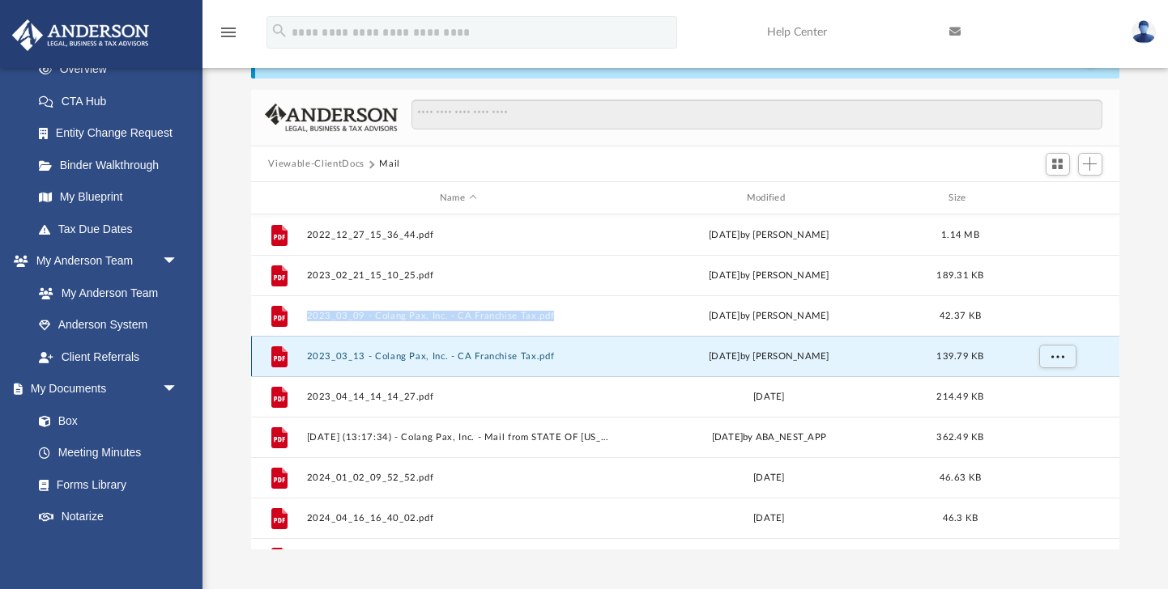
click at [399, 355] on button "2023_03_13 - Colang Pax, Inc. - CA Franchise Tax.pdf" at bounding box center [458, 356] width 304 height 11
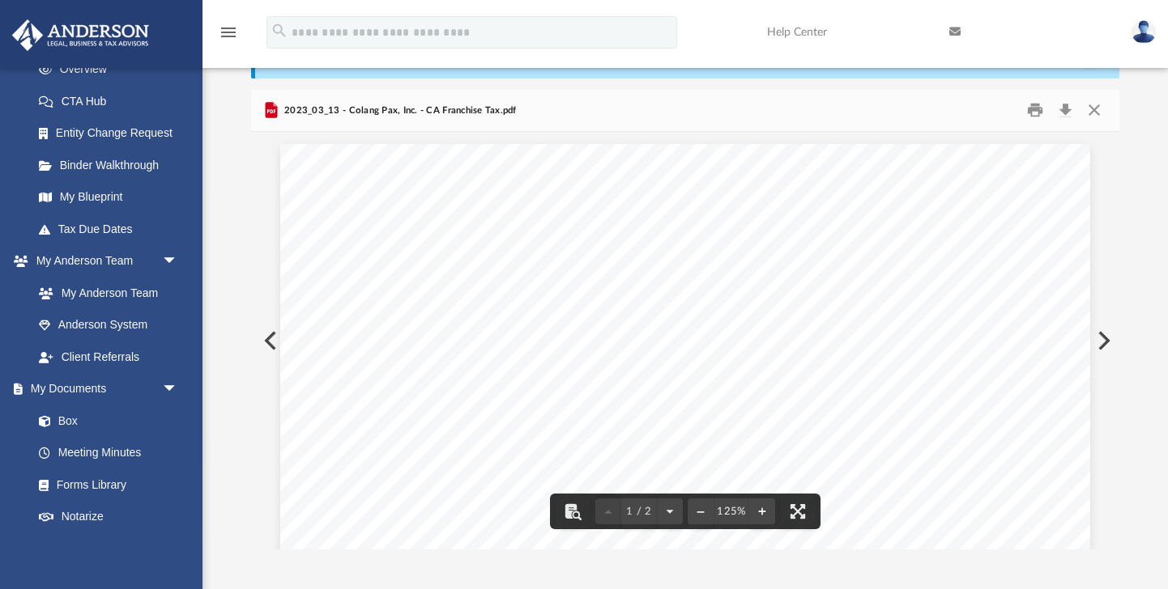
drag, startPoint x: 907, startPoint y: 325, endPoint x: 919, endPoint y: 325, distance: 12.1
drag, startPoint x: 955, startPoint y: 323, endPoint x: 904, endPoint y: 324, distance: 51.0
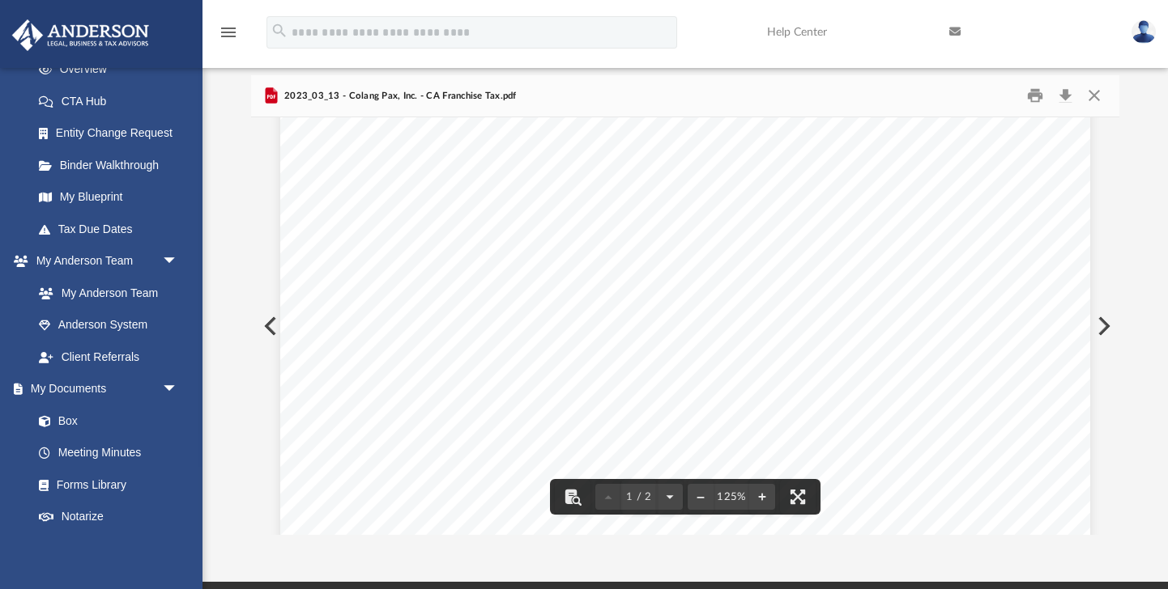
scroll to position [382, 0]
click at [273, 333] on button "Preview" at bounding box center [269, 326] width 36 height 45
click at [274, 333] on button "Preview" at bounding box center [269, 326] width 36 height 45
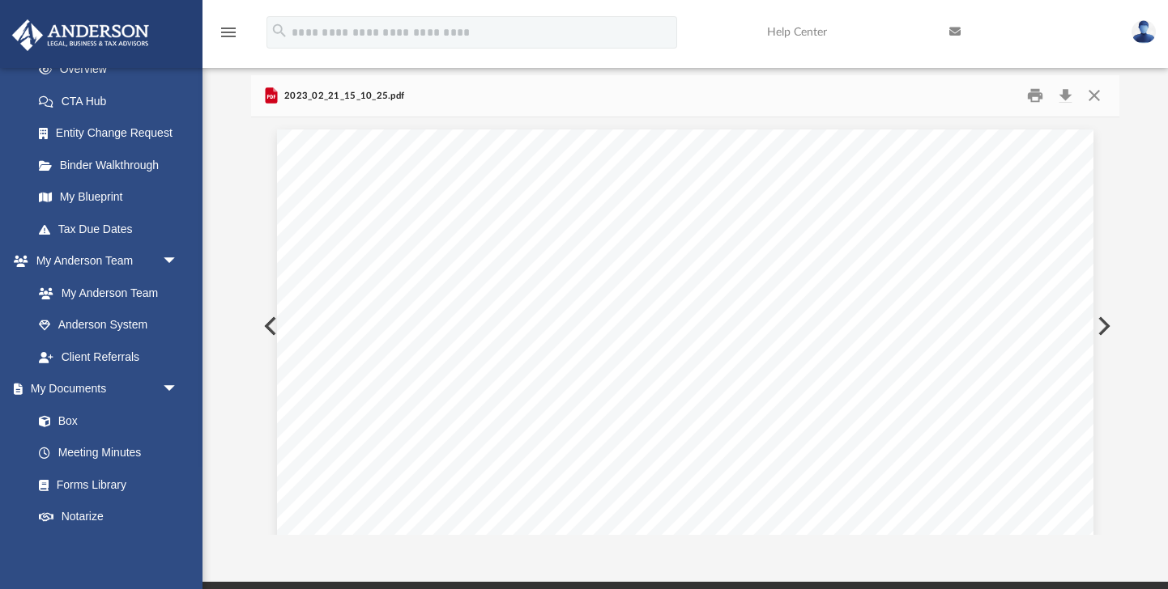
click at [275, 334] on button "Preview" at bounding box center [269, 326] width 36 height 45
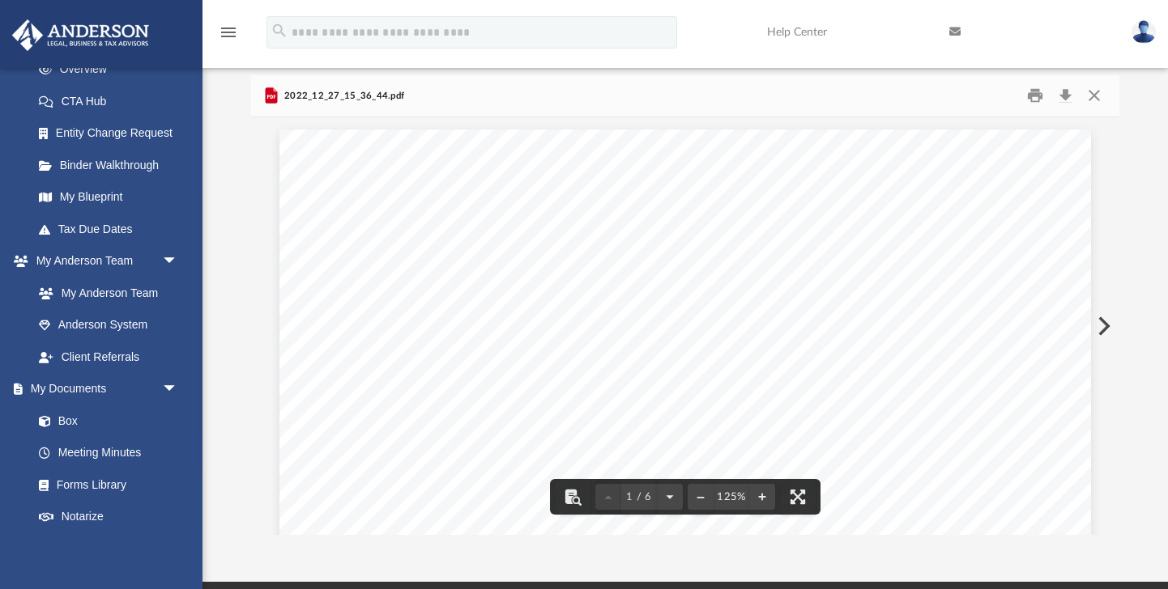
click at [331, 100] on span "2022_12_27_15_36_44.pdf" at bounding box center [342, 96] width 123 height 15
click at [94, 414] on link "Box" at bounding box center [113, 421] width 180 height 32
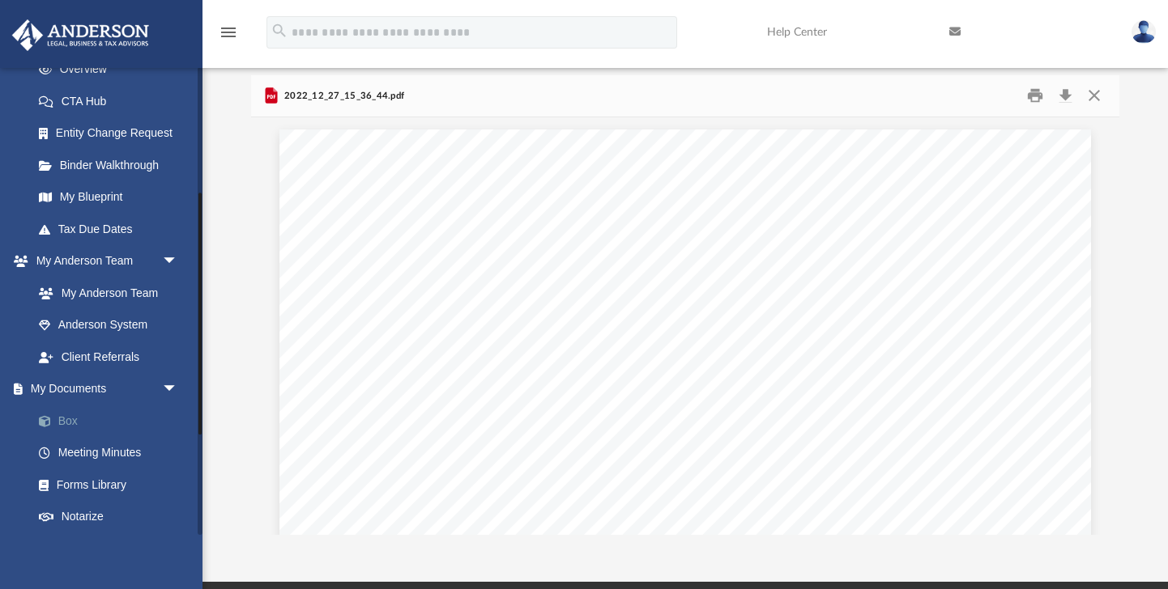
click at [72, 418] on link "Box" at bounding box center [113, 421] width 180 height 32
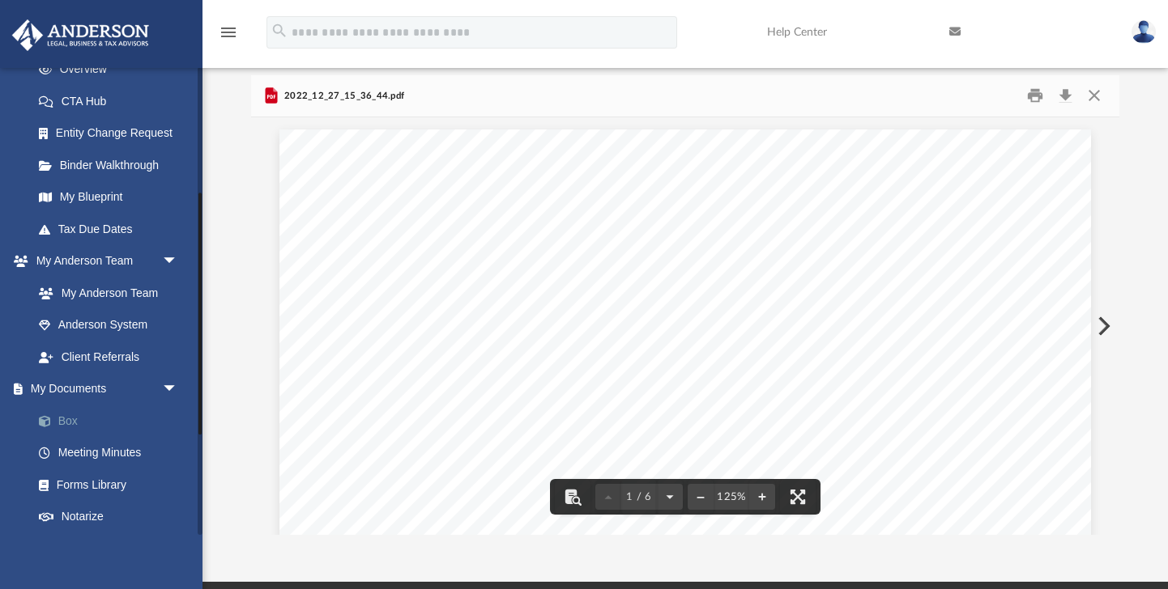
click at [75, 424] on link "Box" at bounding box center [113, 421] width 180 height 32
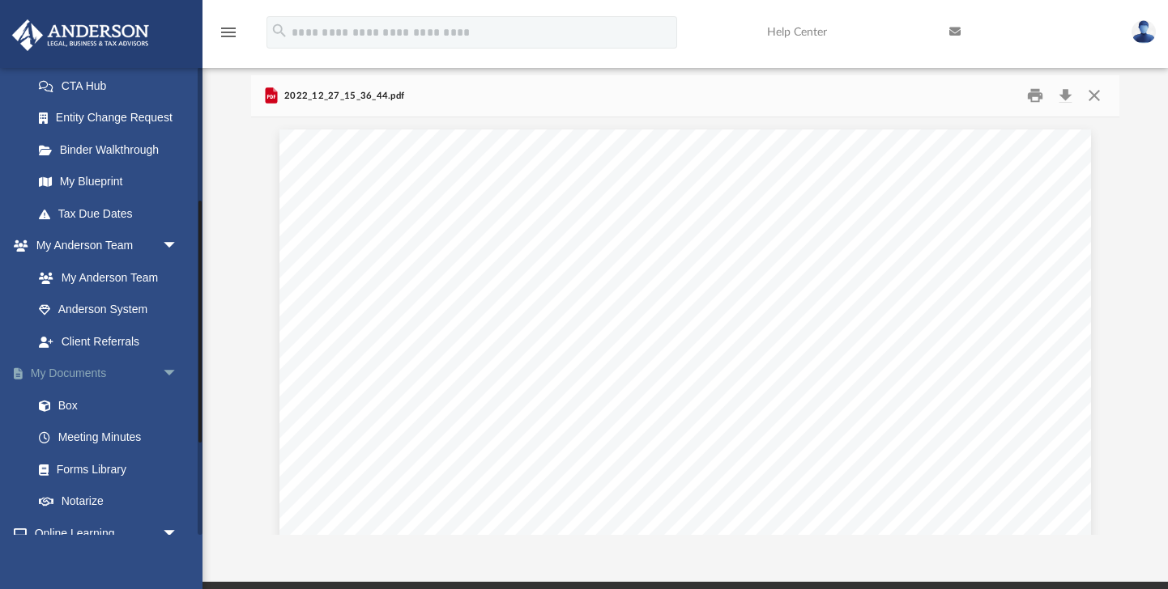
click at [163, 370] on span "arrow_drop_down" at bounding box center [178, 374] width 32 height 33
click at [166, 376] on span "arrow_drop_up" at bounding box center [178, 374] width 32 height 33
click at [64, 407] on link "Box" at bounding box center [113, 405] width 180 height 32
click at [74, 404] on link "Box" at bounding box center [113, 405] width 180 height 32
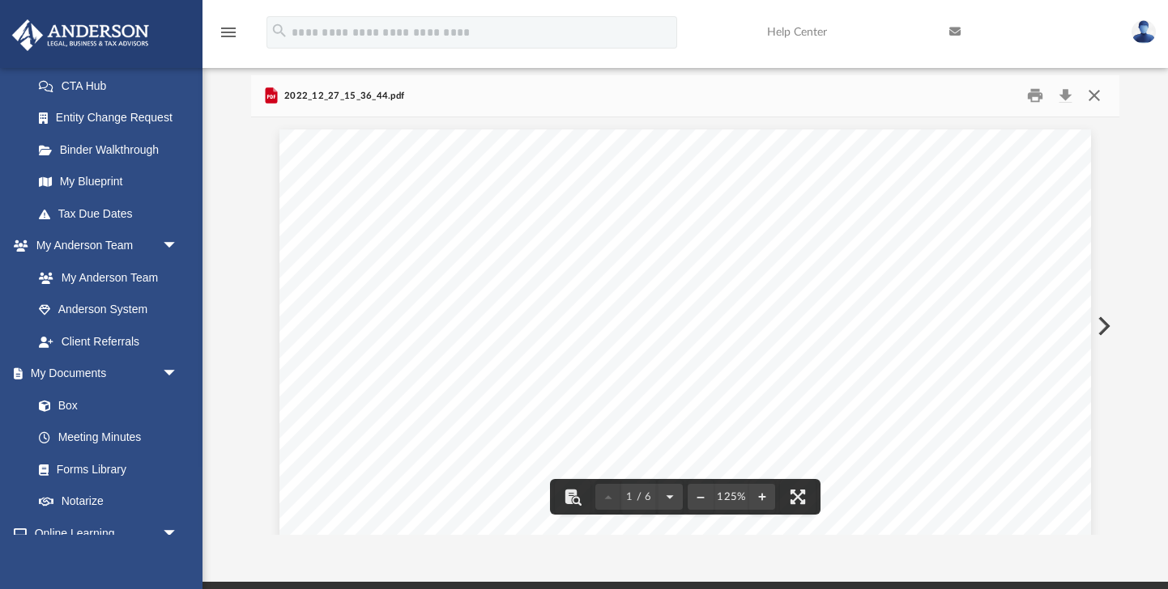
click at [1100, 93] on button "Close" at bounding box center [1093, 95] width 29 height 25
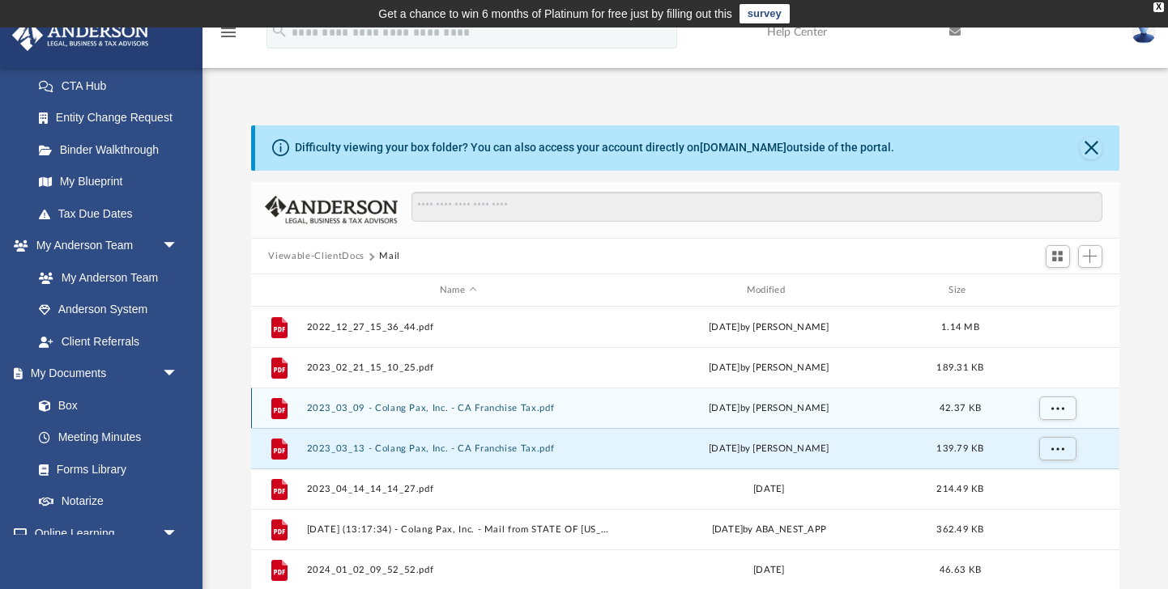
scroll to position [28, 0]
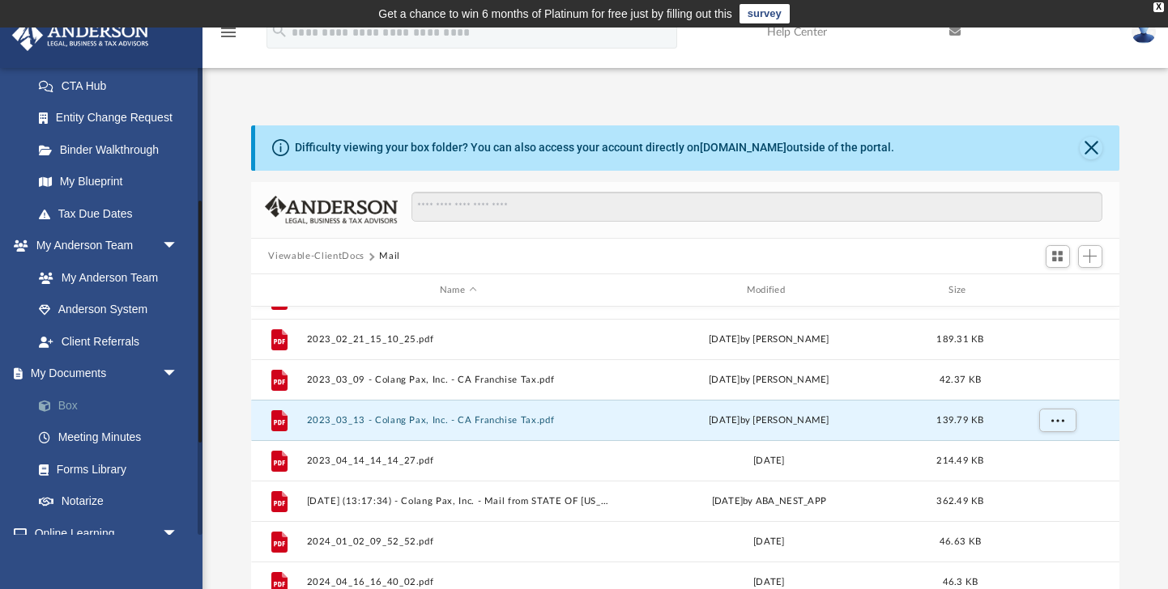
click at [74, 404] on link "Box" at bounding box center [113, 405] width 180 height 32
click at [319, 253] on button "Viewable-ClientDocs" at bounding box center [316, 256] width 96 height 15
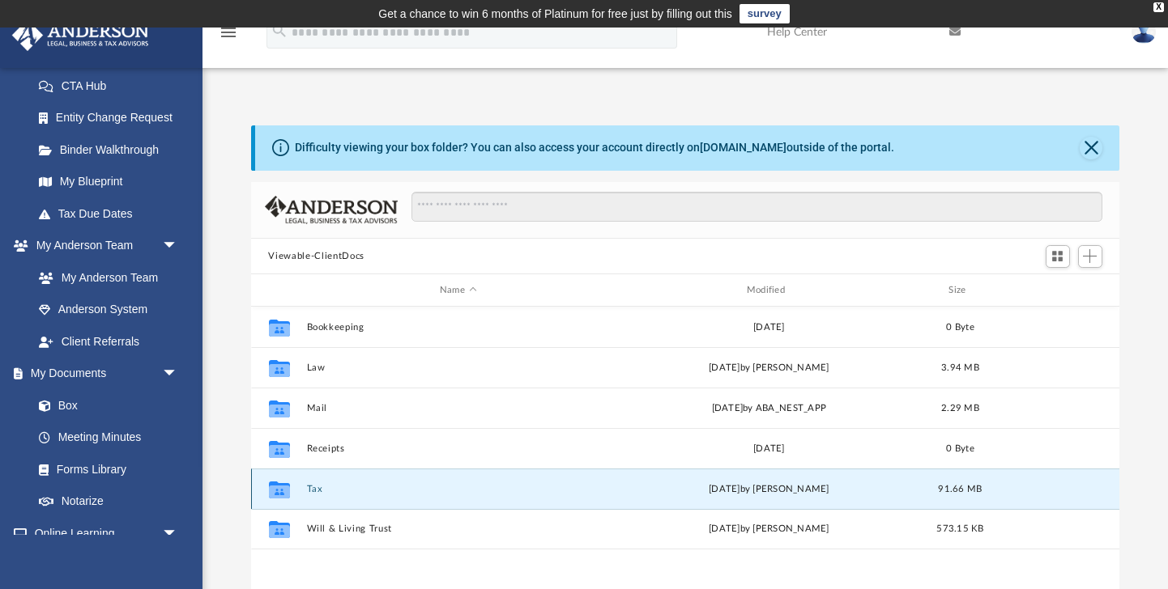
click at [320, 485] on button "Tax" at bounding box center [458, 489] width 304 height 11
click at [320, 485] on div "Collaborated Folder Bookkeeping [DATE] 0 Byte Collaborated Folder Law [DATE] by…" at bounding box center [685, 475] width 869 height 336
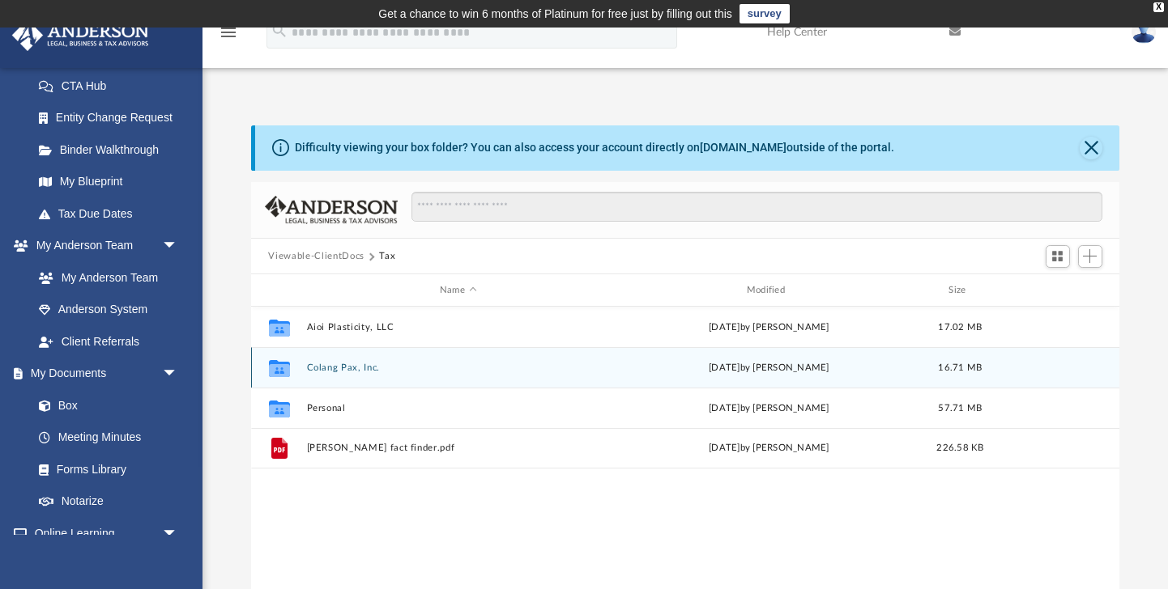
click at [347, 370] on button "Colang Pax, Inc." at bounding box center [458, 368] width 304 height 11
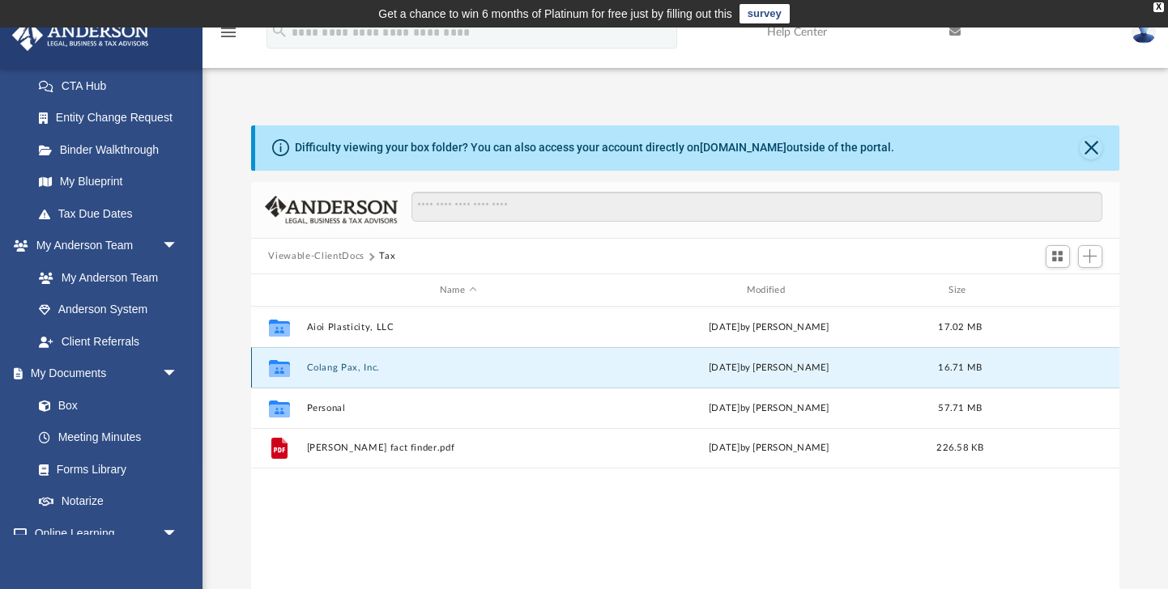
click at [347, 370] on button "Colang Pax, Inc." at bounding box center [458, 368] width 304 height 11
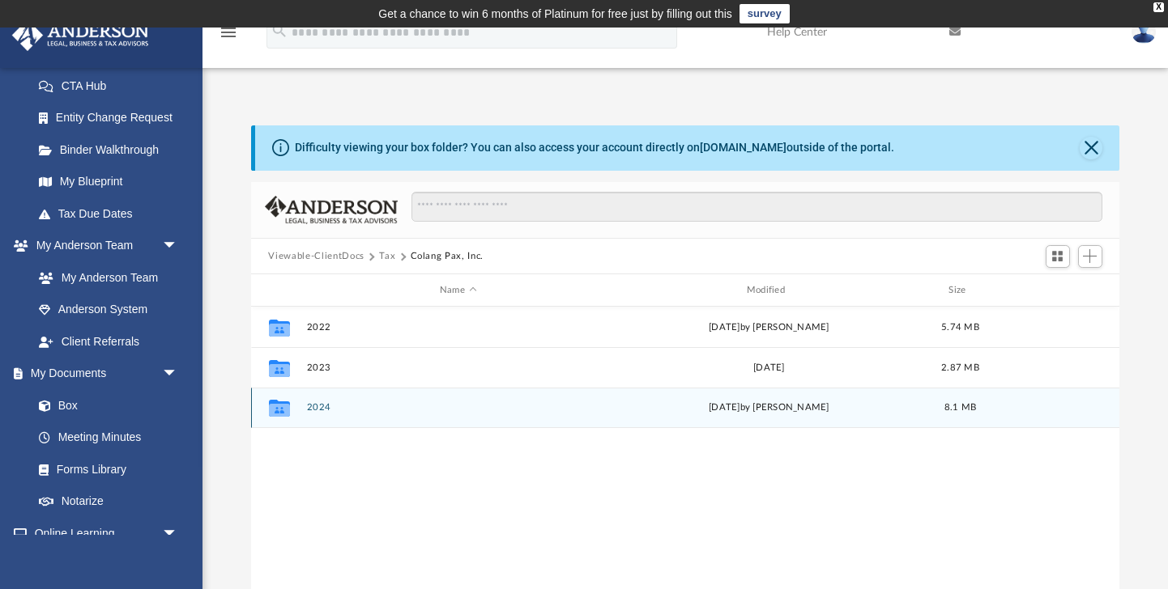
click at [320, 401] on div "Collaborated Folder 2024 [DATE] by [PERSON_NAME] 8.1 MB" at bounding box center [685, 408] width 869 height 40
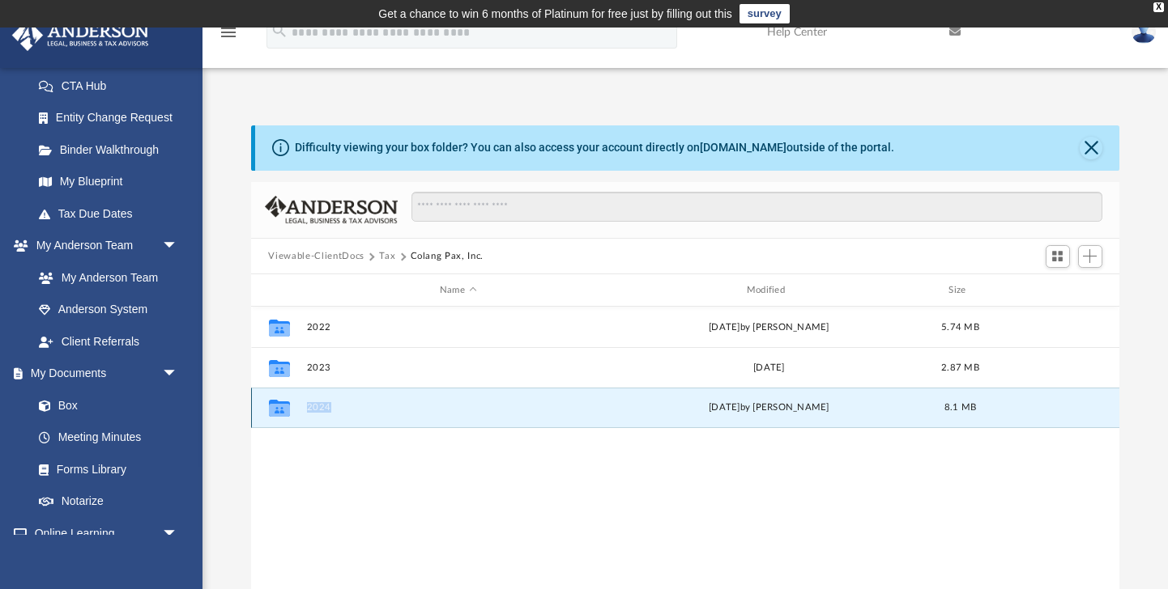
click at [320, 401] on div "Collaborated Folder 2024 [DATE] by [PERSON_NAME] 8.1 MB" at bounding box center [685, 408] width 869 height 40
click at [320, 408] on button "2024" at bounding box center [458, 408] width 304 height 11
click at [358, 404] on button "2024" at bounding box center [458, 408] width 304 height 11
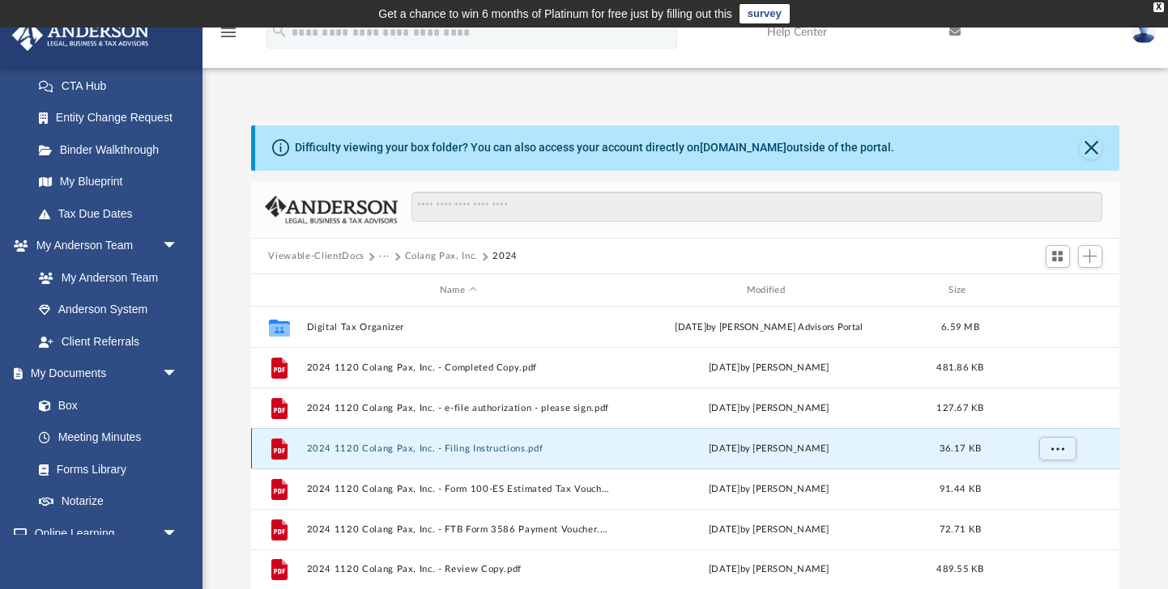
click at [359, 445] on button "2024 1120 Colang Pax, Inc. - Filing Instructions.pdf" at bounding box center [458, 449] width 304 height 11
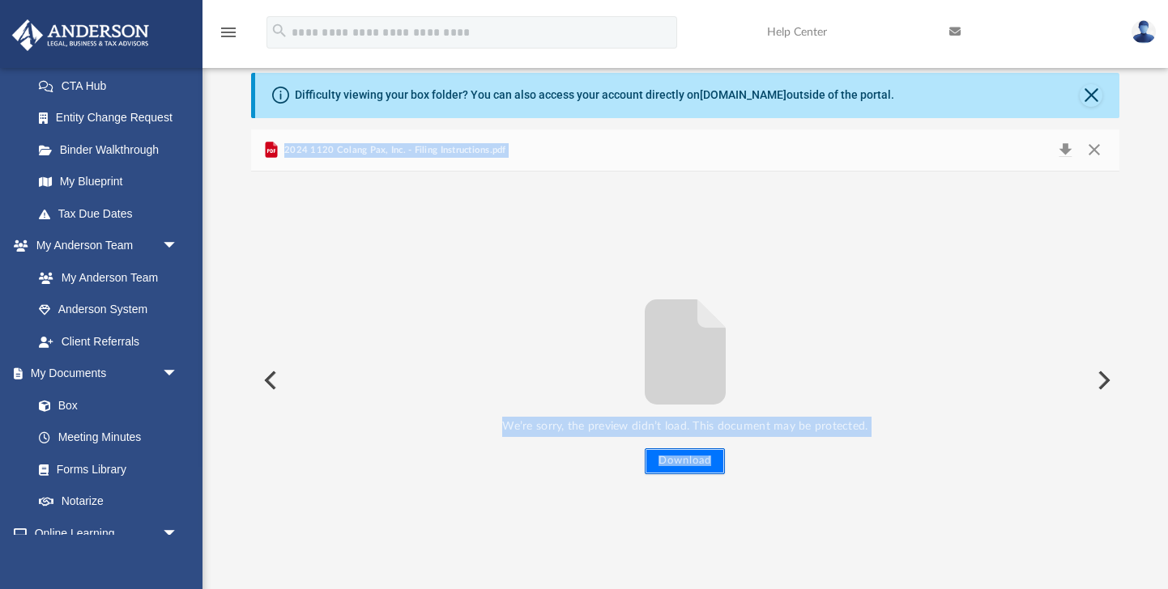
click at [684, 465] on button "Download" at bounding box center [685, 462] width 80 height 26
click at [271, 368] on button "Preview" at bounding box center [269, 380] width 36 height 45
click at [274, 381] on button "Preview" at bounding box center [269, 380] width 36 height 45
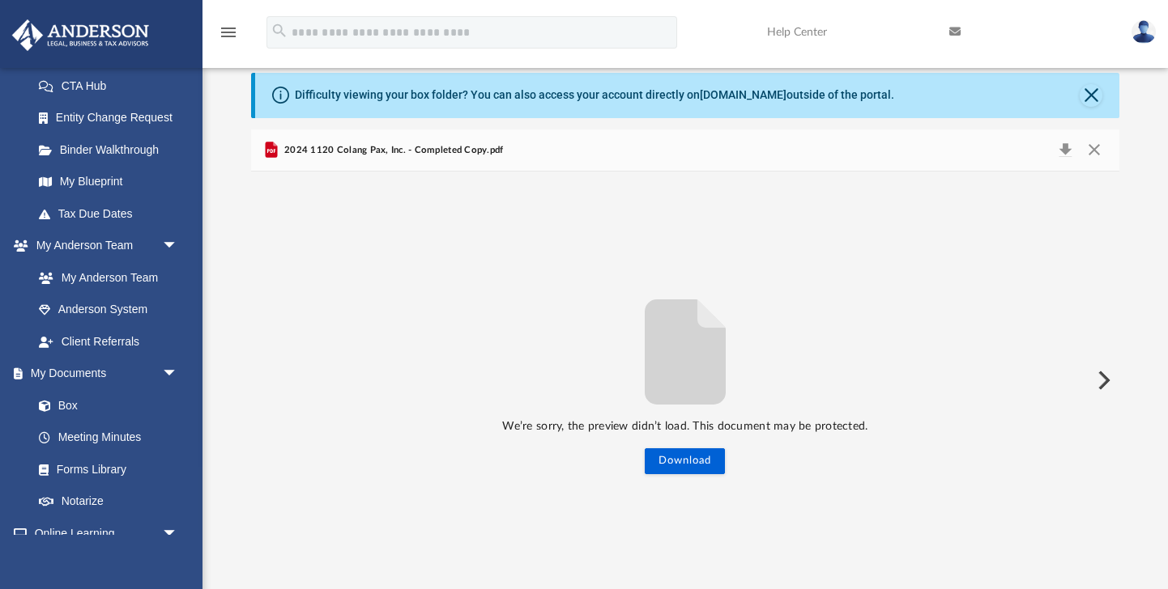
click at [382, 153] on span "2024 1120 Colang Pax, Inc. - Completed Copy.pdf" at bounding box center [392, 150] width 223 height 15
click at [1066, 148] on button "Download" at bounding box center [1065, 150] width 29 height 23
